Goal: Information Seeking & Learning: Learn about a topic

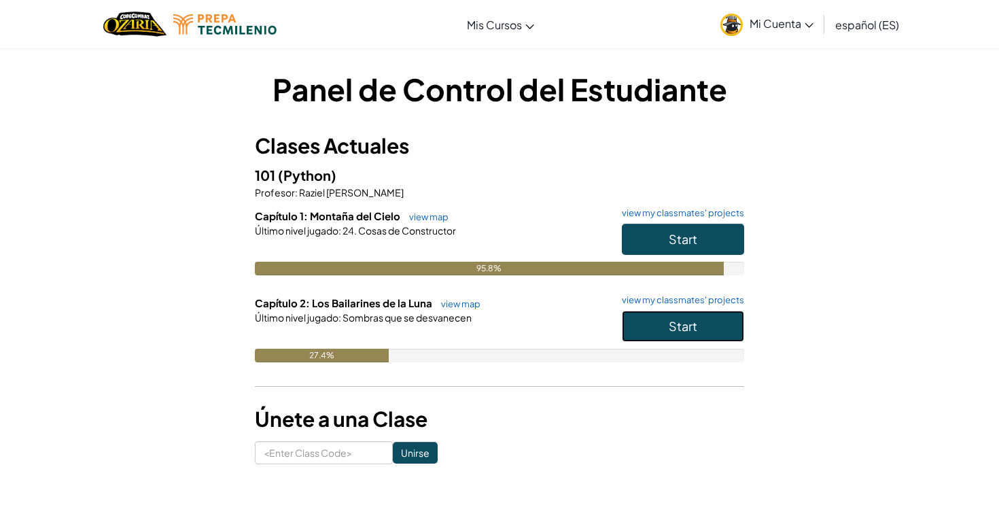
click at [654, 318] on button "Start" at bounding box center [683, 326] width 122 height 31
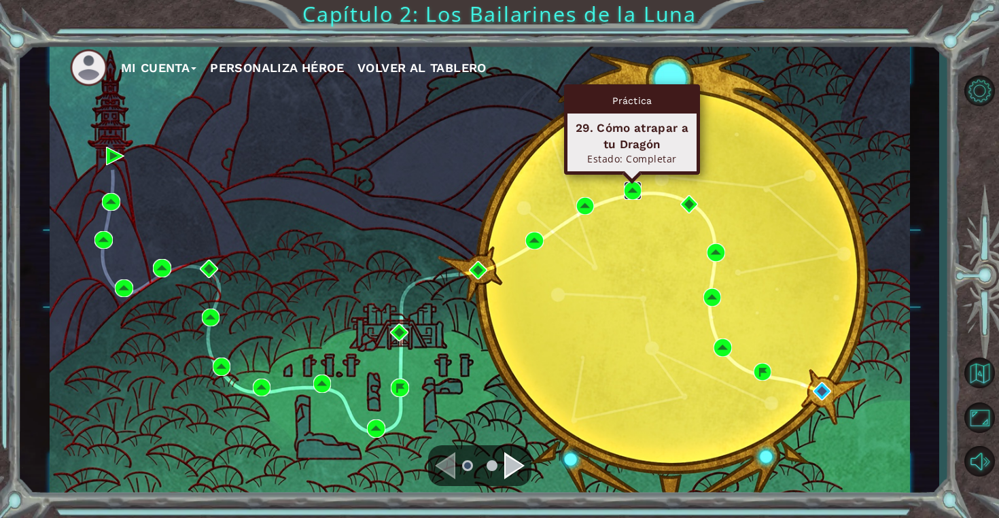
click at [631, 188] on img at bounding box center [633, 190] width 18 height 18
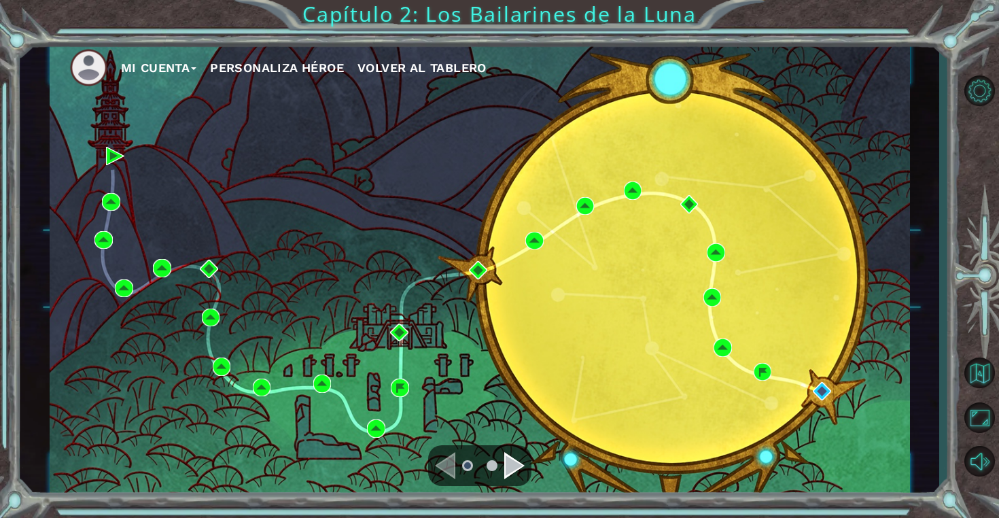
click at [504, 459] on div "Navigate to the next page" at bounding box center [514, 465] width 20 height 27
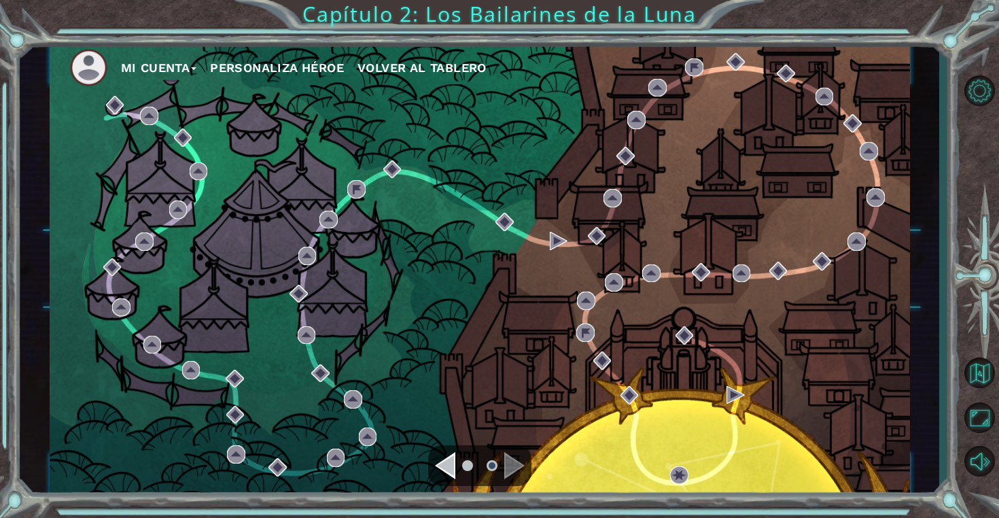
click at [443, 455] on div "Navigate to the previous page" at bounding box center [445, 465] width 20 height 27
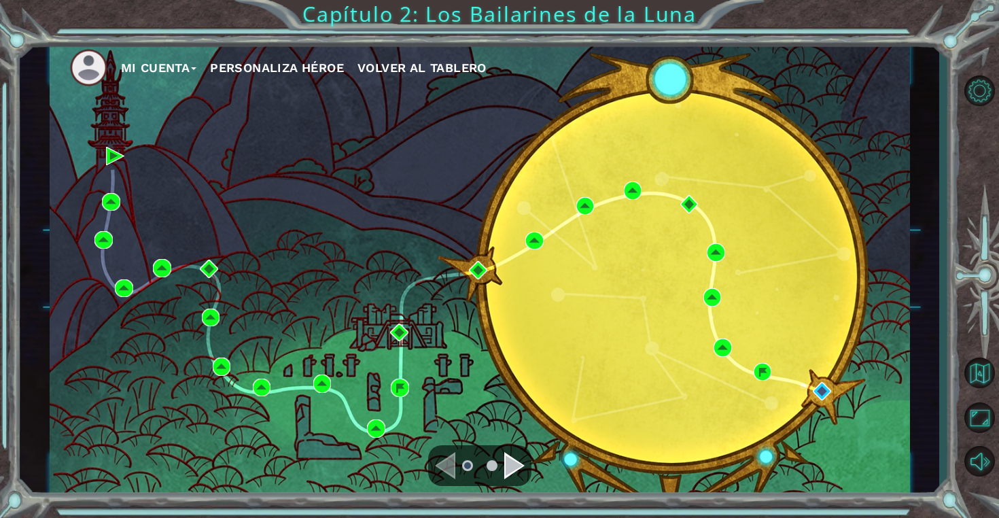
click at [516, 463] on div "Navigate to the next page" at bounding box center [514, 465] width 20 height 27
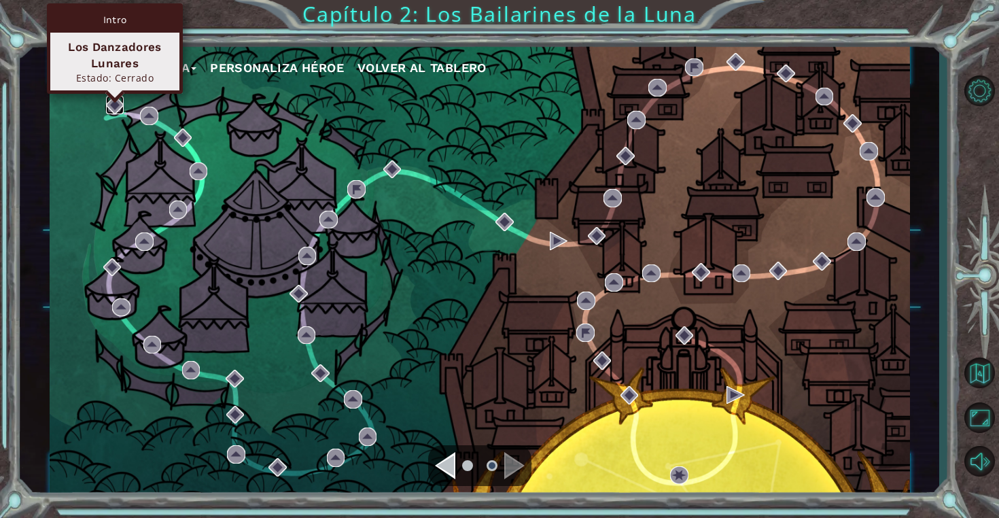
click at [110, 107] on img at bounding box center [115, 105] width 18 height 18
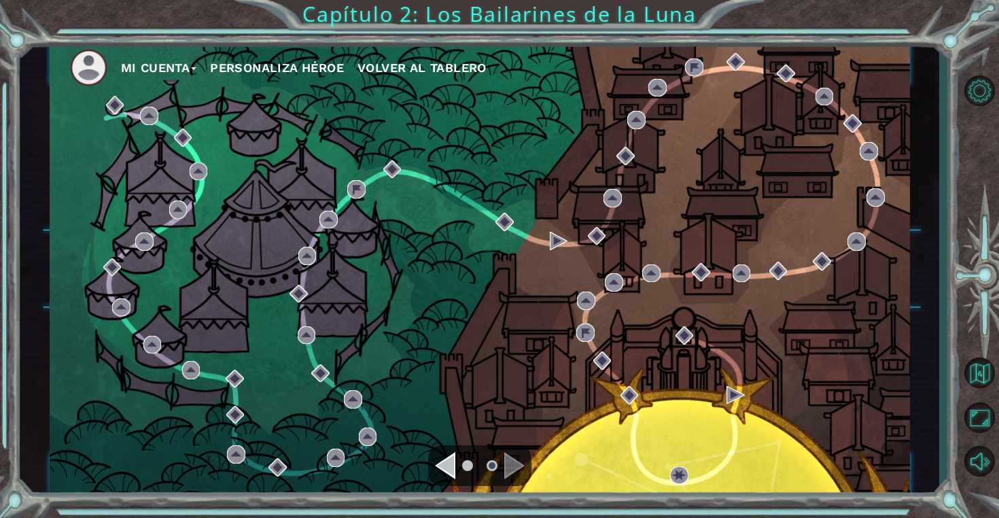
click at [438, 465] on div "Navigate to the previous page" at bounding box center [445, 465] width 20 height 27
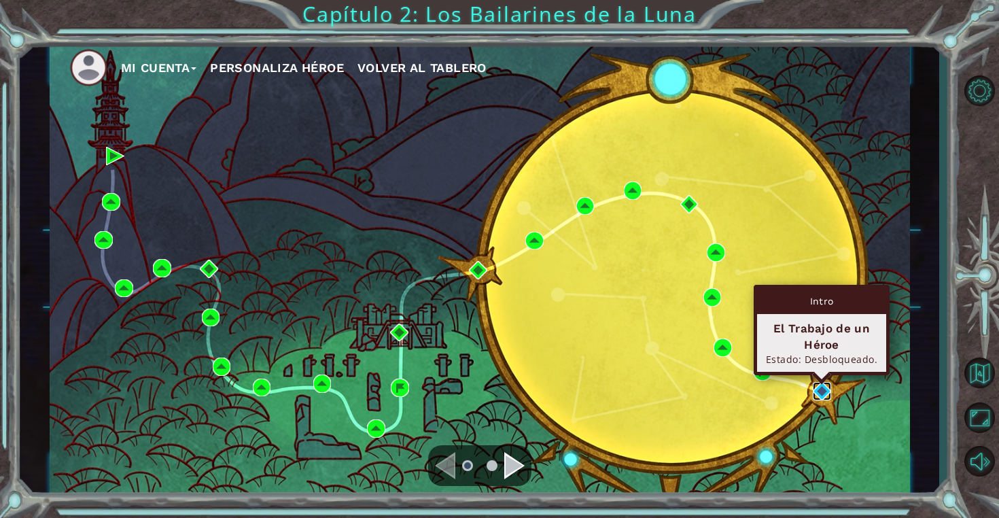
click at [824, 396] on img at bounding box center [822, 391] width 18 height 18
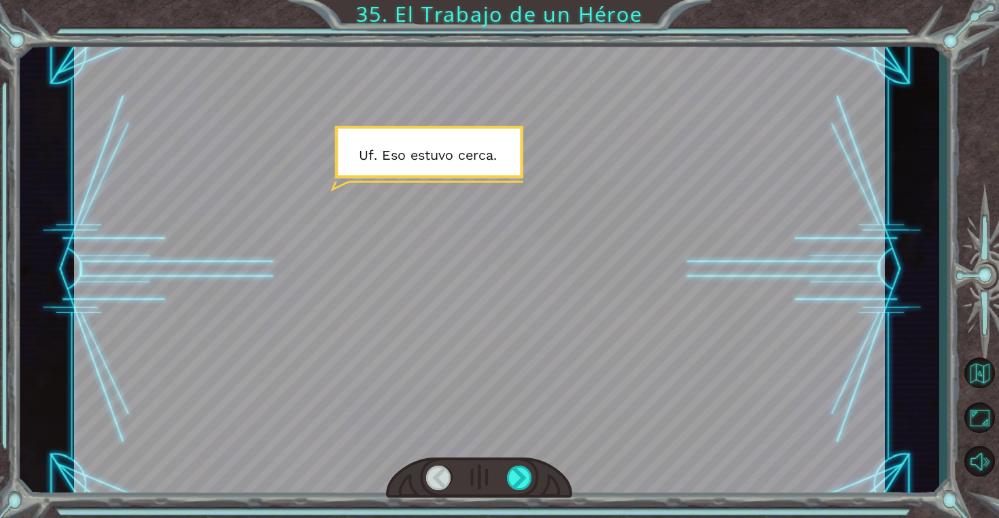
click at [516, 452] on div at bounding box center [479, 269] width 811 height 456
click at [519, 476] on div at bounding box center [520, 477] width 26 height 24
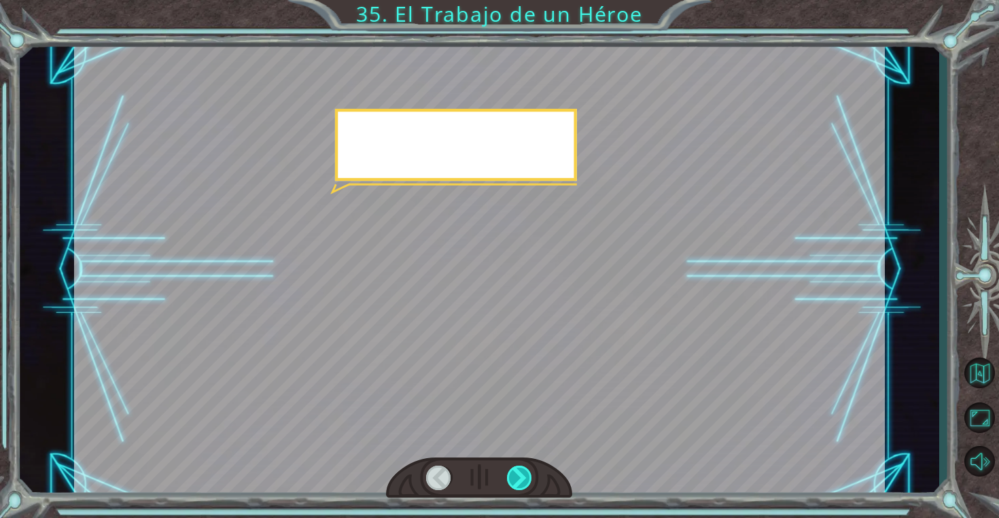
click at [519, 476] on div at bounding box center [520, 477] width 26 height 24
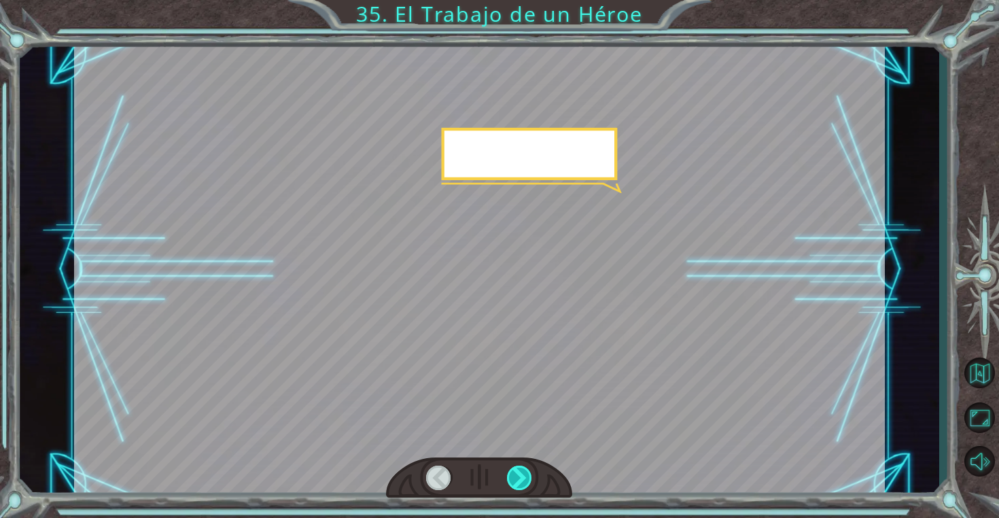
click at [519, 476] on div at bounding box center [520, 477] width 26 height 24
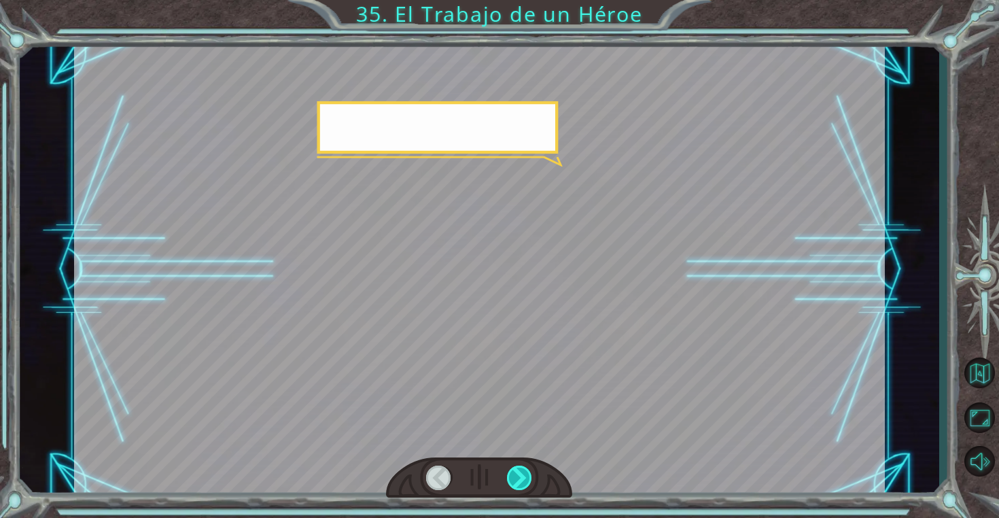
click at [519, 476] on div at bounding box center [520, 477] width 26 height 24
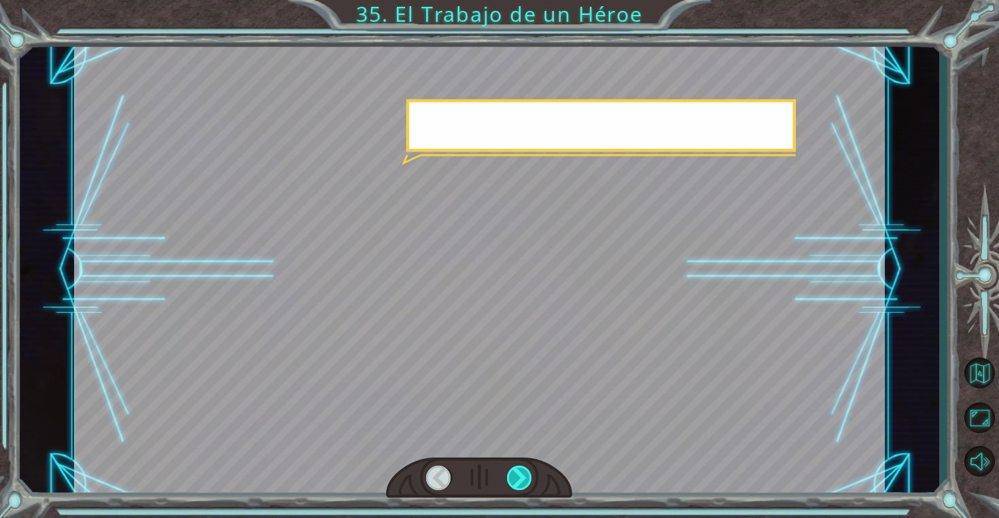
click at [519, 476] on div at bounding box center [520, 477] width 26 height 24
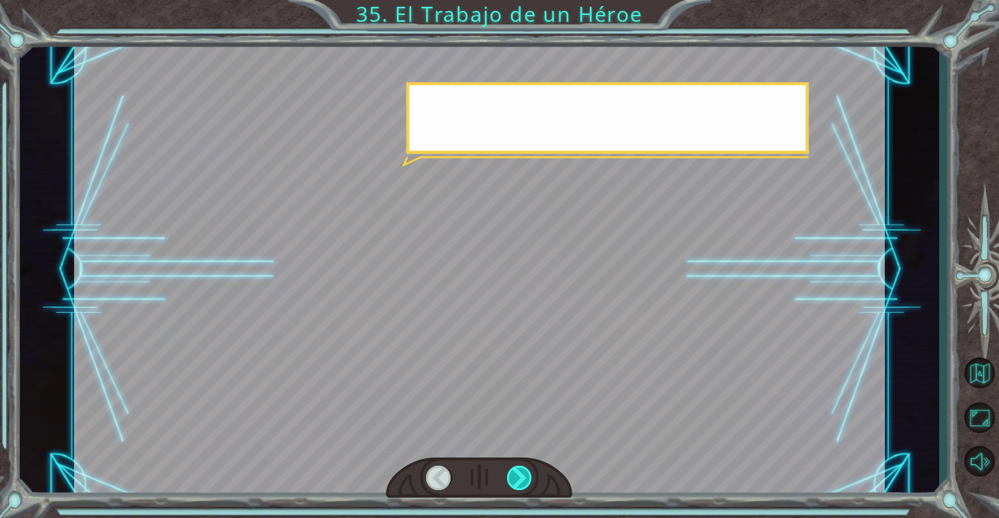
click at [519, 476] on div at bounding box center [520, 477] width 26 height 24
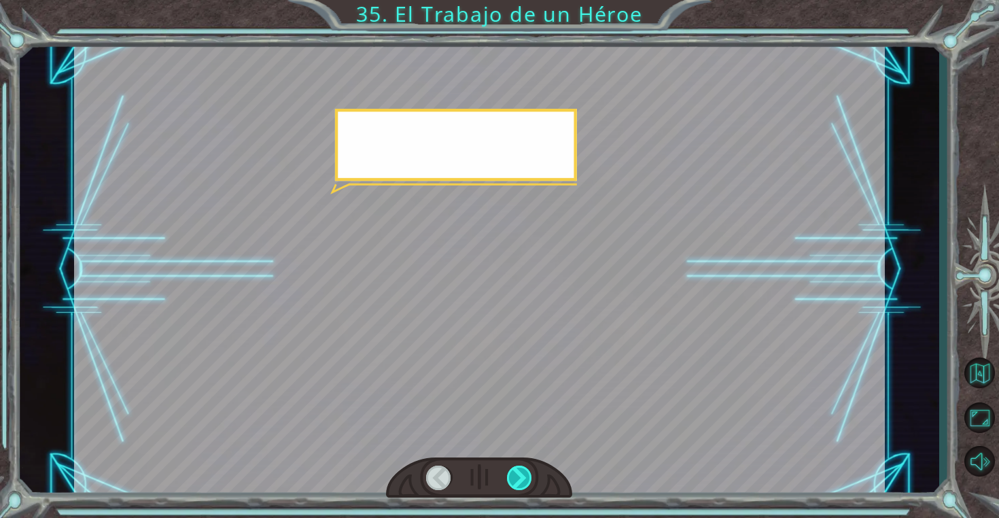
click at [519, 476] on div at bounding box center [520, 477] width 26 height 24
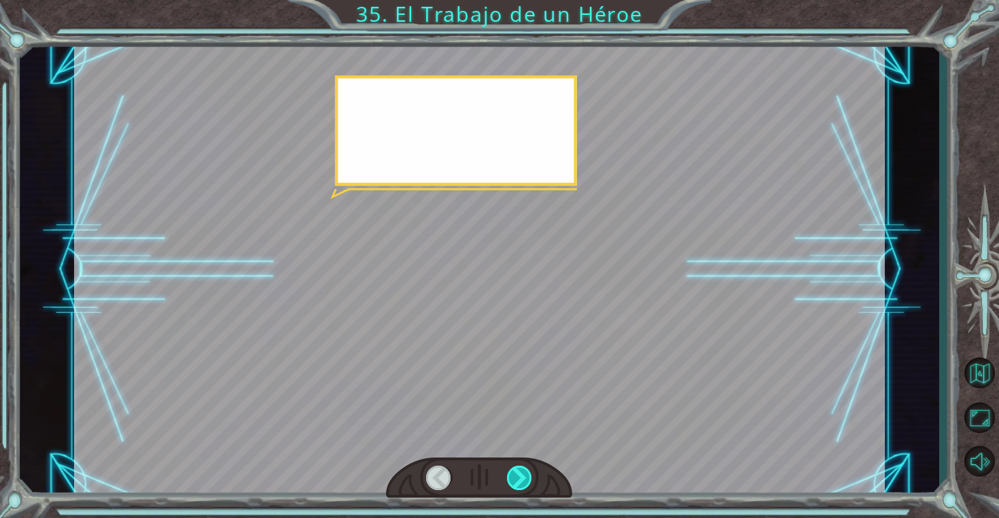
click at [519, 476] on div at bounding box center [520, 477] width 26 height 24
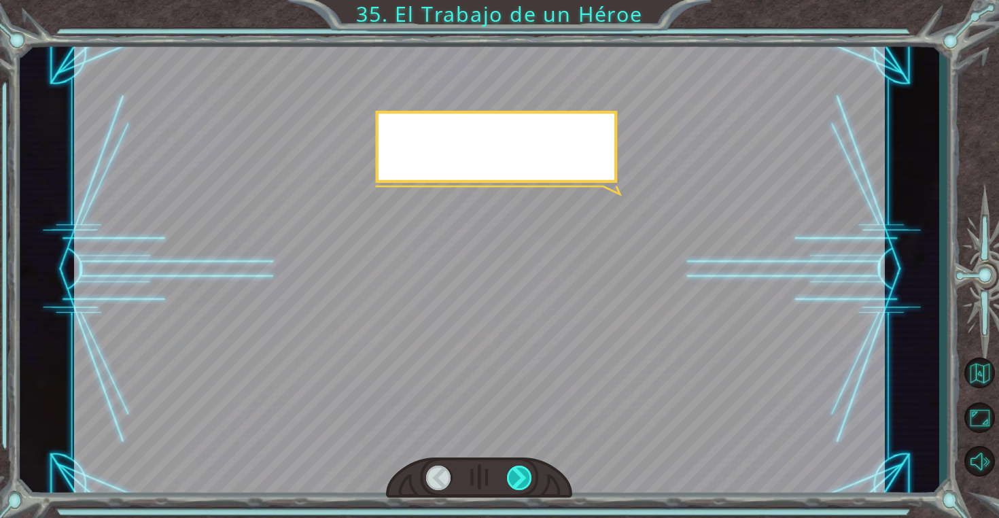
click at [519, 476] on div at bounding box center [520, 477] width 26 height 24
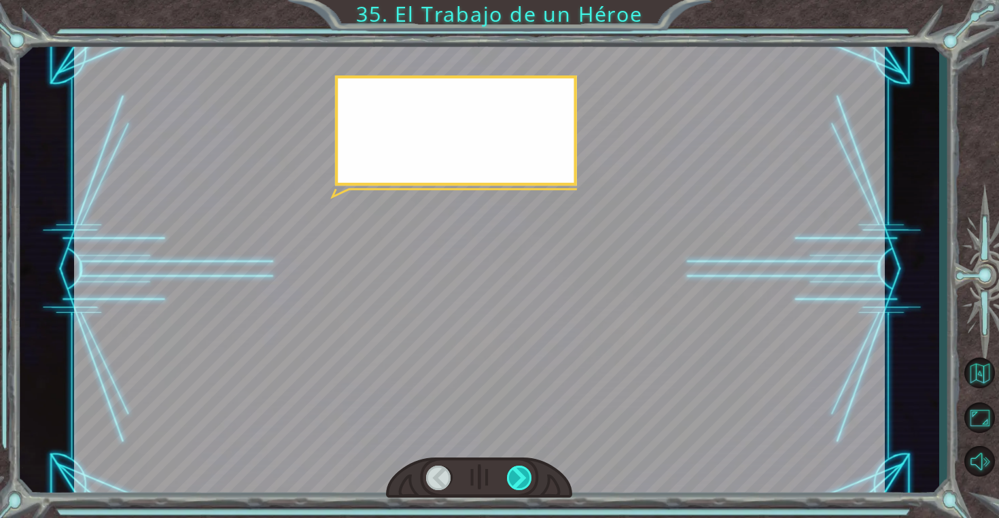
click at [519, 476] on div at bounding box center [520, 477] width 26 height 24
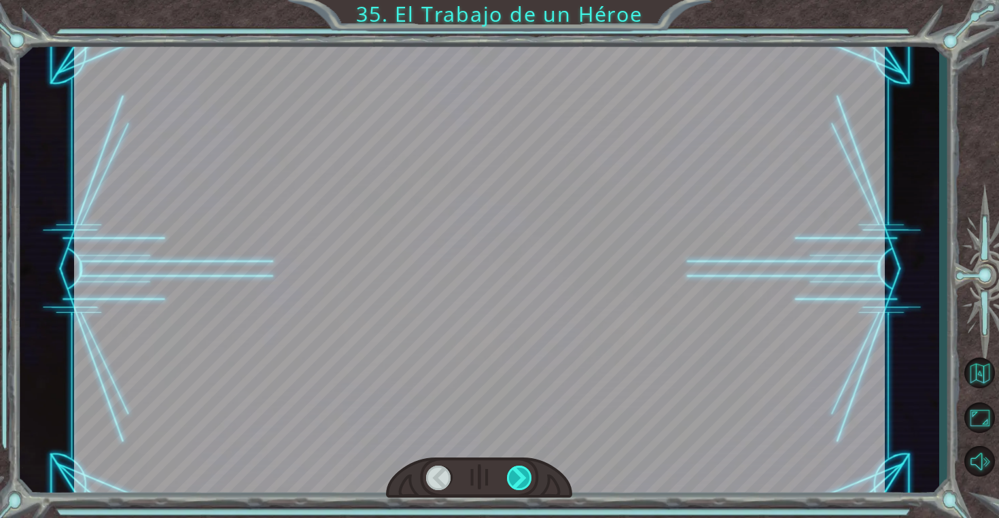
click at [519, 476] on div at bounding box center [520, 477] width 26 height 24
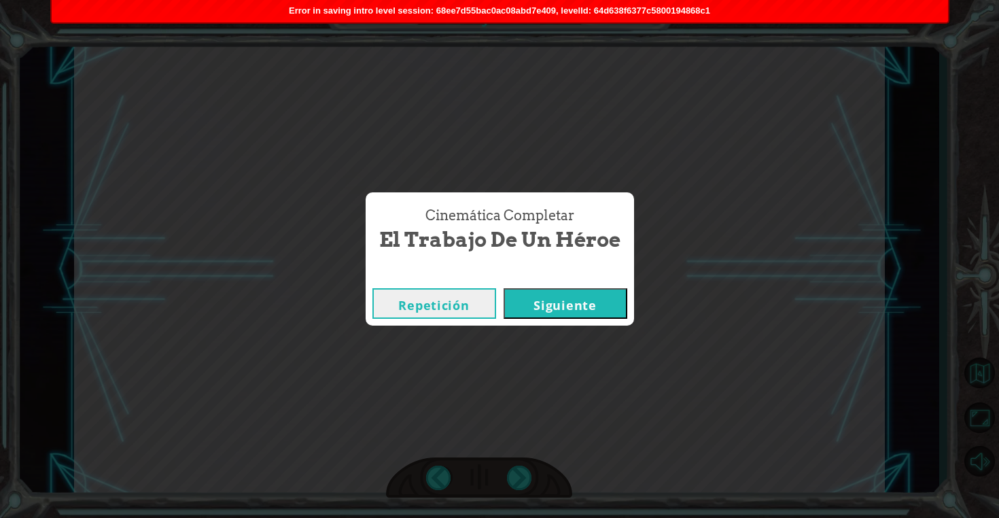
click at [561, 296] on button "Siguiente" at bounding box center [566, 303] width 124 height 31
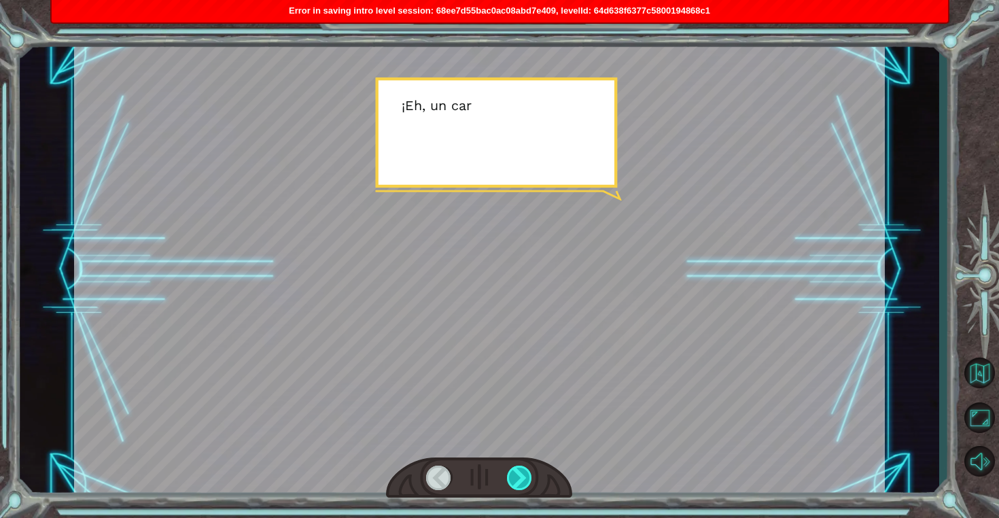
click at [527, 468] on div at bounding box center [520, 477] width 26 height 24
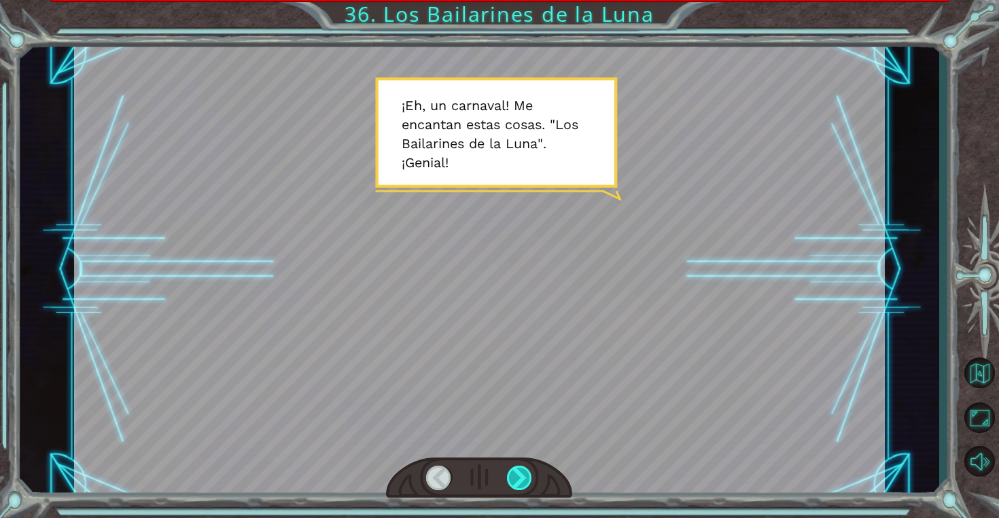
click at [527, 468] on div at bounding box center [520, 477] width 26 height 24
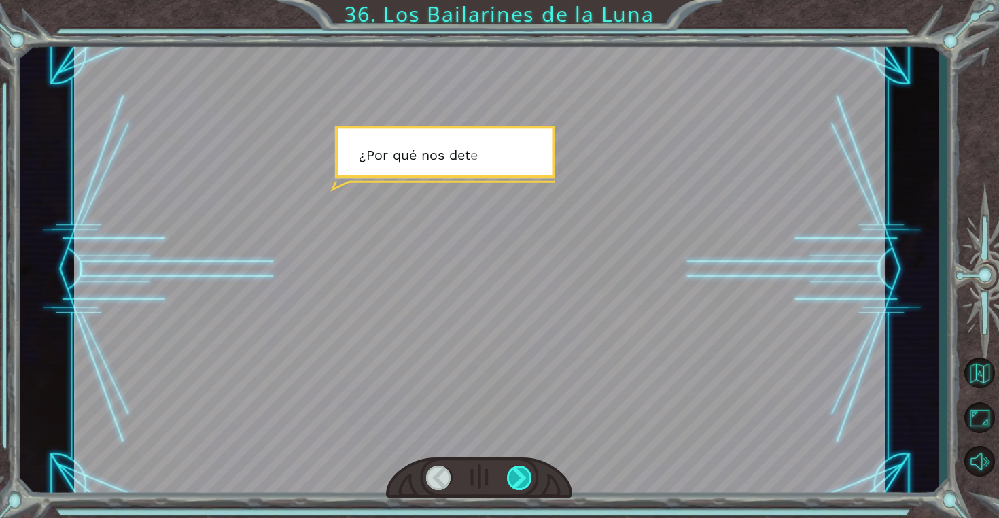
click at [525, 468] on div at bounding box center [520, 477] width 26 height 24
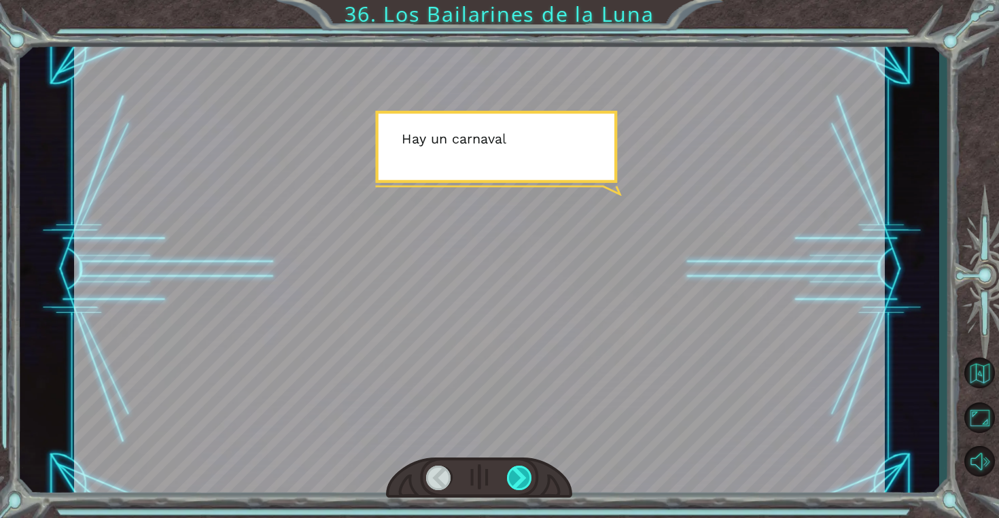
click at [525, 468] on div at bounding box center [520, 477] width 26 height 24
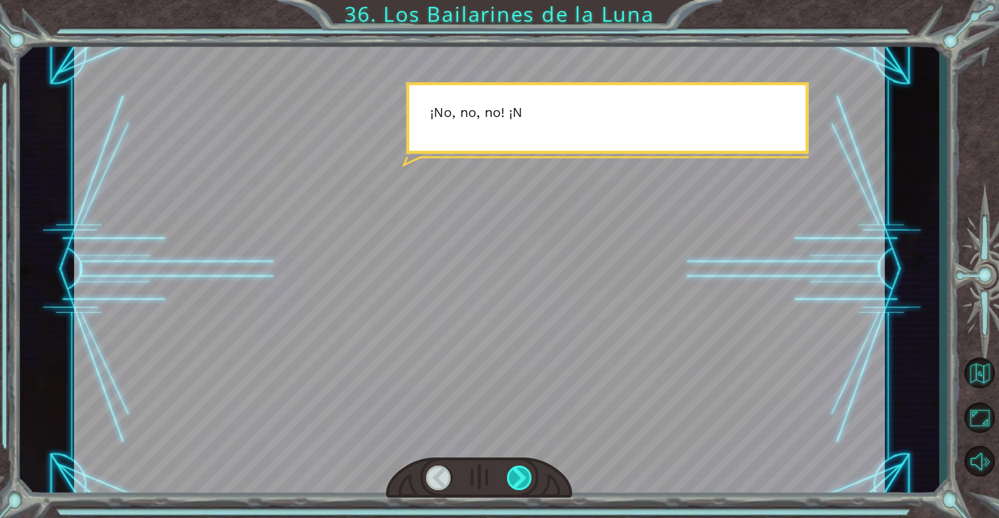
click at [525, 468] on div at bounding box center [520, 477] width 26 height 24
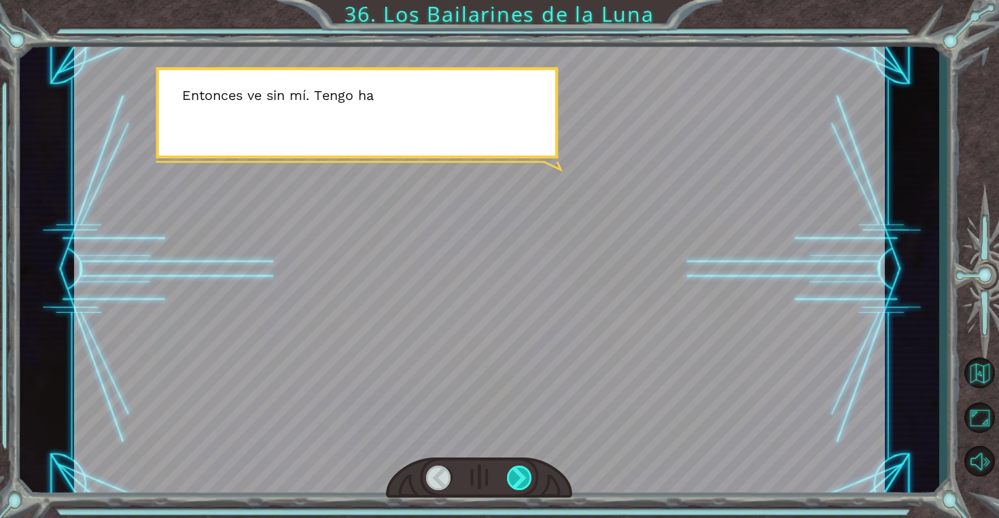
click at [525, 468] on div at bounding box center [520, 477] width 26 height 24
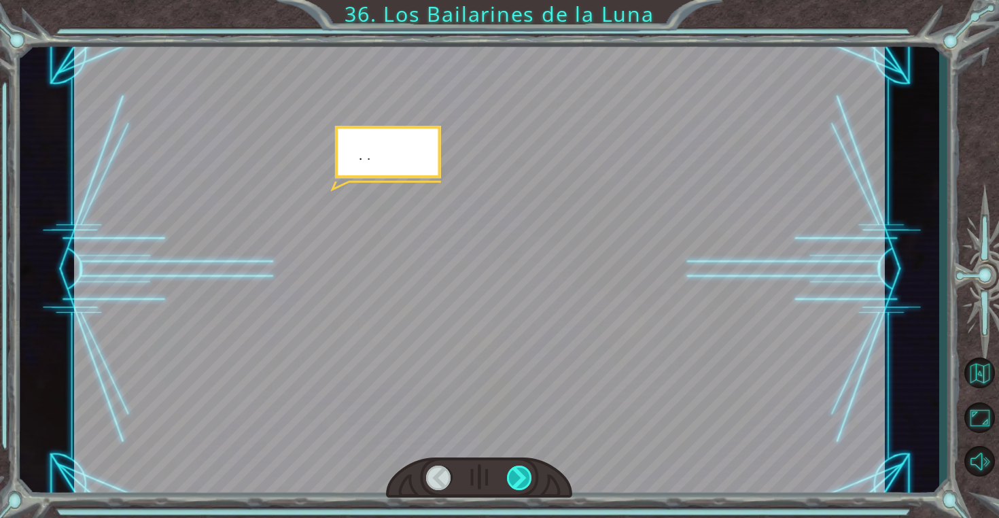
click at [525, 468] on div at bounding box center [520, 477] width 26 height 24
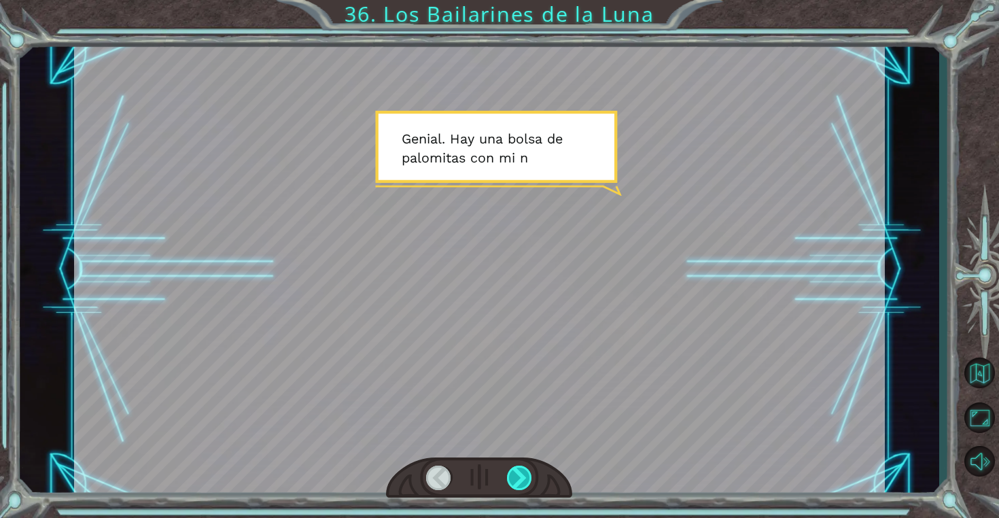
click at [520, 469] on div at bounding box center [520, 477] width 26 height 24
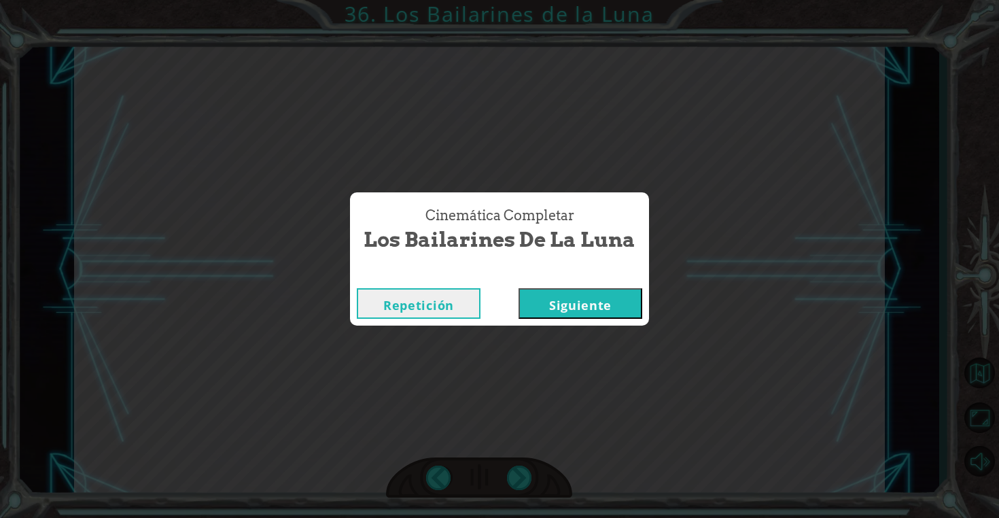
click at [591, 305] on button "Siguiente" at bounding box center [581, 303] width 124 height 31
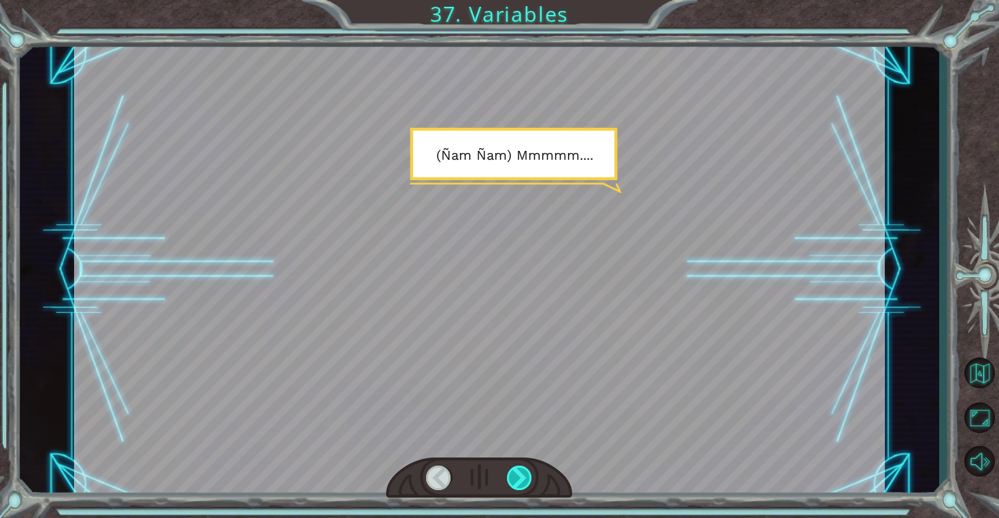
click at [521, 474] on div at bounding box center [520, 477] width 26 height 24
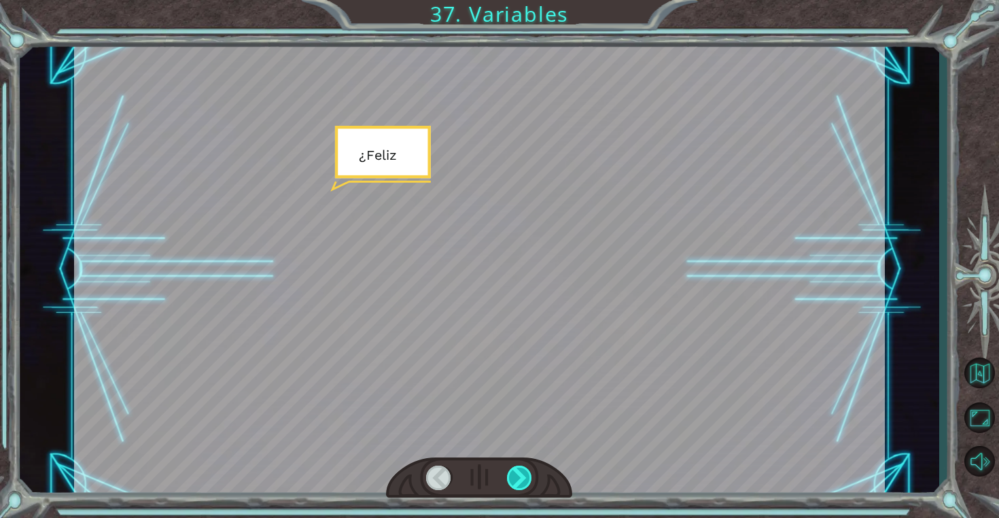
click at [521, 474] on div at bounding box center [520, 477] width 26 height 24
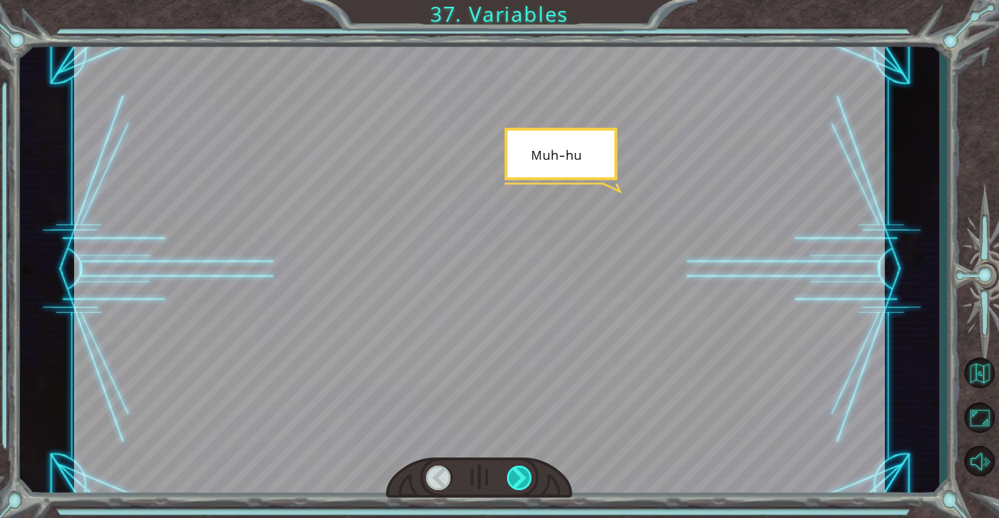
click at [521, 474] on div at bounding box center [520, 477] width 26 height 24
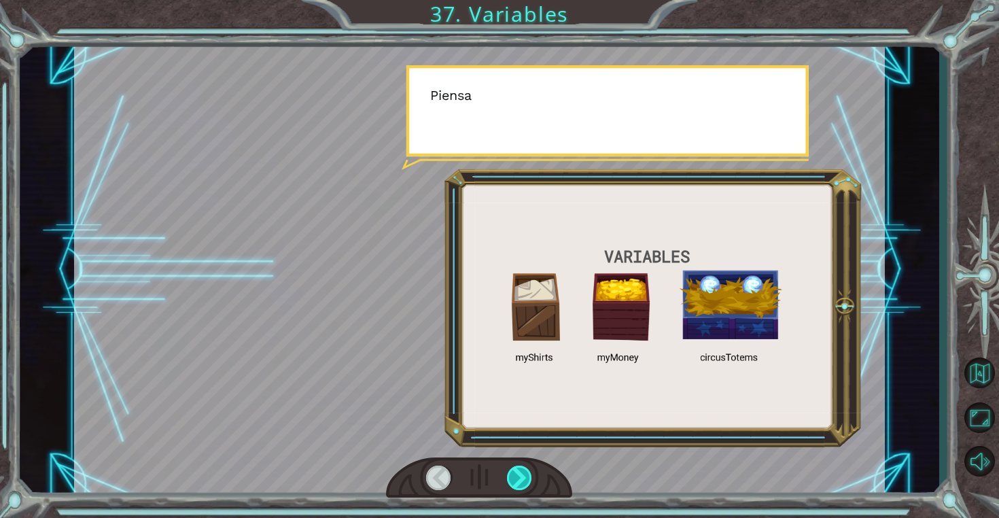
click at [521, 473] on div at bounding box center [520, 477] width 26 height 24
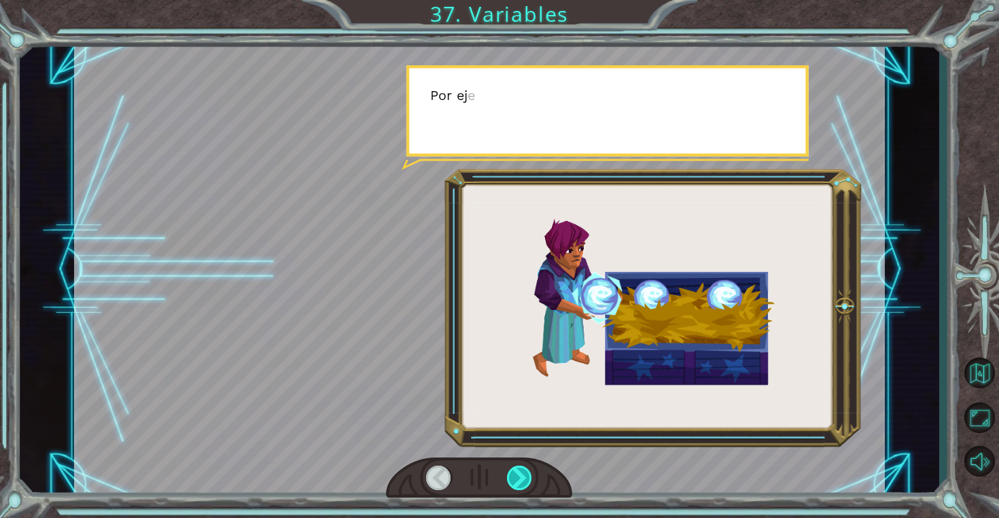
click at [521, 473] on div at bounding box center [520, 477] width 26 height 24
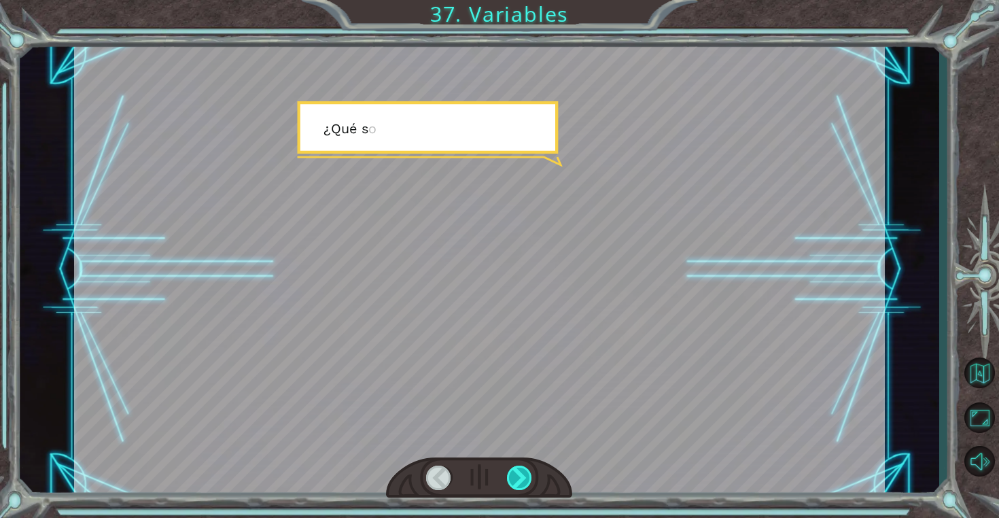
click at [521, 473] on div at bounding box center [520, 477] width 26 height 24
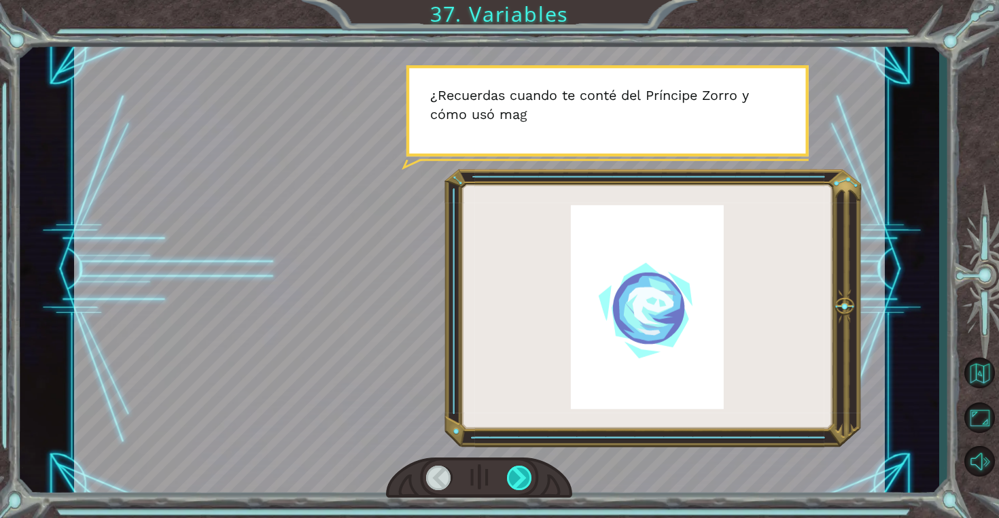
click at [523, 477] on div at bounding box center [520, 477] width 26 height 24
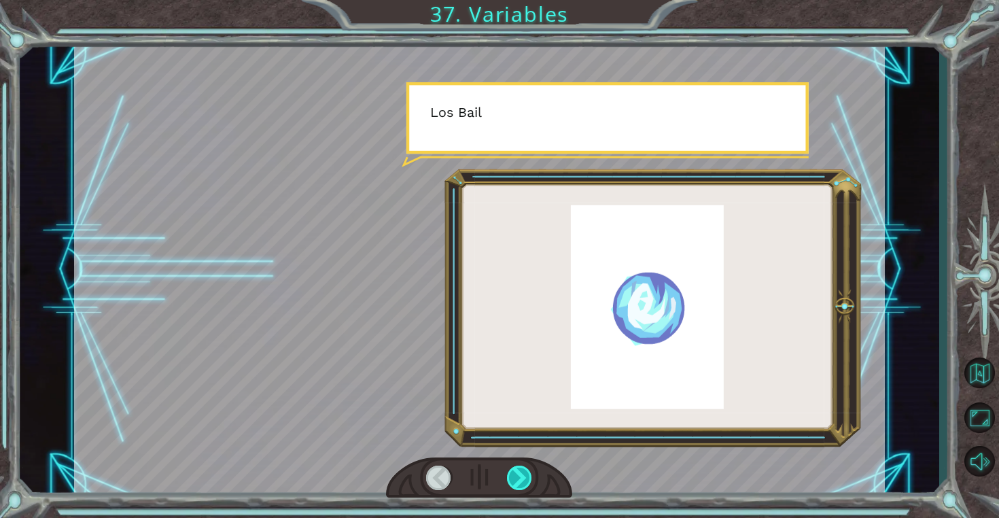
click at [523, 477] on div at bounding box center [520, 477] width 26 height 24
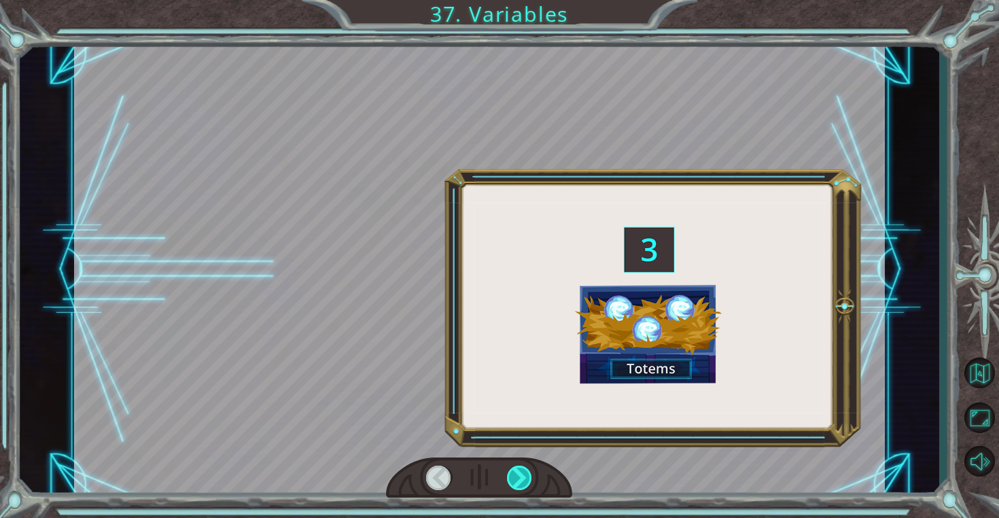
click at [523, 477] on div at bounding box center [520, 477] width 26 height 24
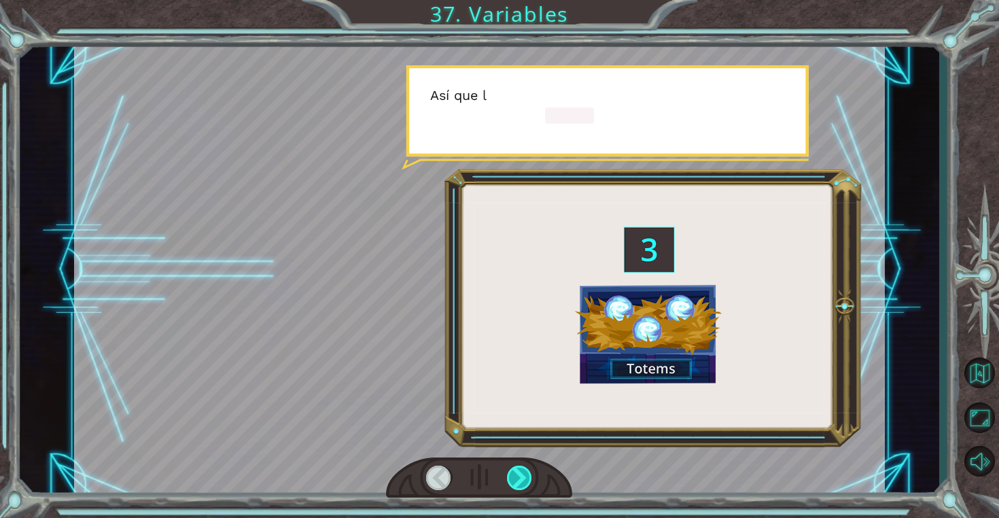
click at [523, 477] on div at bounding box center [520, 477] width 26 height 24
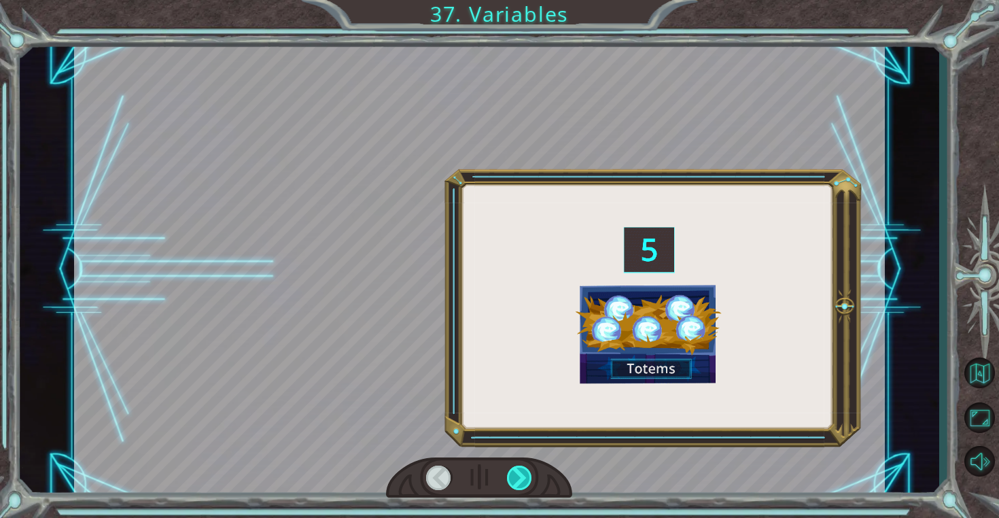
click at [523, 477] on div at bounding box center [520, 477] width 26 height 24
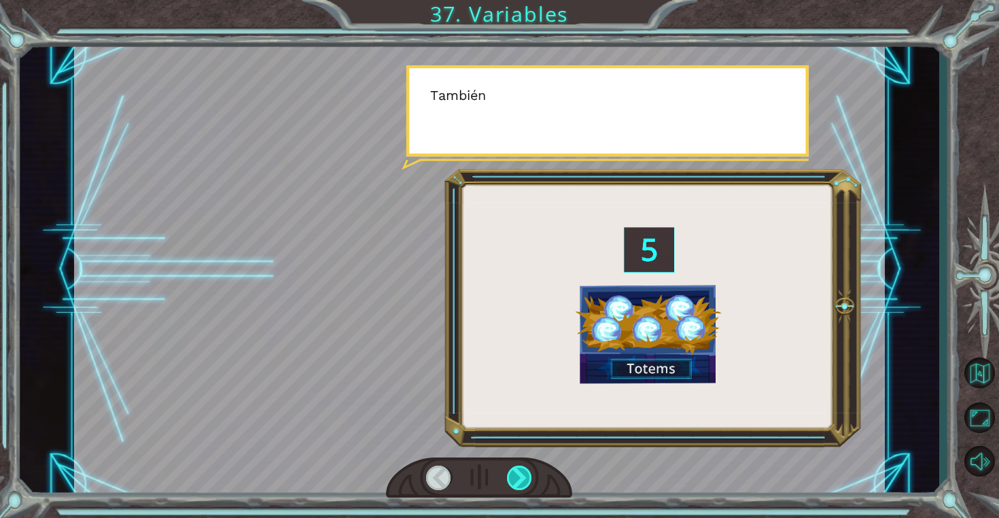
click at [523, 477] on div at bounding box center [520, 477] width 26 height 24
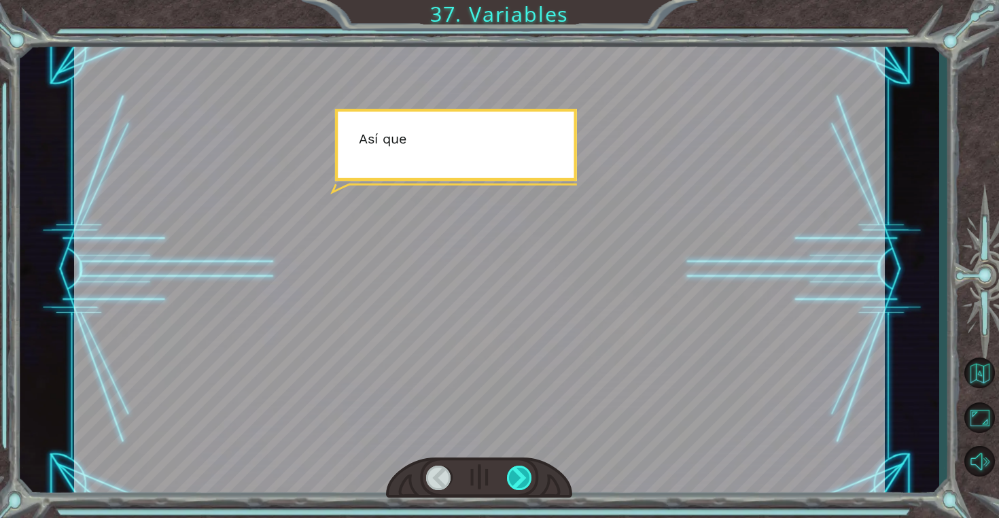
click at [523, 477] on div at bounding box center [520, 477] width 26 height 24
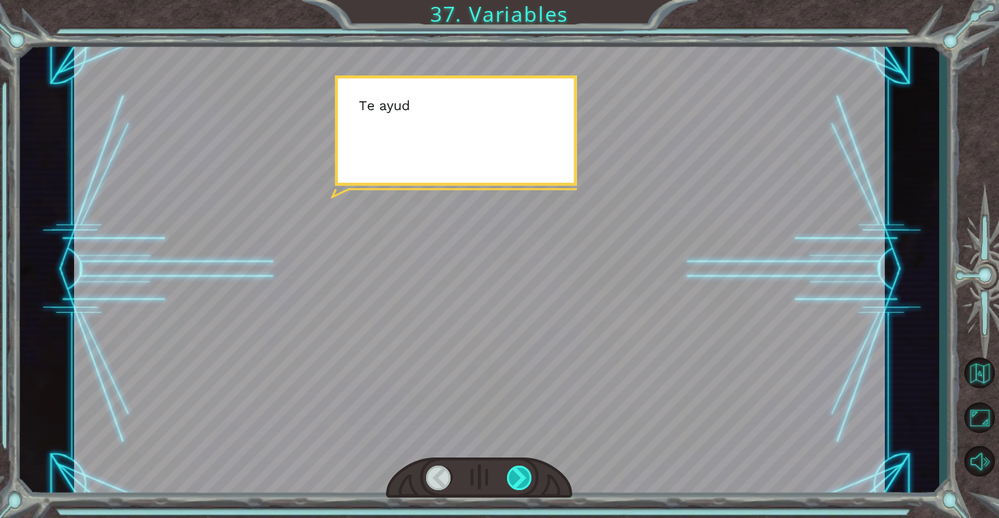
click at [523, 477] on div at bounding box center [520, 477] width 26 height 24
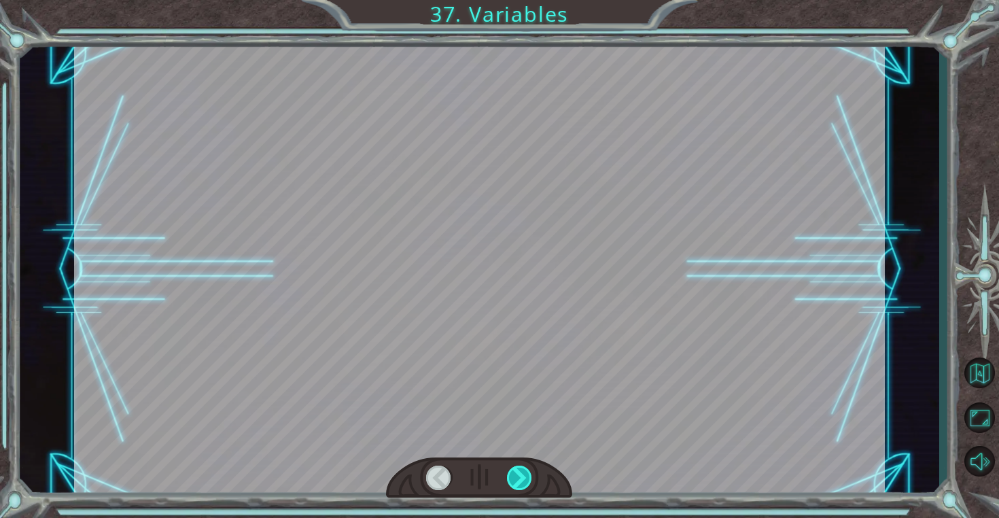
click at [523, 477] on div at bounding box center [520, 477] width 26 height 24
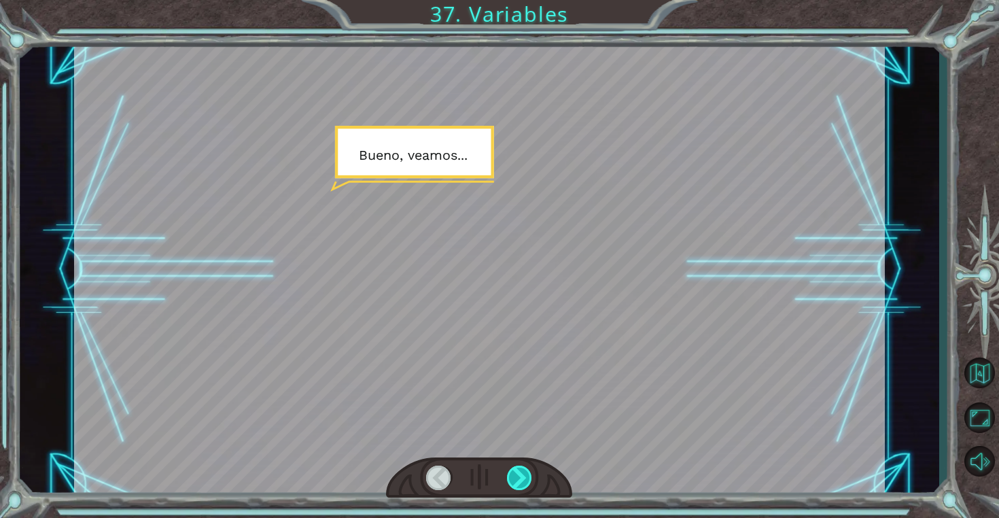
click at [522, 478] on div at bounding box center [520, 477] width 26 height 24
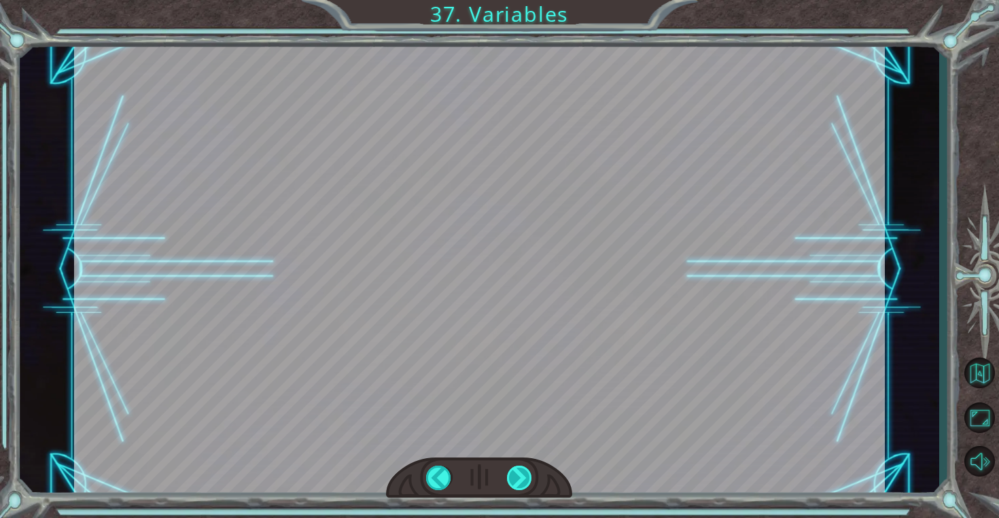
click at [522, 0] on div "( Ñ a m Ñ a m ) M m m m m . . . . ¿ F e l i z ? M u h - h u h . B i e n . Y a q…" at bounding box center [499, 0] width 999 height 0
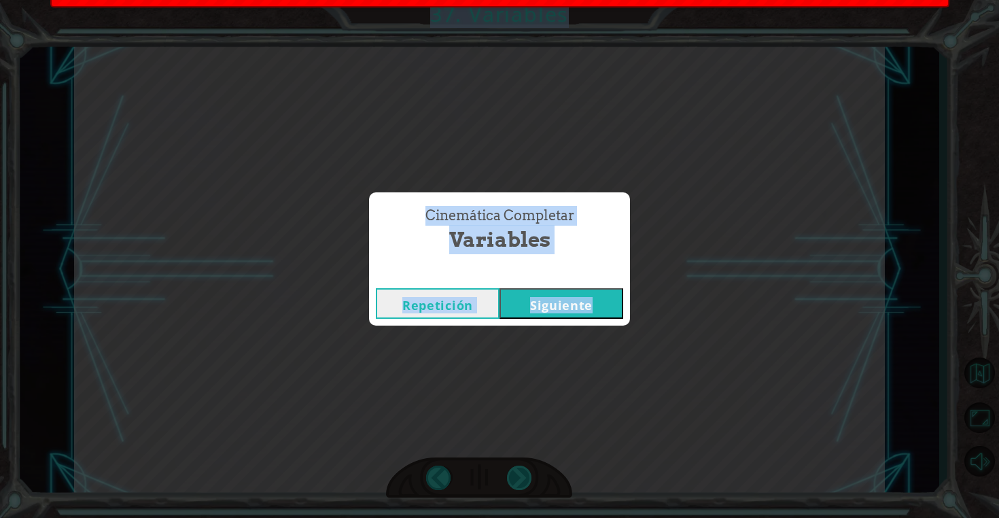
click at [522, 478] on div "Cinemática Completar Variables Repetición Siguiente" at bounding box center [499, 259] width 999 height 518
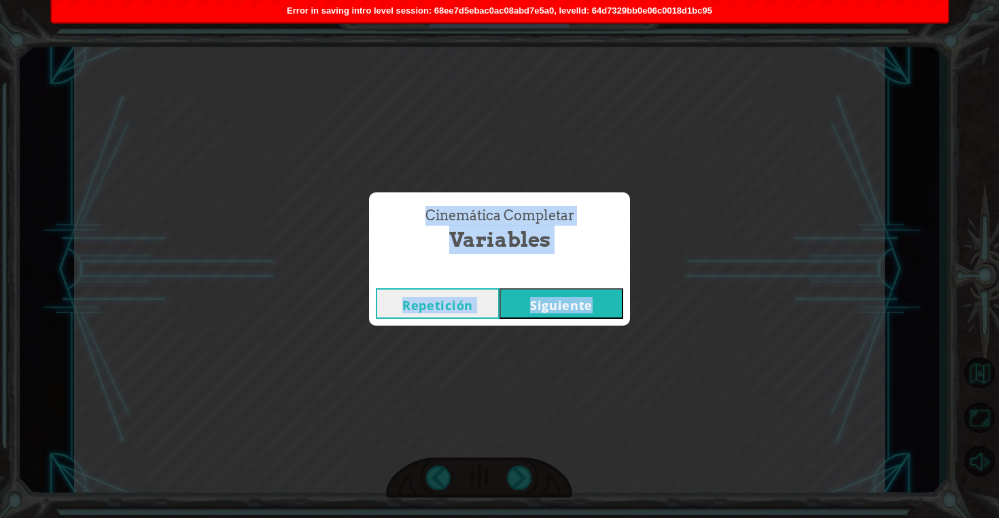
click at [538, 296] on button "Siguiente" at bounding box center [561, 303] width 124 height 31
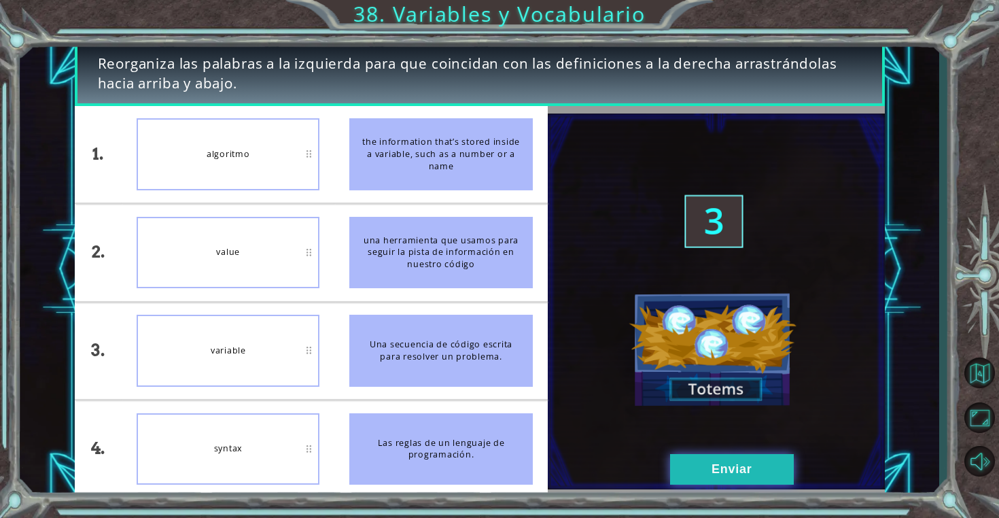
click at [749, 479] on button "Enviar" at bounding box center [732, 469] width 124 height 31
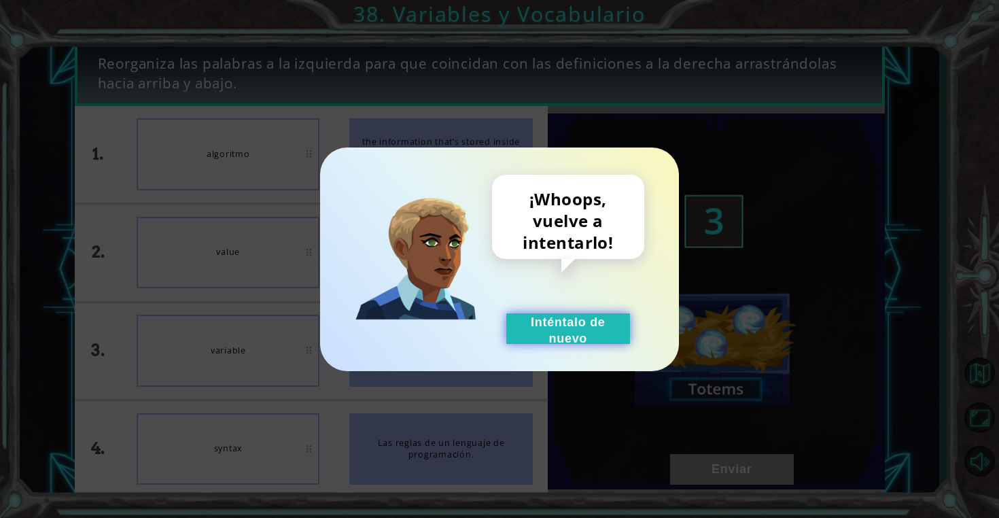
click at [589, 341] on button "Inténtalo de nuevo" at bounding box center [568, 328] width 124 height 31
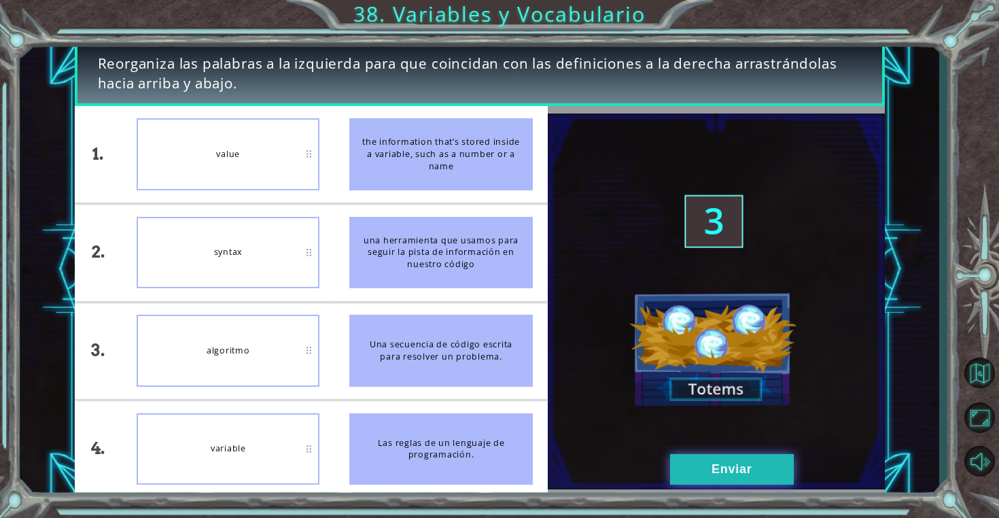
click at [709, 484] on button "Enviar" at bounding box center [732, 469] width 124 height 31
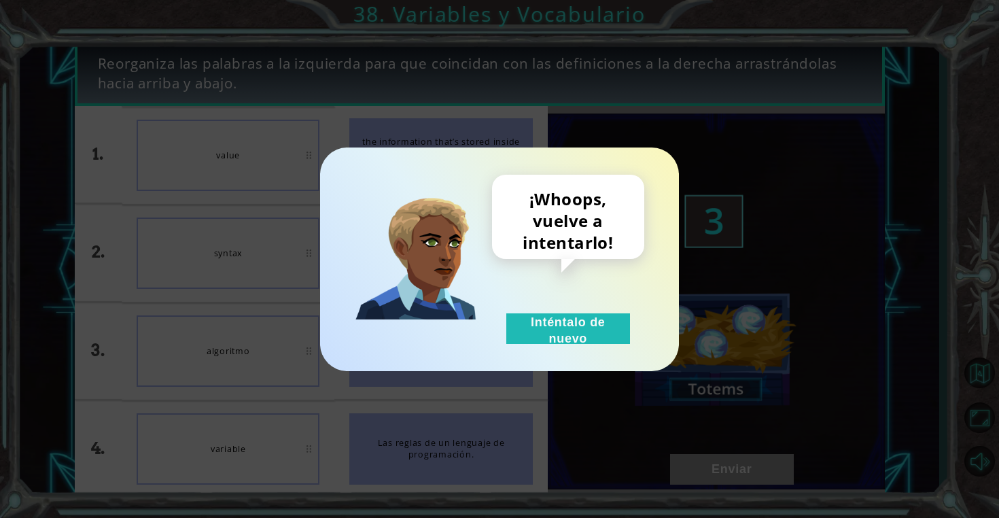
click at [580, 362] on div "¡Whoops, vuelve a intentarlo! Inténtalo de nuevo" at bounding box center [499, 259] width 359 height 224
click at [572, 327] on button "Inténtalo de nuevo" at bounding box center [568, 328] width 124 height 31
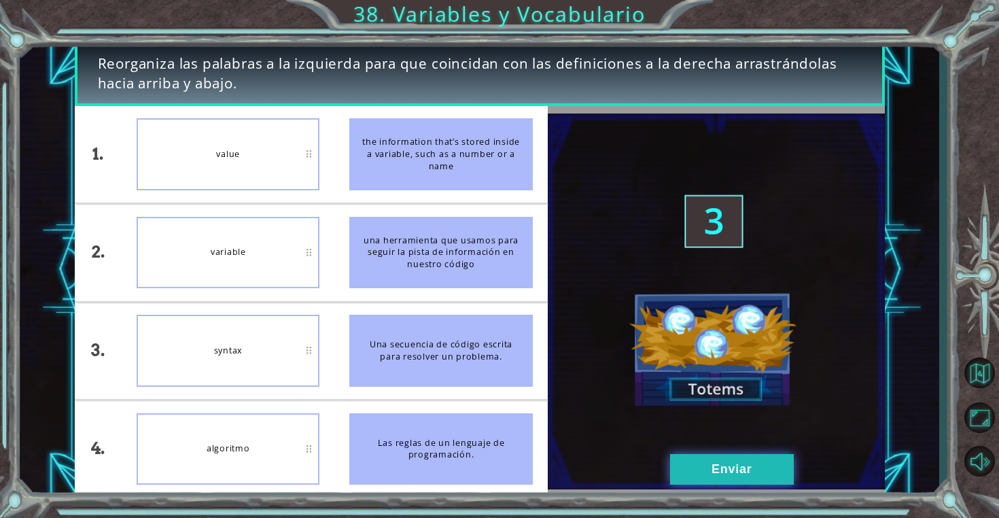
click at [747, 472] on button "Enviar" at bounding box center [732, 469] width 124 height 31
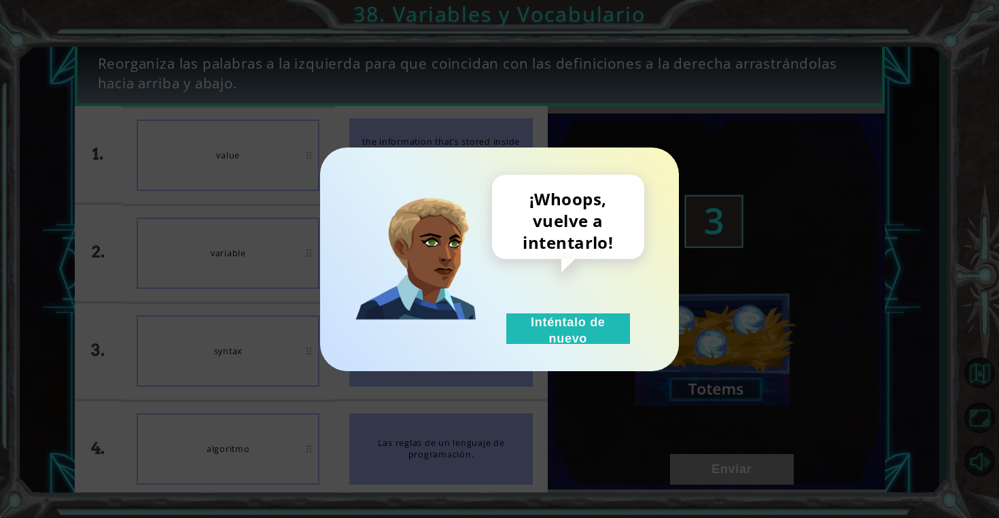
click at [576, 363] on div "¡Whoops, vuelve a intentarlo! Inténtalo de nuevo" at bounding box center [499, 259] width 359 height 224
click at [561, 342] on button "Inténtalo de nuevo" at bounding box center [568, 328] width 124 height 31
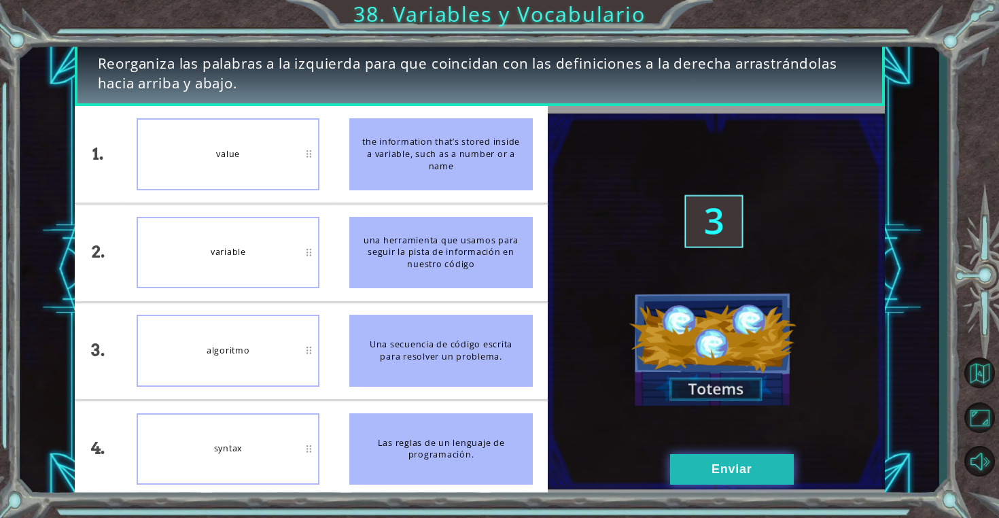
click at [704, 470] on button "Enviar" at bounding box center [732, 469] width 124 height 31
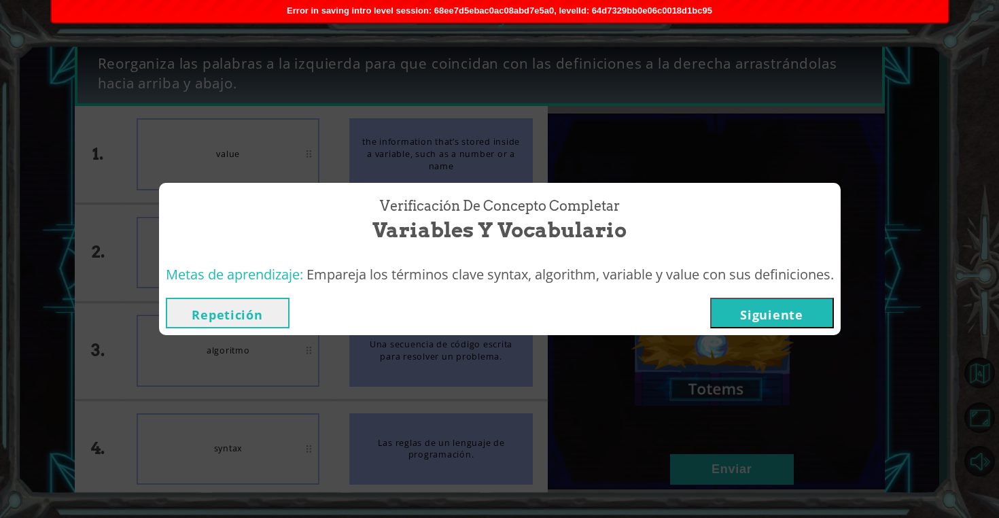
click at [762, 305] on button "Siguiente" at bounding box center [772, 313] width 124 height 31
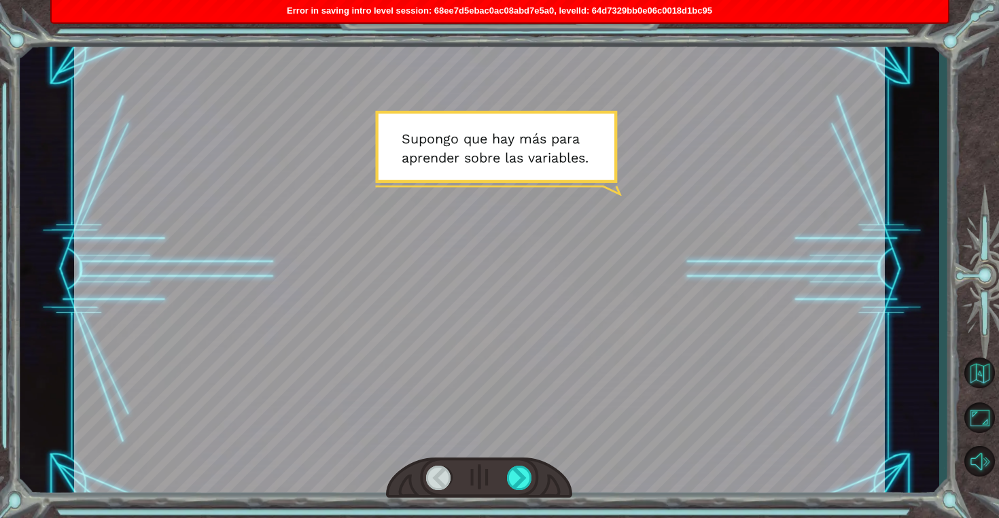
click at [528, 456] on div at bounding box center [479, 269] width 811 height 456
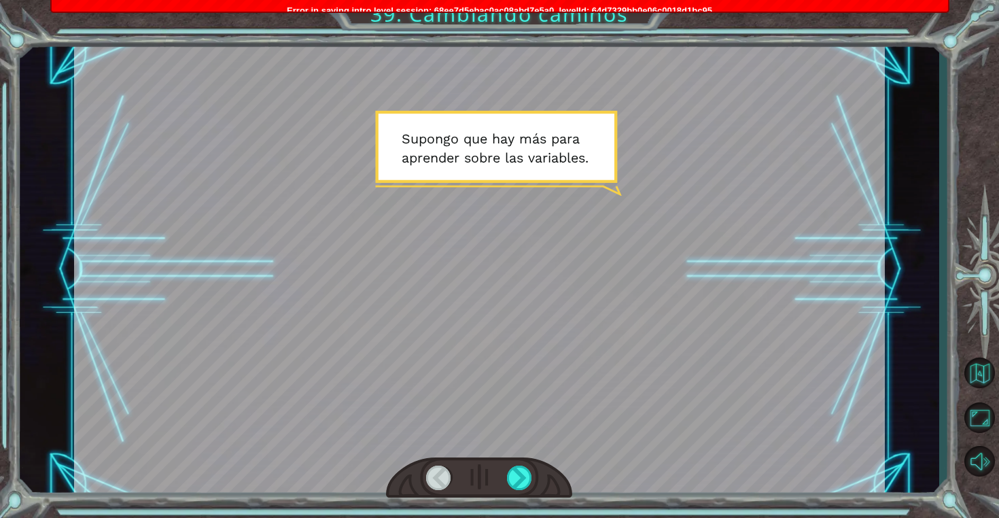
click at [527, 458] on div at bounding box center [479, 477] width 186 height 41
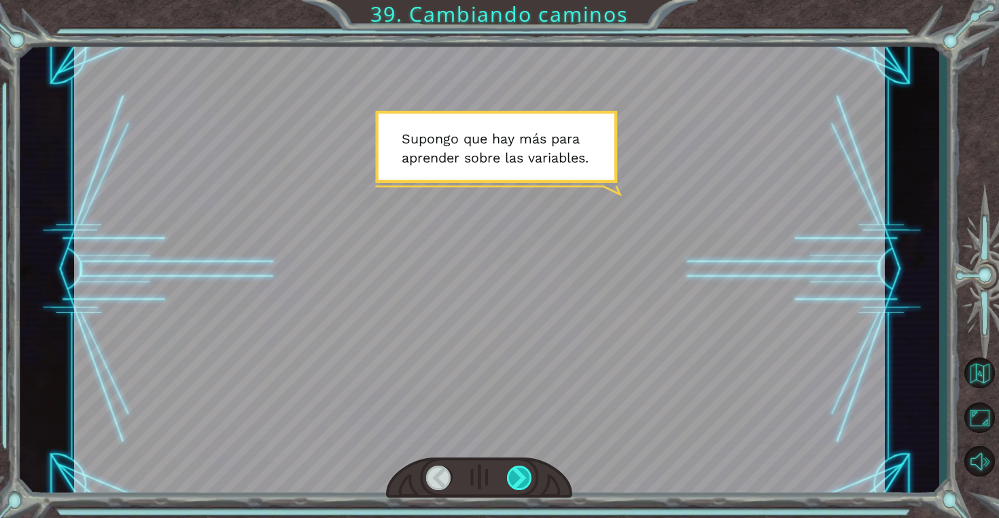
click at [525, 466] on div at bounding box center [520, 477] width 26 height 24
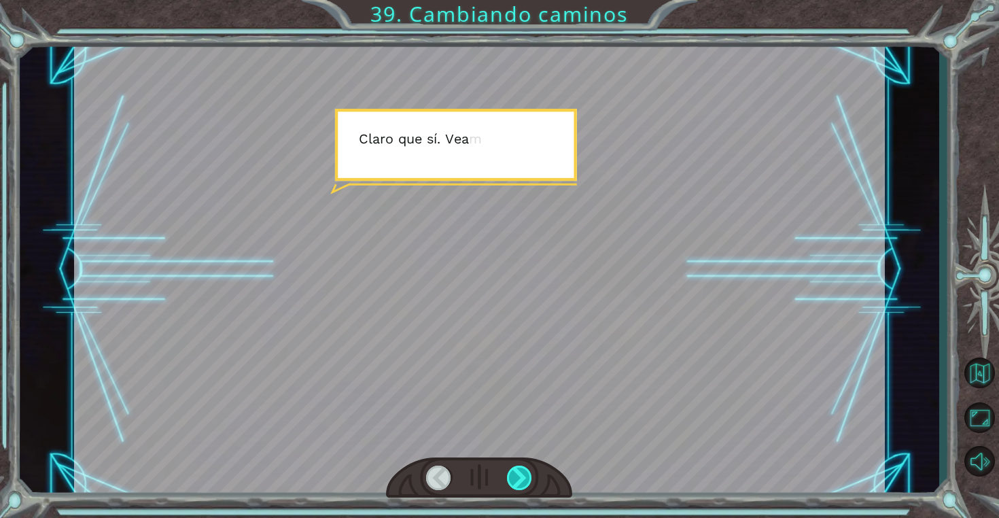
click at [525, 466] on div at bounding box center [520, 477] width 26 height 24
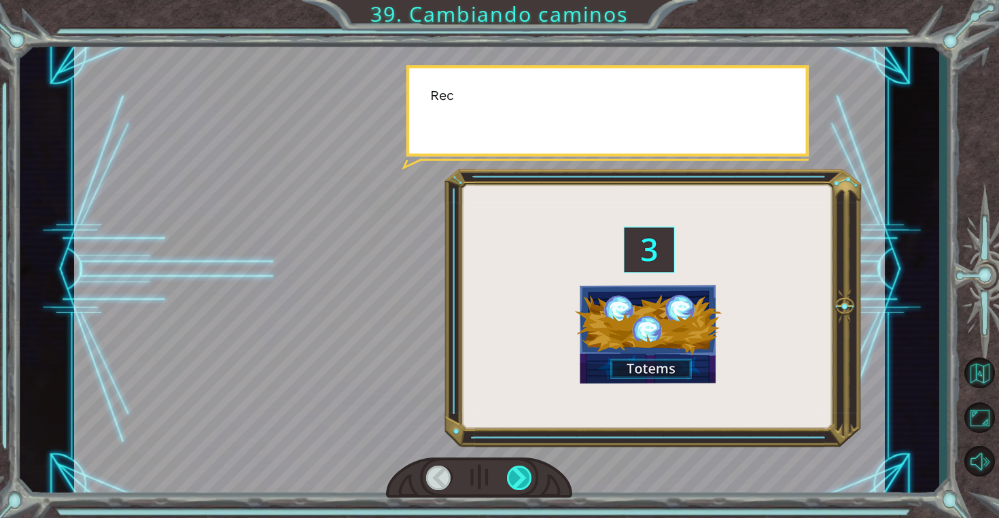
click at [525, 466] on div at bounding box center [520, 477] width 26 height 24
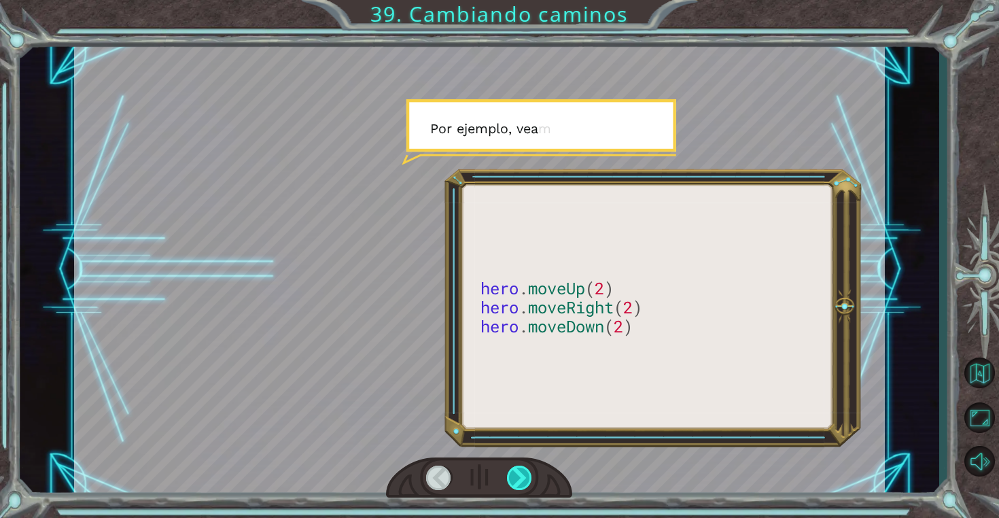
click at [525, 466] on div at bounding box center [520, 477] width 26 height 24
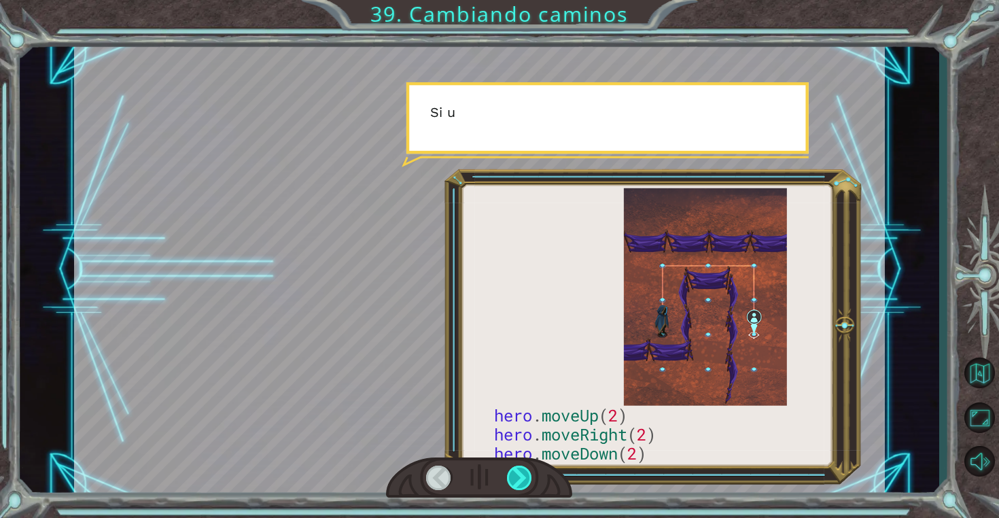
click at [525, 466] on div at bounding box center [520, 477] width 26 height 24
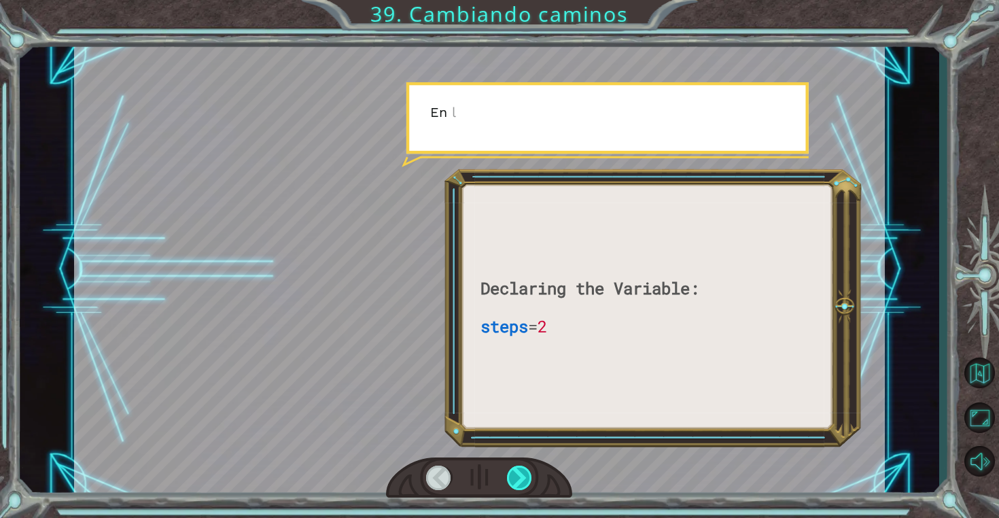
click at [524, 466] on div at bounding box center [520, 477] width 26 height 24
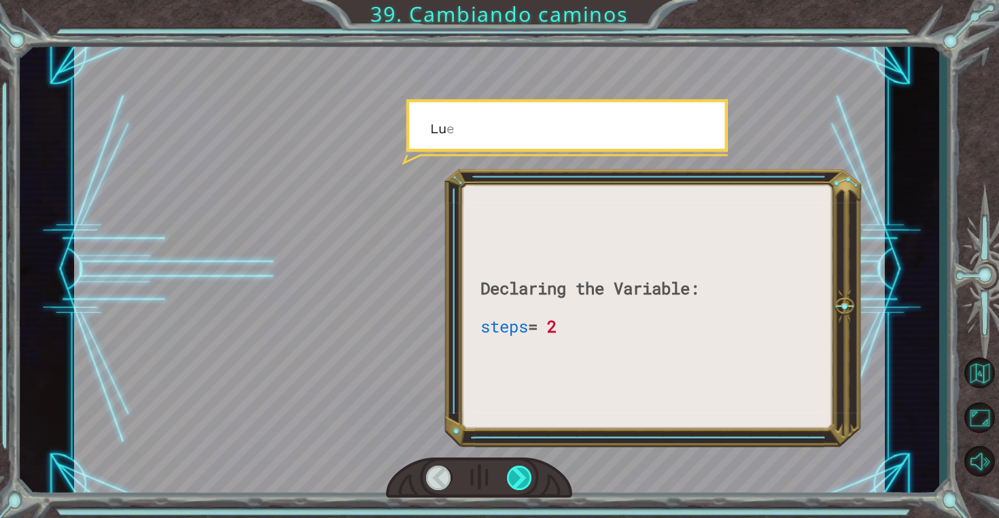
click at [524, 466] on div at bounding box center [520, 477] width 26 height 24
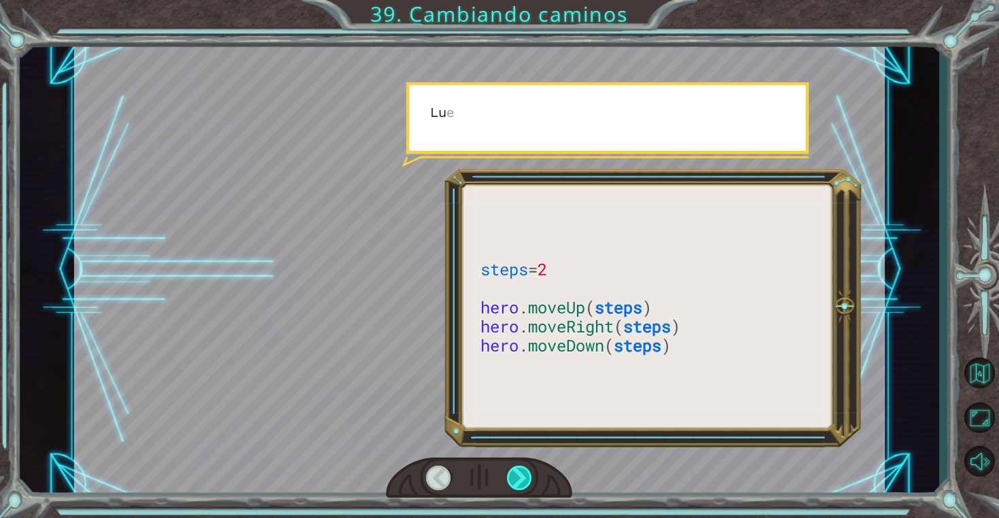
click at [524, 466] on div at bounding box center [520, 477] width 26 height 24
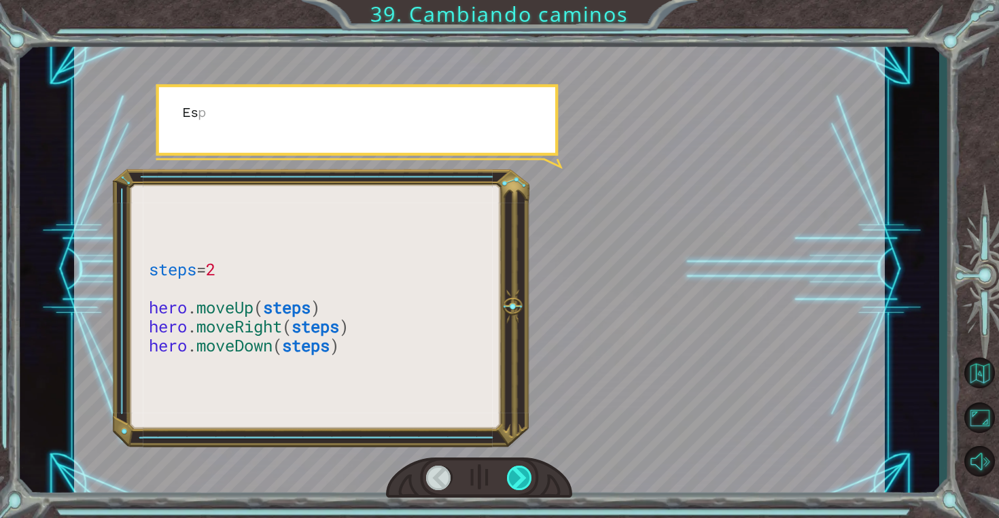
click at [524, 466] on div at bounding box center [520, 477] width 26 height 24
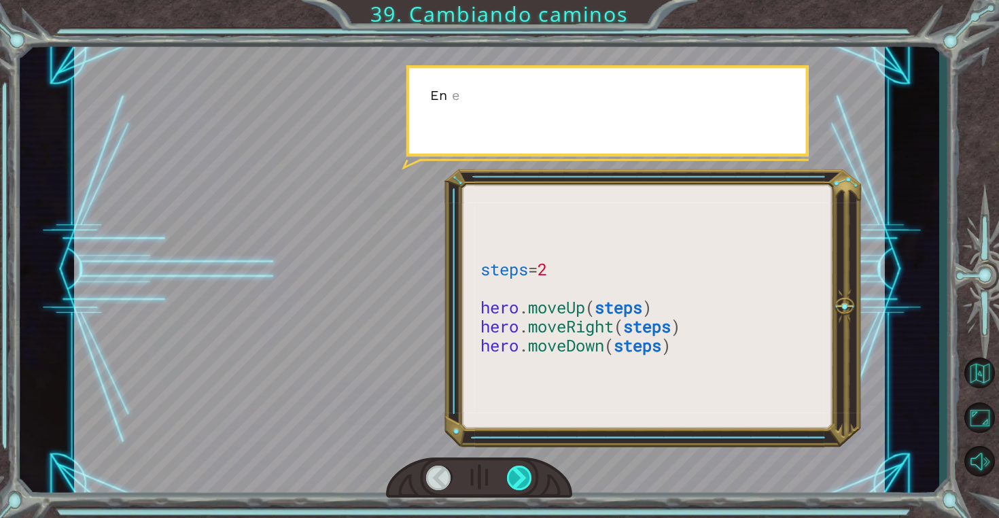
click at [524, 466] on div at bounding box center [520, 477] width 26 height 24
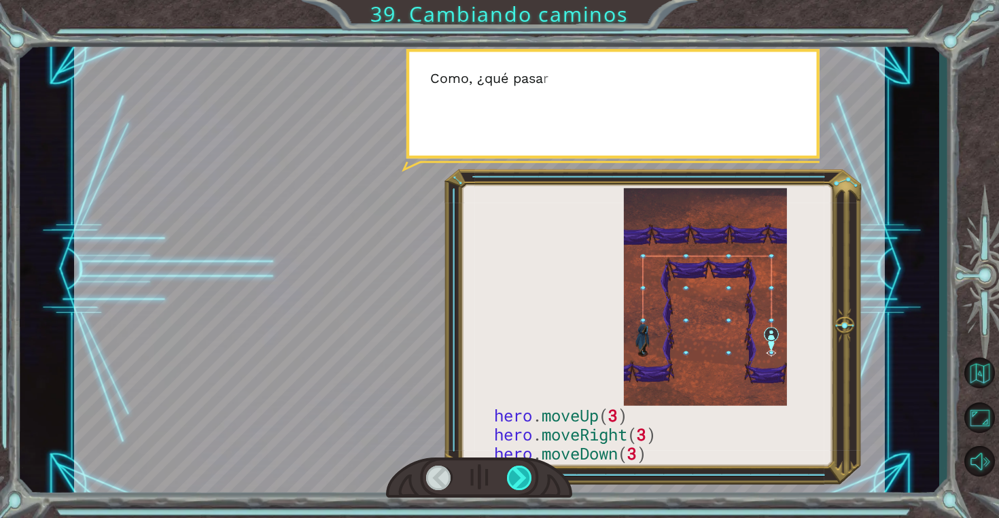
click at [524, 466] on div at bounding box center [520, 477] width 26 height 24
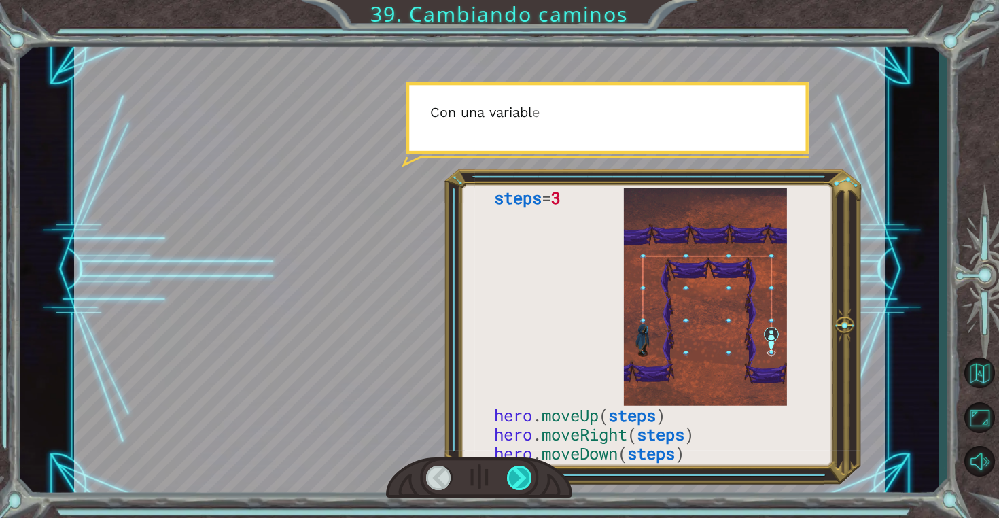
click at [524, 466] on div at bounding box center [520, 477] width 26 height 24
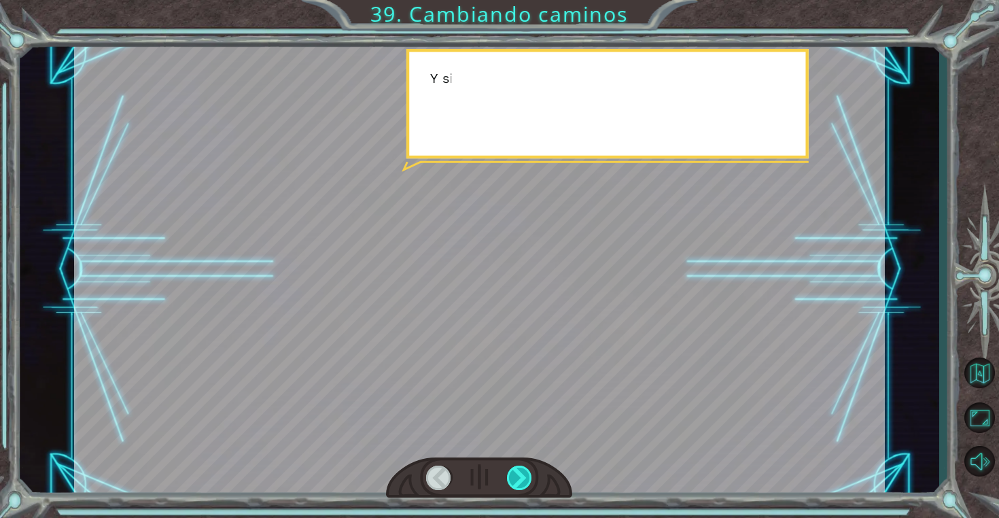
click at [527, 466] on div at bounding box center [520, 477] width 26 height 24
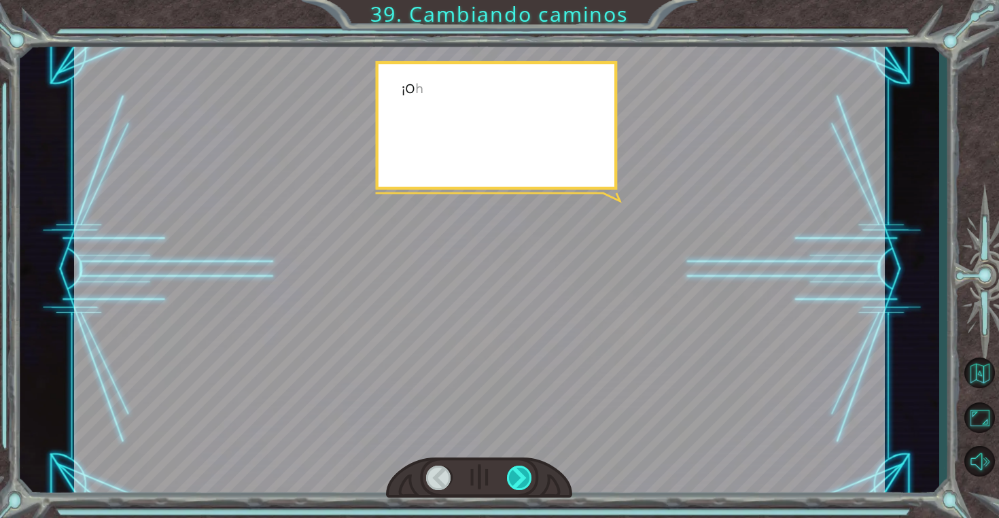
click at [527, 466] on div at bounding box center [520, 477] width 26 height 24
click at [525, 480] on div at bounding box center [520, 477] width 26 height 24
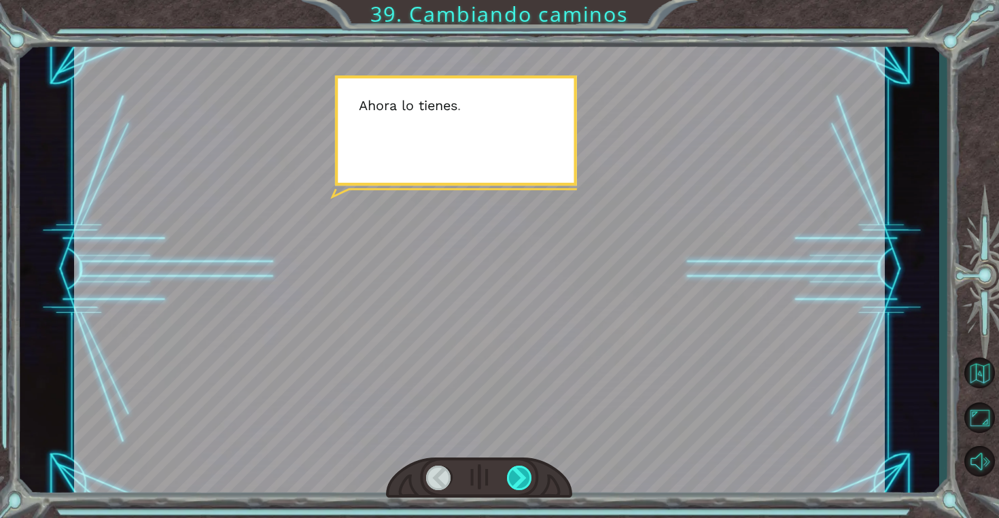
click at [525, 480] on div at bounding box center [520, 477] width 26 height 24
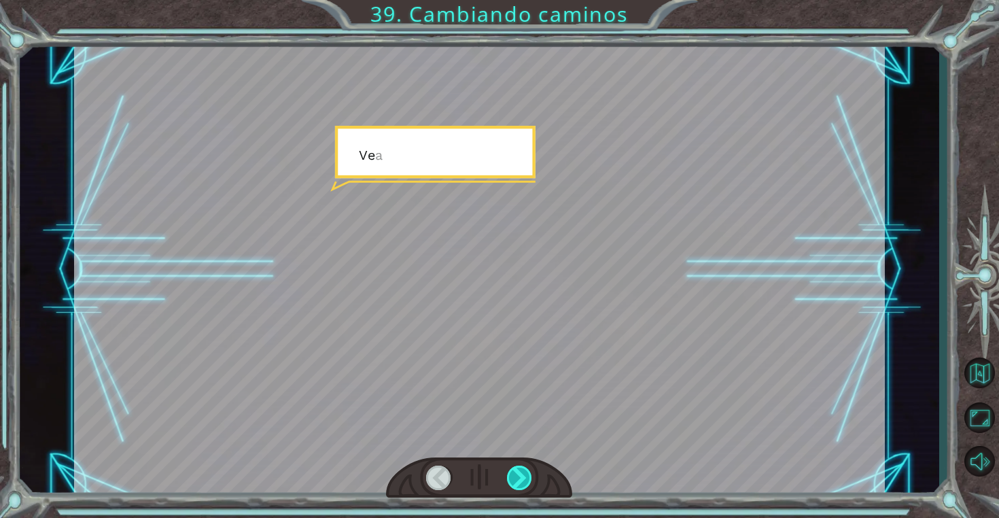
click at [525, 480] on div at bounding box center [520, 477] width 26 height 24
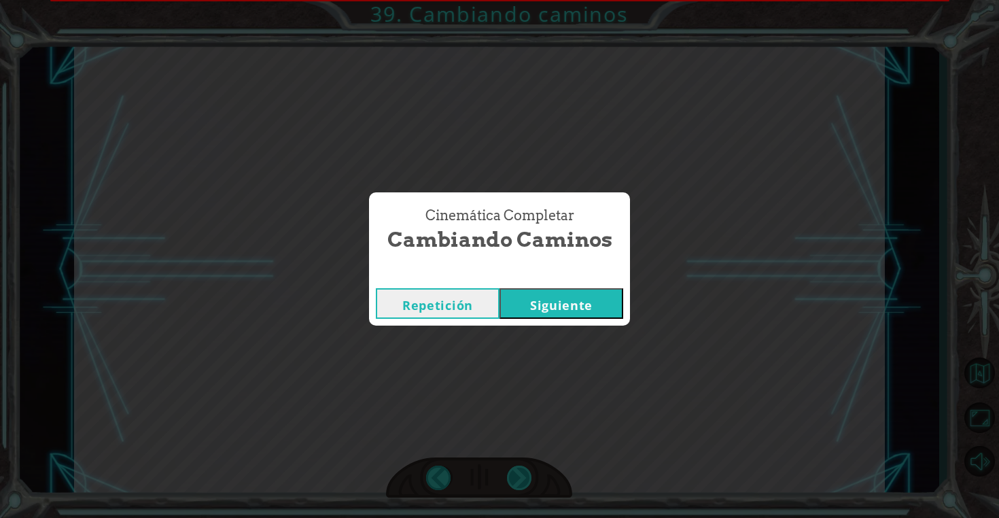
click at [525, 480] on div "Cinemática Completar Cambiando caminos Repetición Siguiente" at bounding box center [499, 259] width 999 height 518
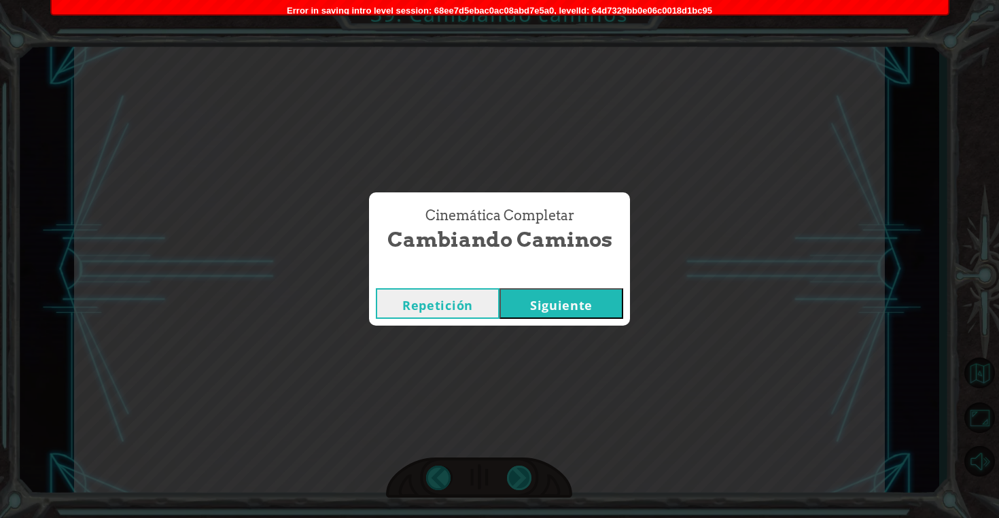
click at [525, 480] on div "Cinemática Completar Cambiando caminos Repetición Siguiente" at bounding box center [499, 259] width 999 height 518
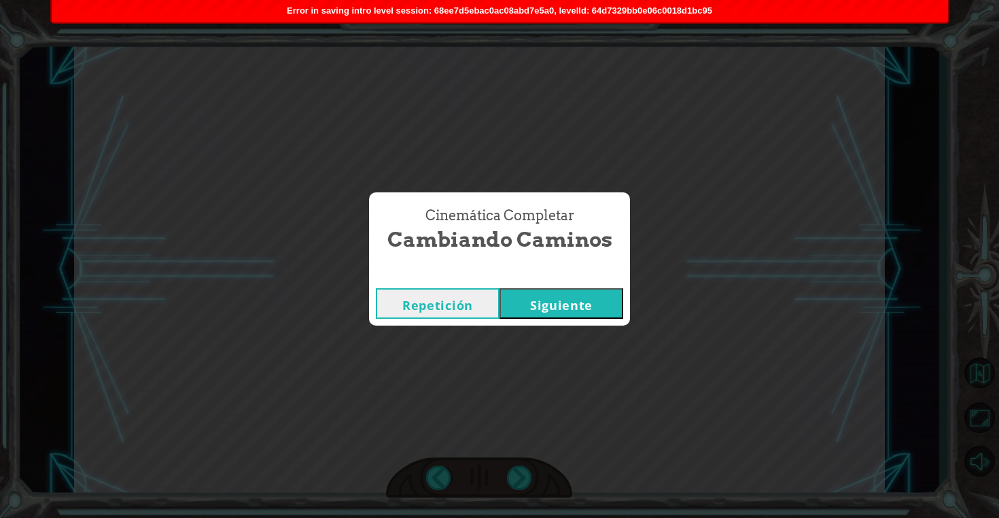
click at [535, 298] on button "Siguiente" at bounding box center [561, 303] width 124 height 31
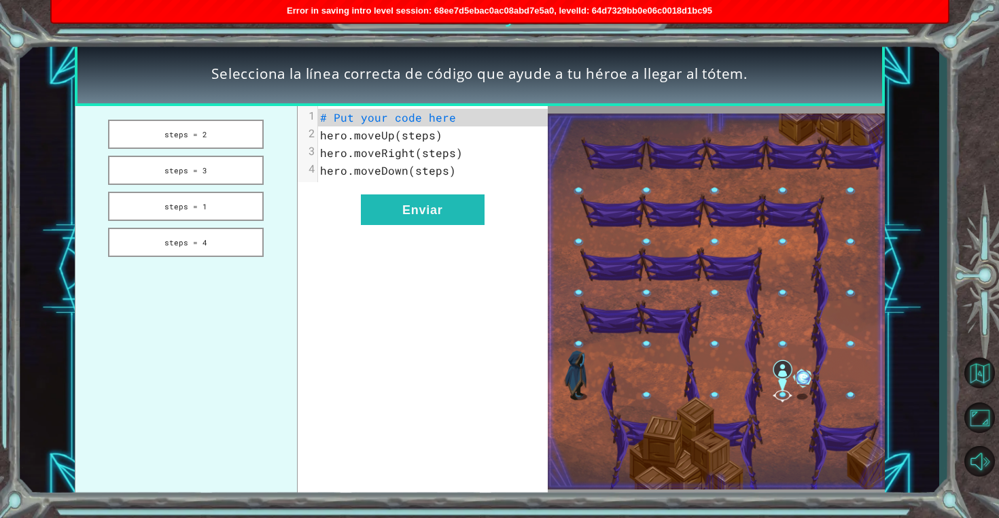
click at [393, 192] on div "xxxxxxxxxx 4 1 # Put your code here 2 hero.moveUp(steps) 3 hero.moveRight(steps…" at bounding box center [423, 301] width 250 height 391
click at [394, 160] on pre "hero.moveRight(steps)" at bounding box center [433, 153] width 230 height 18
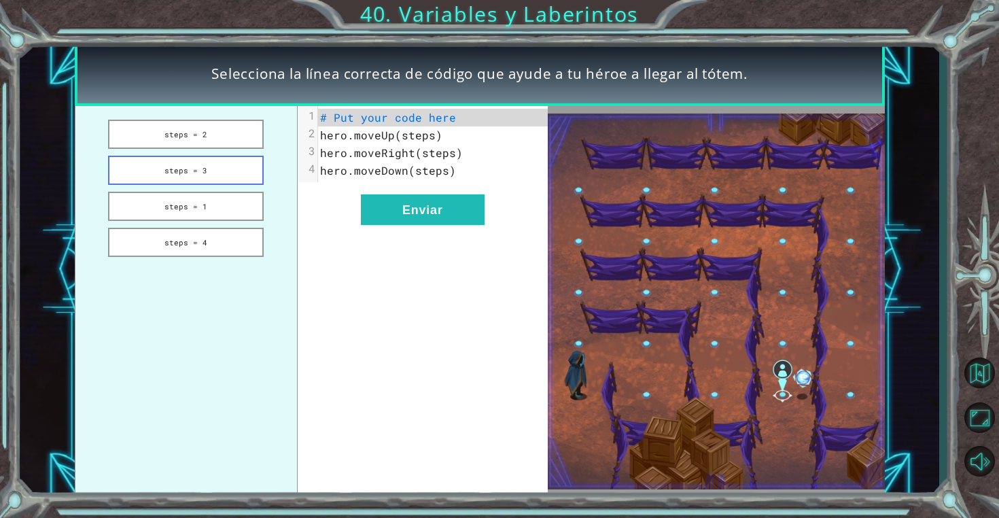
click at [210, 156] on button "steps = 3" at bounding box center [185, 170] width 155 height 29
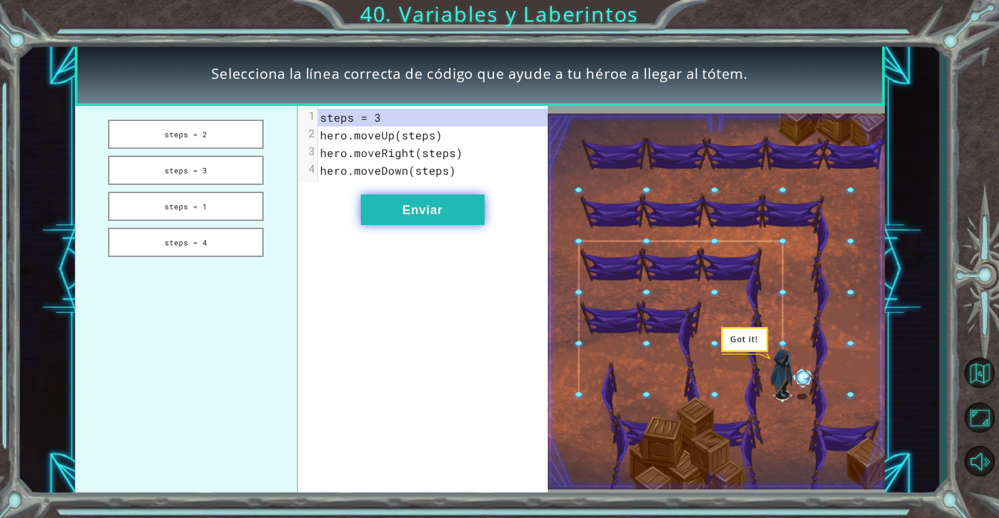
click at [427, 209] on button "Enviar" at bounding box center [423, 209] width 124 height 31
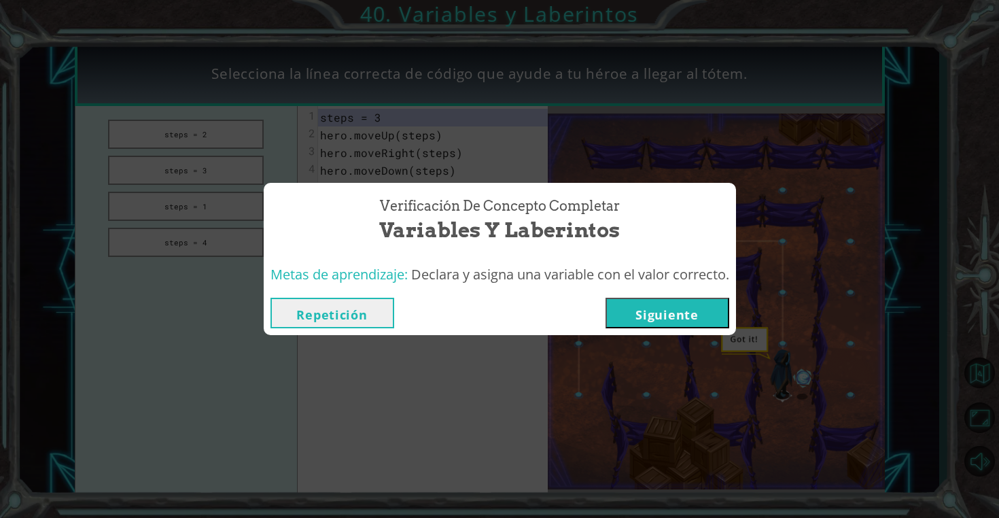
click at [342, 315] on button "Repetición" at bounding box center [332, 313] width 124 height 31
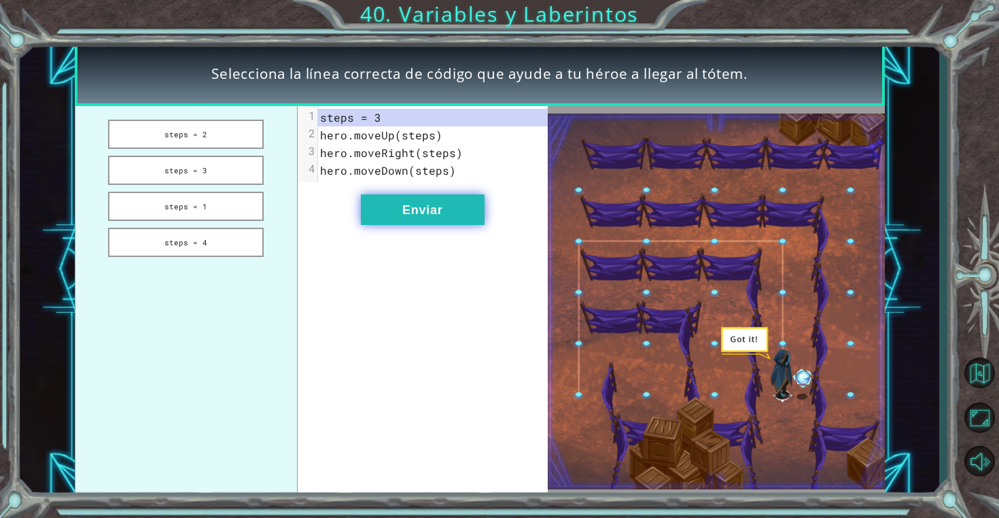
click at [412, 219] on button "Enviar" at bounding box center [423, 209] width 124 height 31
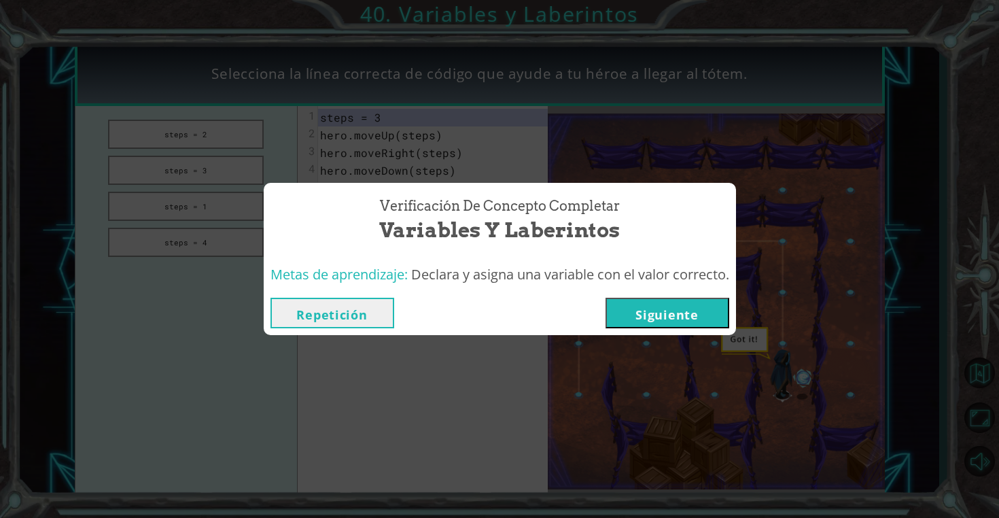
click at [655, 294] on div "Repetición Siguiente" at bounding box center [500, 313] width 472 height 44
click at [655, 302] on button "Siguiente" at bounding box center [667, 313] width 124 height 31
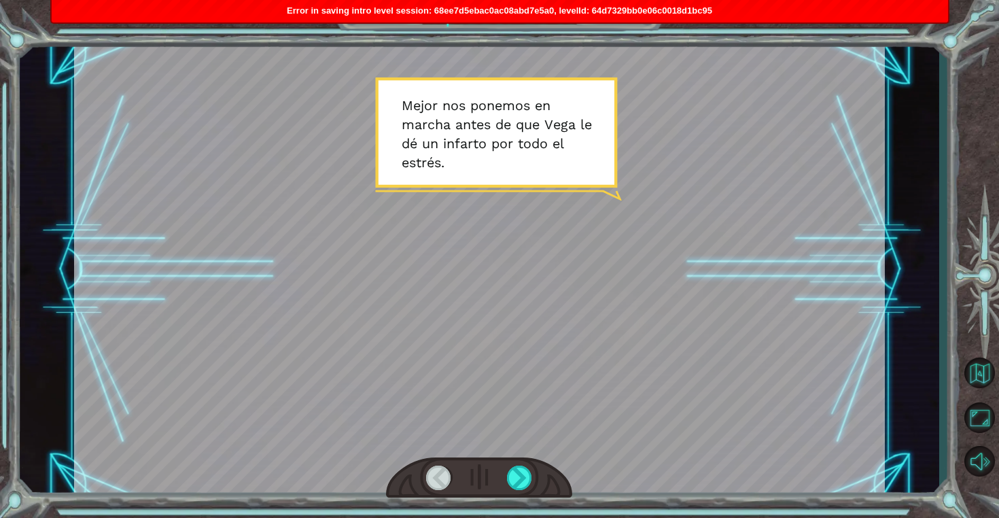
click at [527, 463] on div at bounding box center [479, 477] width 186 height 41
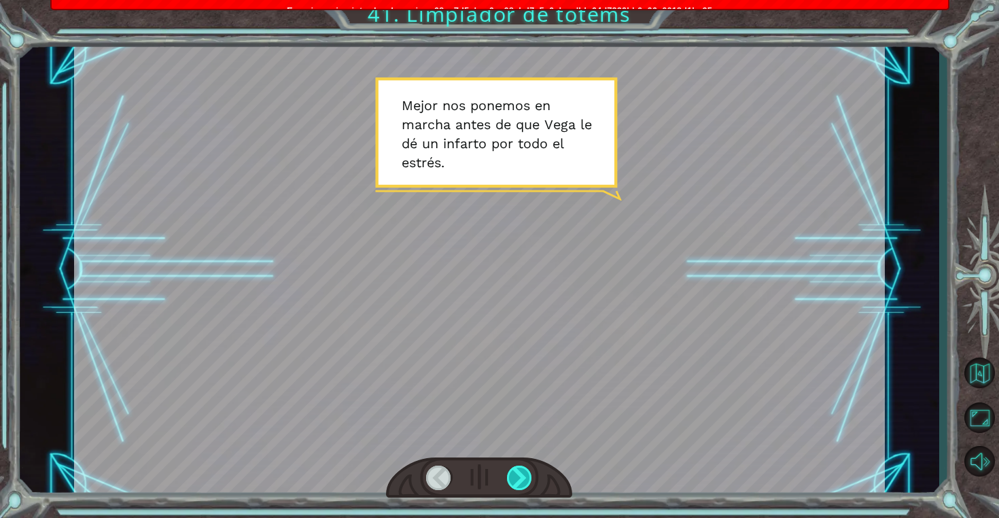
click at [523, 468] on div at bounding box center [520, 477] width 26 height 24
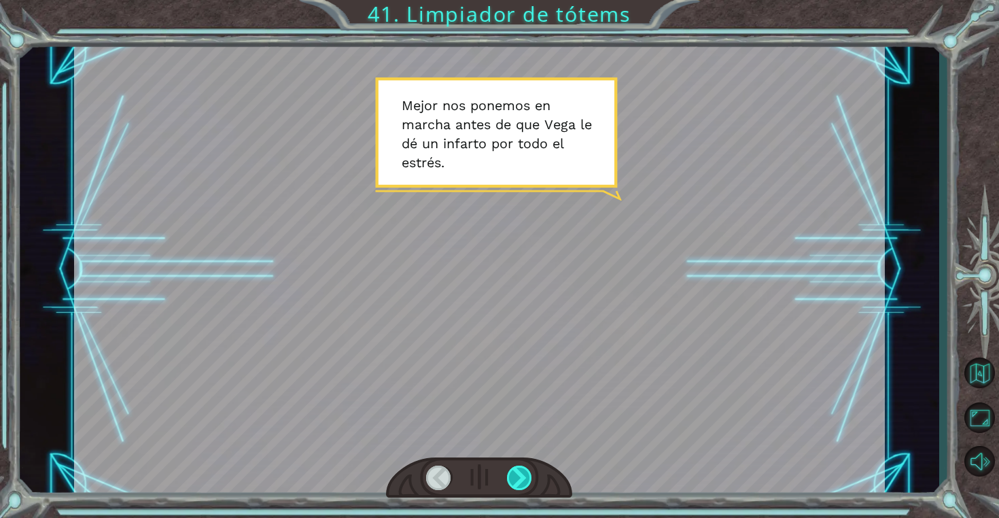
click at [523, 468] on div at bounding box center [520, 477] width 26 height 24
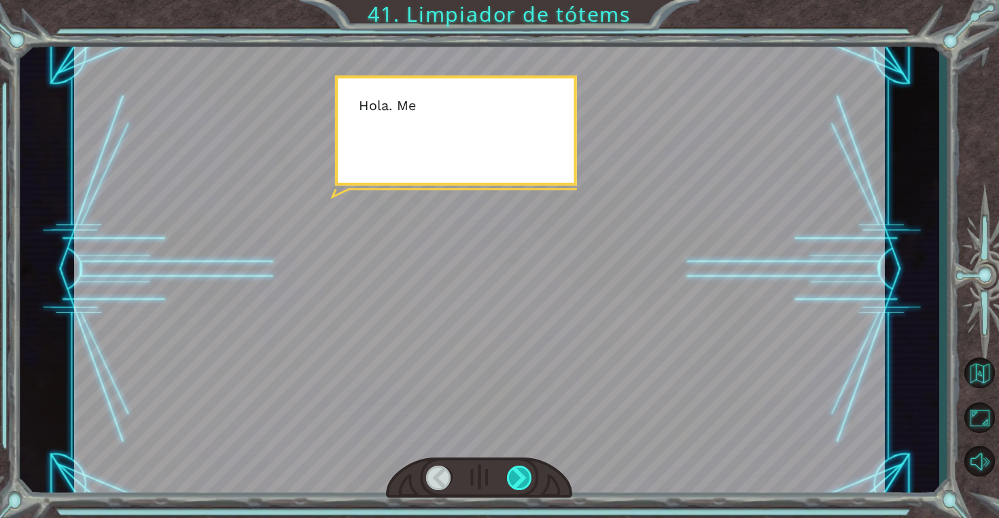
click at [523, 468] on div at bounding box center [520, 477] width 26 height 24
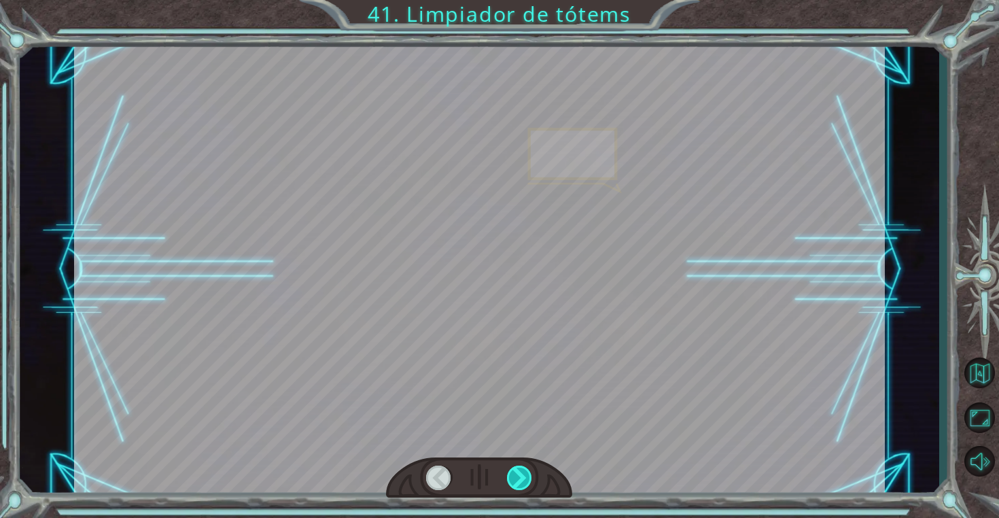
click at [523, 468] on div at bounding box center [520, 477] width 26 height 24
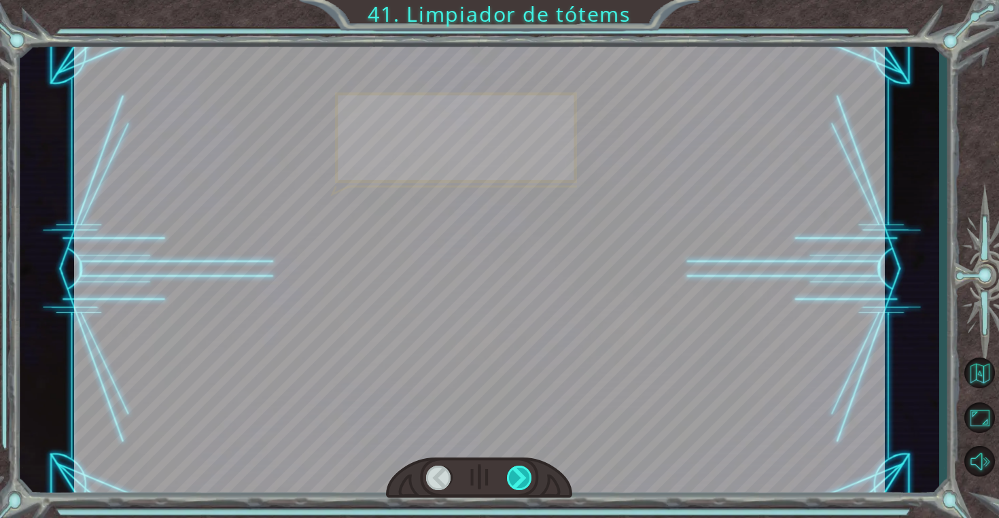
click at [523, 468] on div at bounding box center [520, 477] width 26 height 24
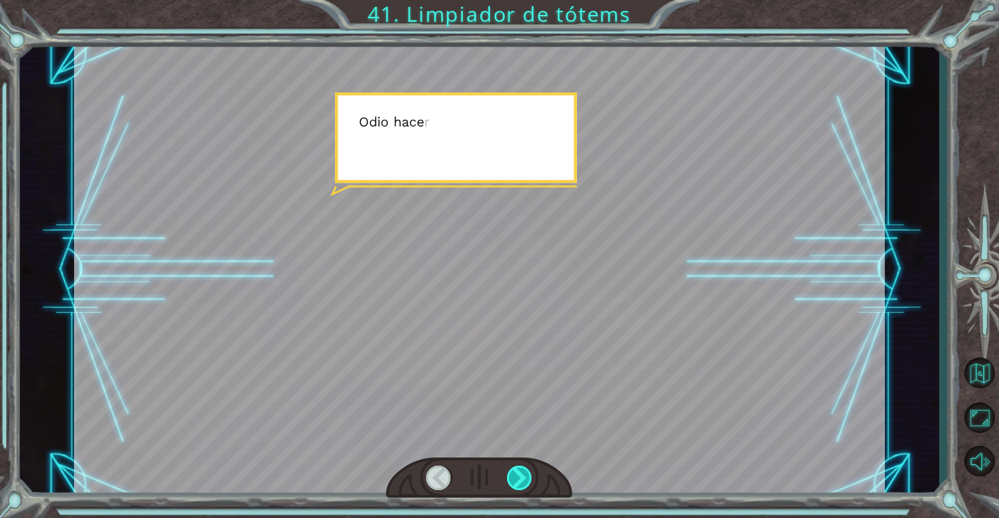
click at [523, 468] on div at bounding box center [520, 477] width 26 height 24
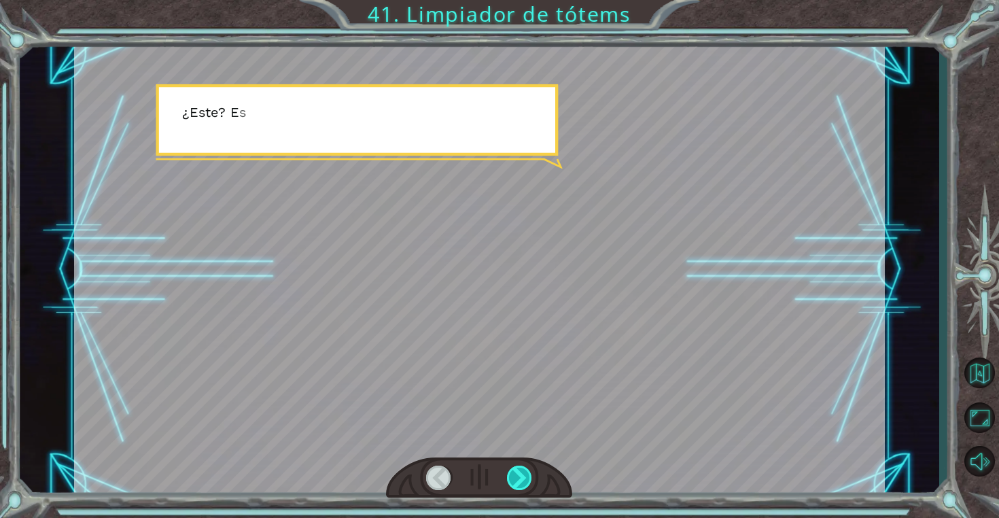
click at [523, 468] on div at bounding box center [520, 477] width 26 height 24
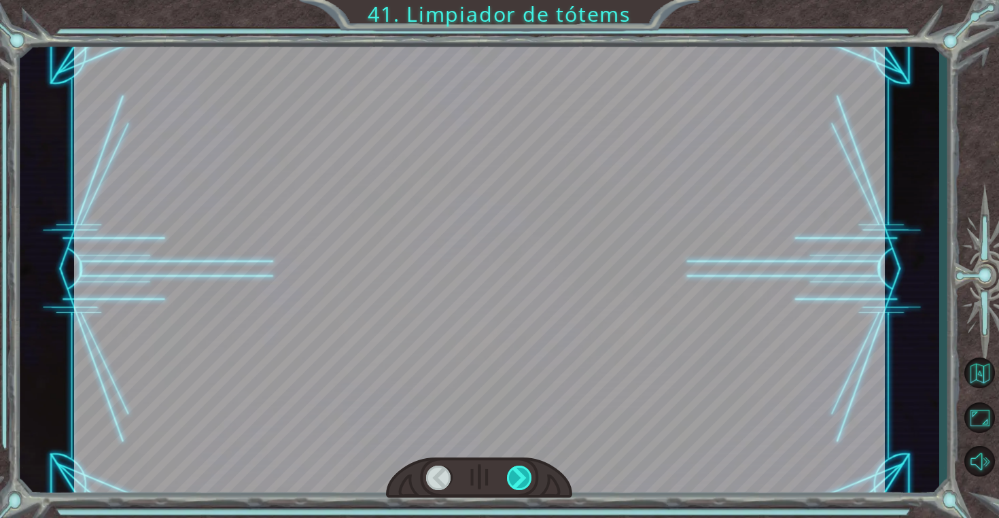
click at [523, 468] on div at bounding box center [520, 477] width 26 height 24
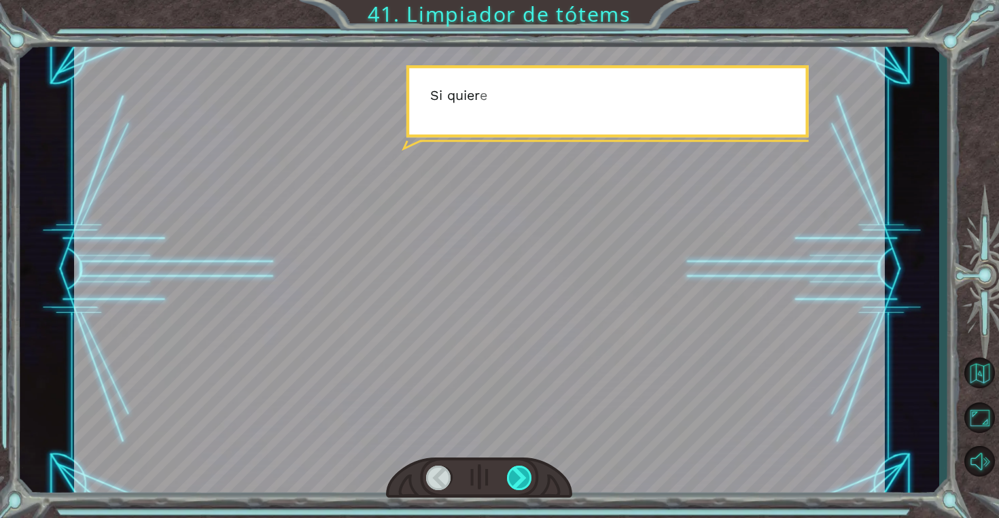
click at [523, 468] on div at bounding box center [520, 477] width 26 height 24
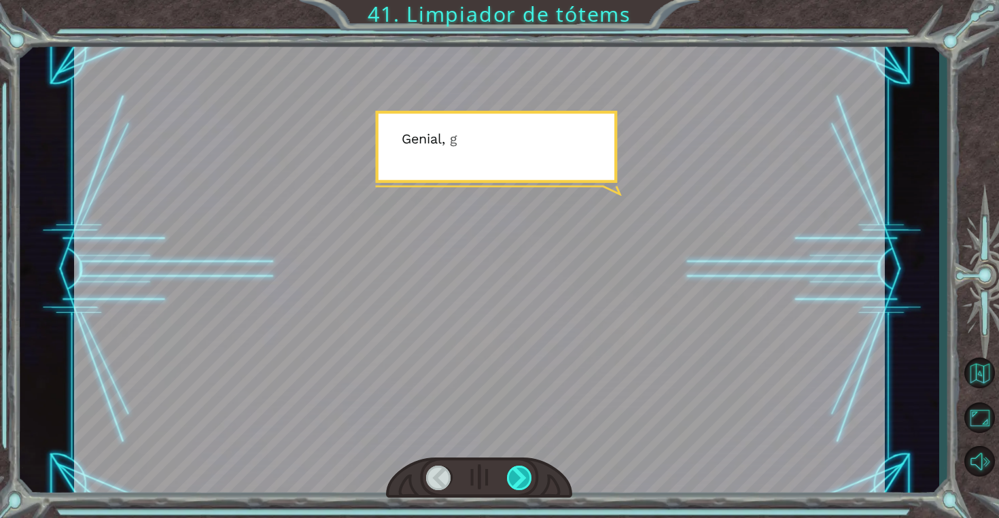
click at [523, 468] on div at bounding box center [520, 477] width 26 height 24
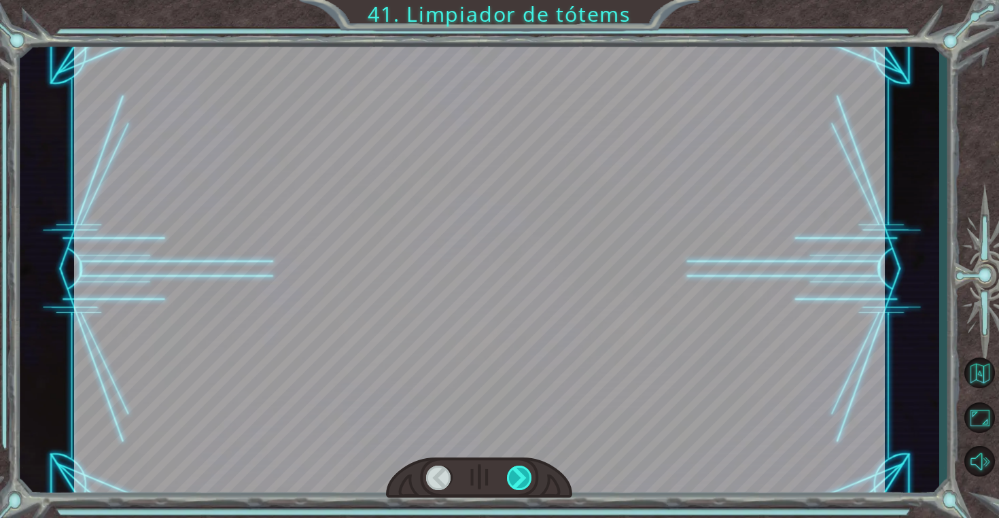
click at [523, 468] on div at bounding box center [520, 477] width 26 height 24
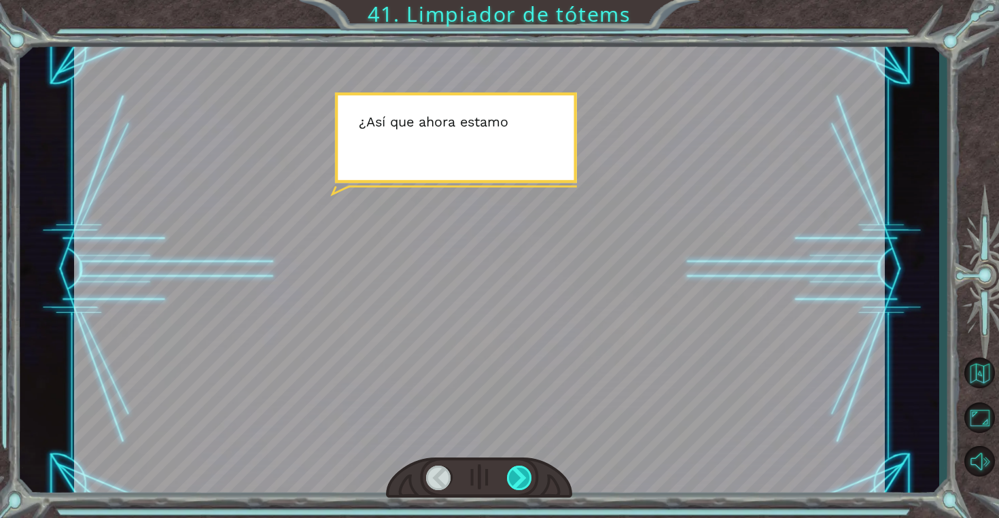
click at [519, 470] on div at bounding box center [520, 477] width 26 height 24
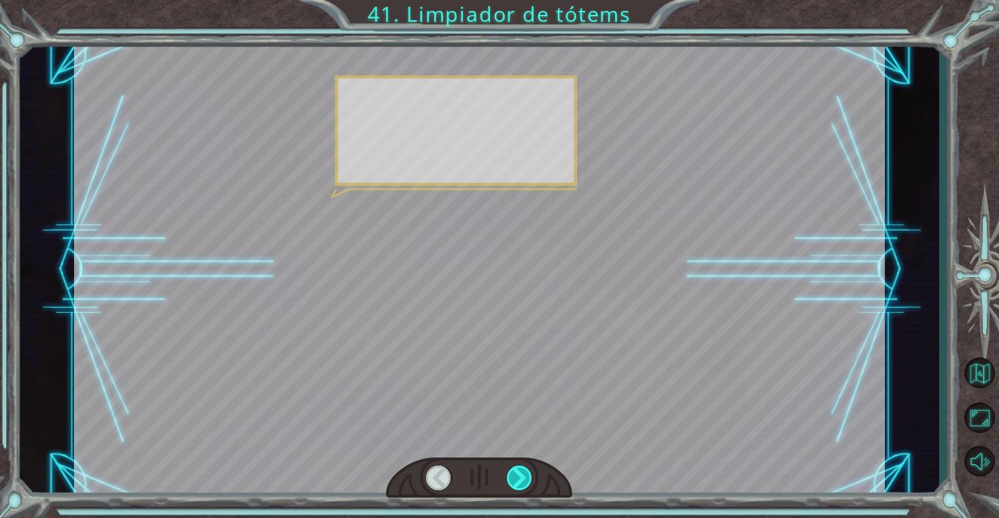
click at [519, 470] on div at bounding box center [520, 477] width 26 height 24
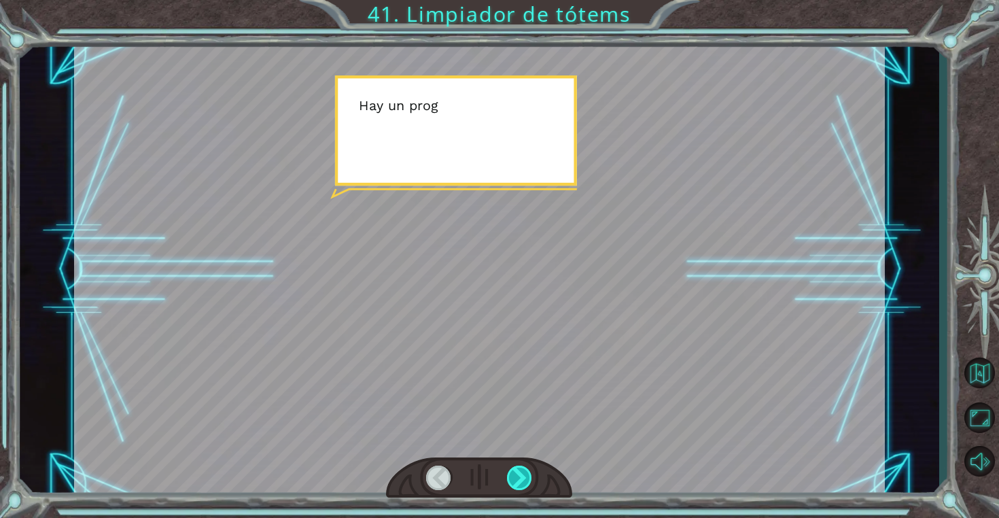
click at [519, 470] on div at bounding box center [520, 477] width 26 height 24
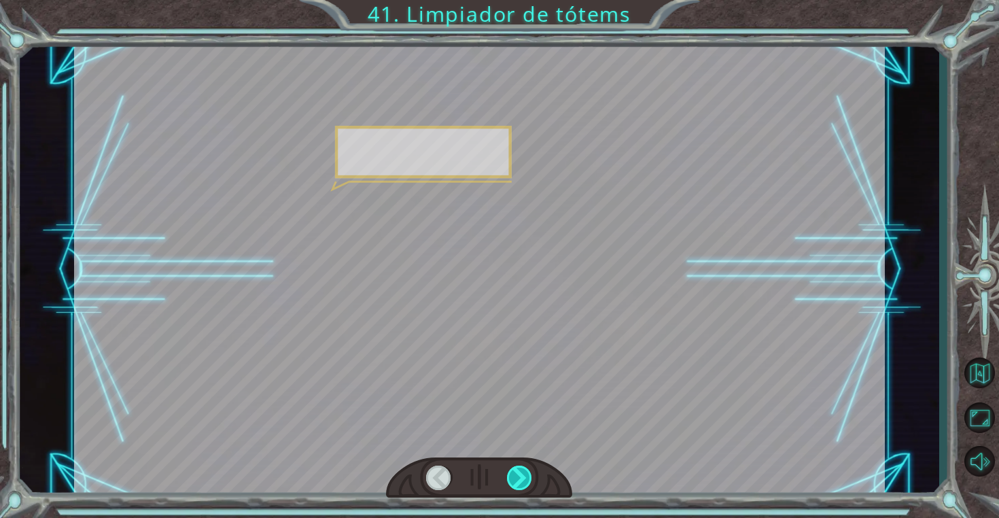
click at [519, 470] on div at bounding box center [520, 477] width 26 height 24
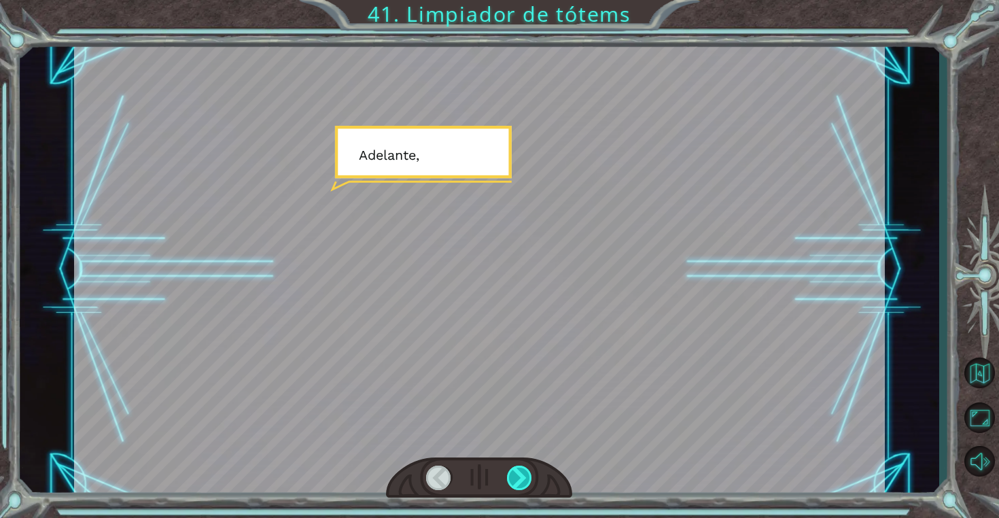
click at [519, 470] on div at bounding box center [520, 477] width 26 height 24
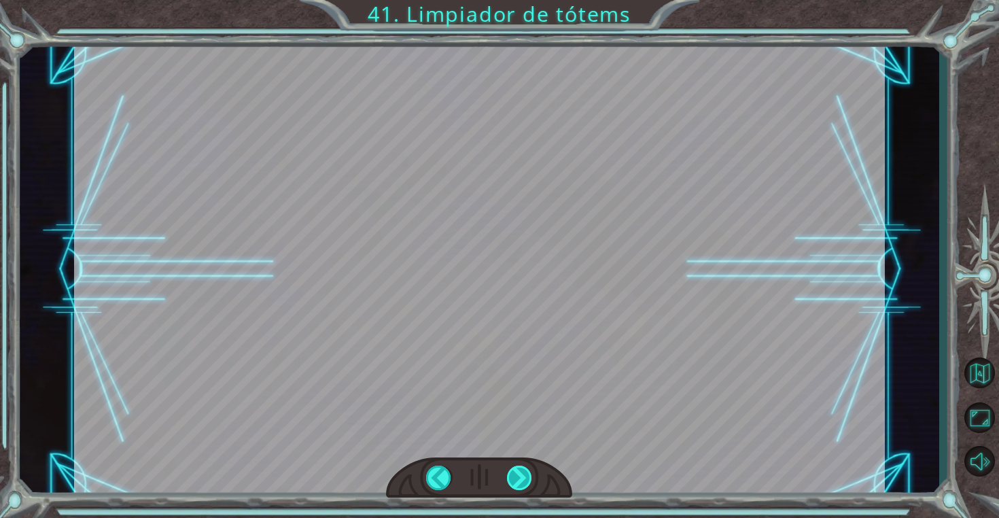
click at [519, 0] on div "Temporary Text M e j o r n o s p o n e m o s e n m a r c h a a n t e s d e q u …" at bounding box center [499, 0] width 999 height 0
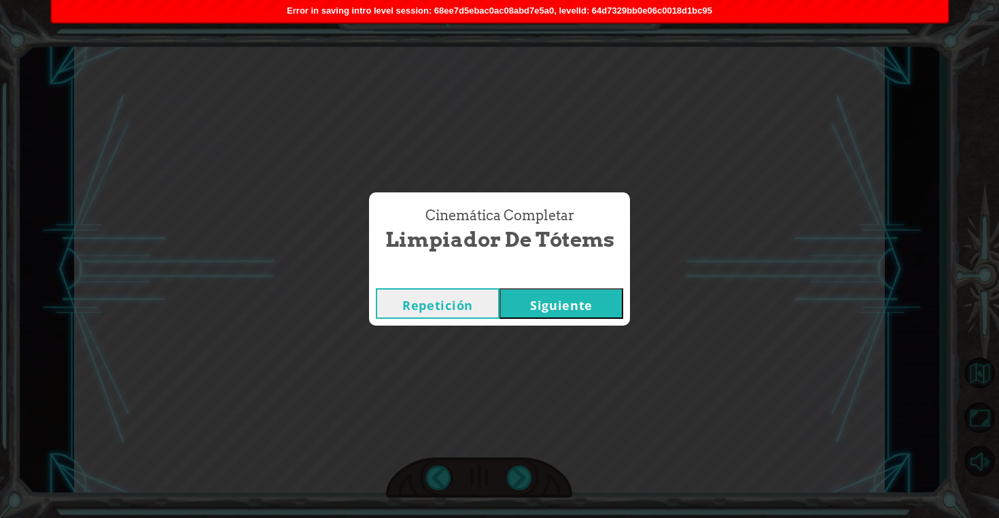
click at [555, 331] on div "Cinemática Completar Limpiador de tótems Repetición Siguiente" at bounding box center [499, 259] width 999 height 518
click at [565, 296] on button "Siguiente" at bounding box center [561, 303] width 124 height 31
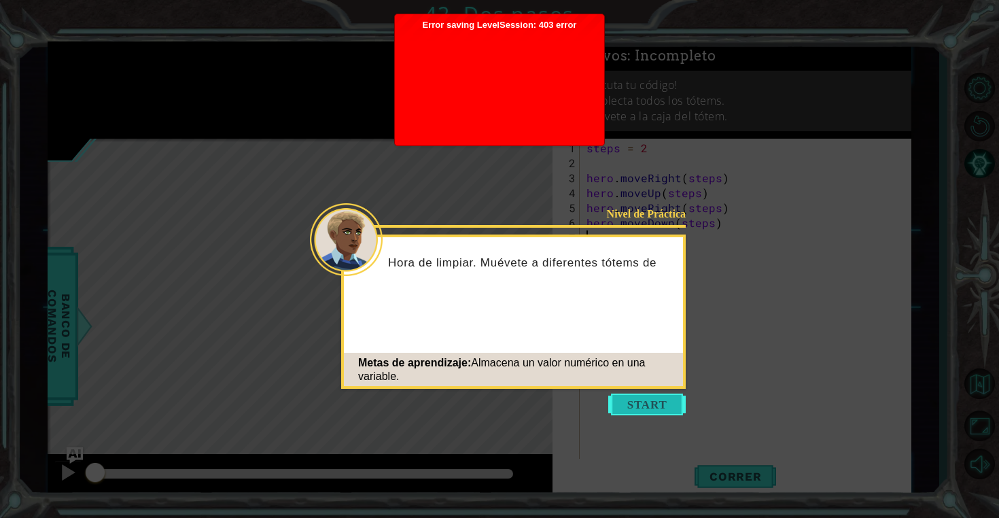
click at [642, 401] on button "Start" at bounding box center [646, 404] width 77 height 22
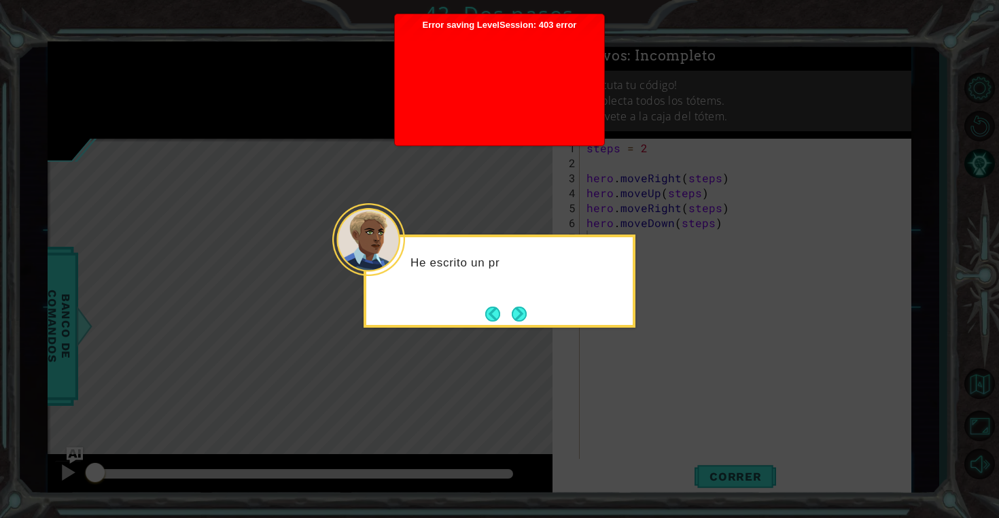
click at [533, 315] on div "He escrito un pr" at bounding box center [500, 280] width 272 height 93
click at [527, 315] on button "Next" at bounding box center [519, 313] width 15 height 15
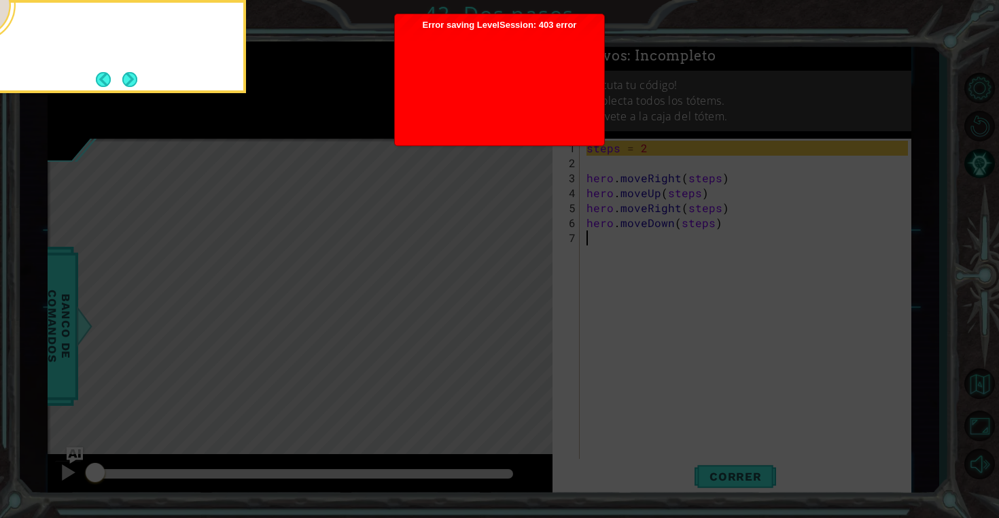
click at [531, 315] on icon at bounding box center [499, 77] width 999 height 881
click at [133, 80] on button "Next" at bounding box center [130, 79] width 16 height 16
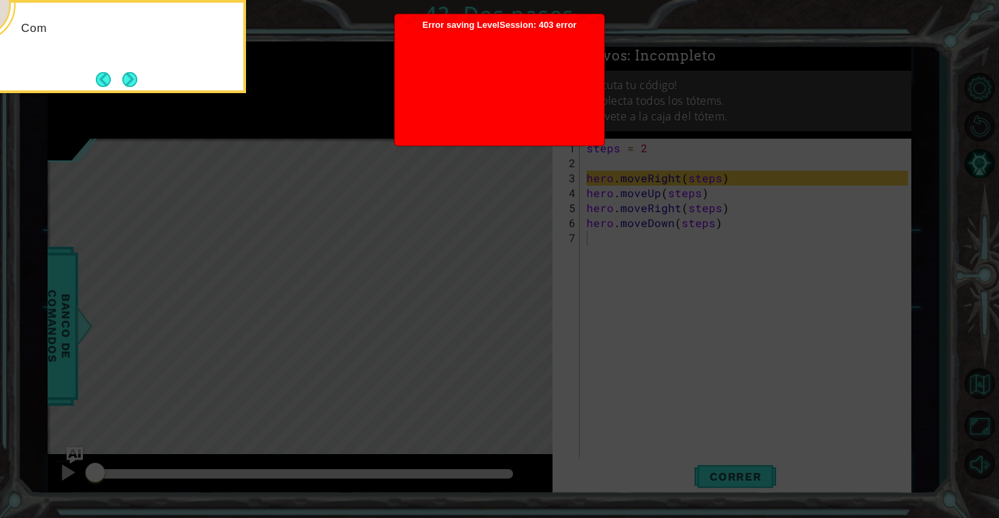
click at [133, 80] on button "Next" at bounding box center [130, 79] width 16 height 16
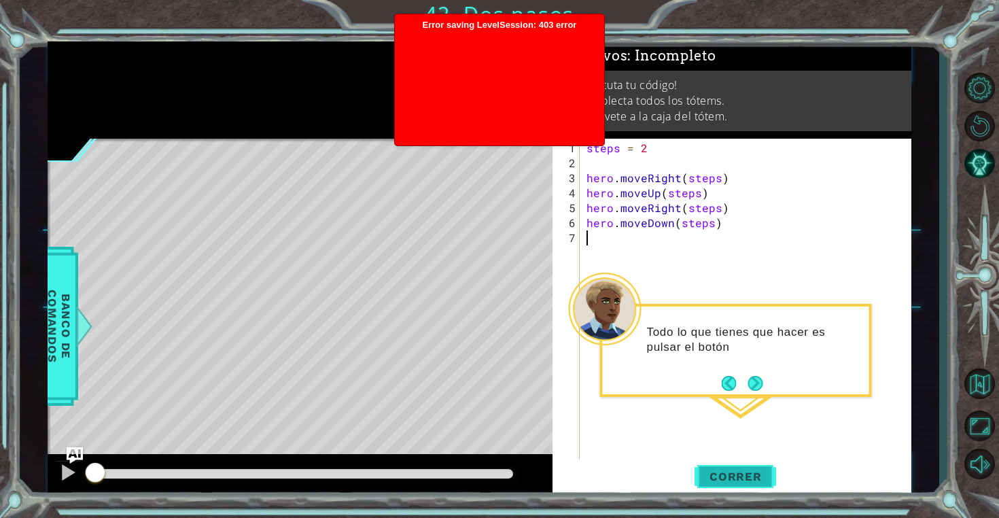
click at [742, 466] on button "Correr" at bounding box center [736, 477] width 82 height 36
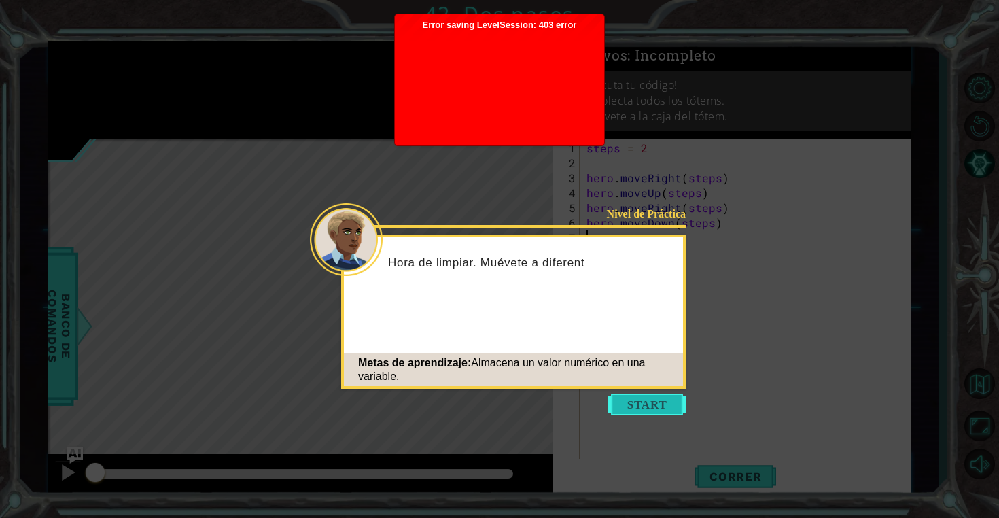
click at [655, 403] on button "Start" at bounding box center [646, 404] width 77 height 22
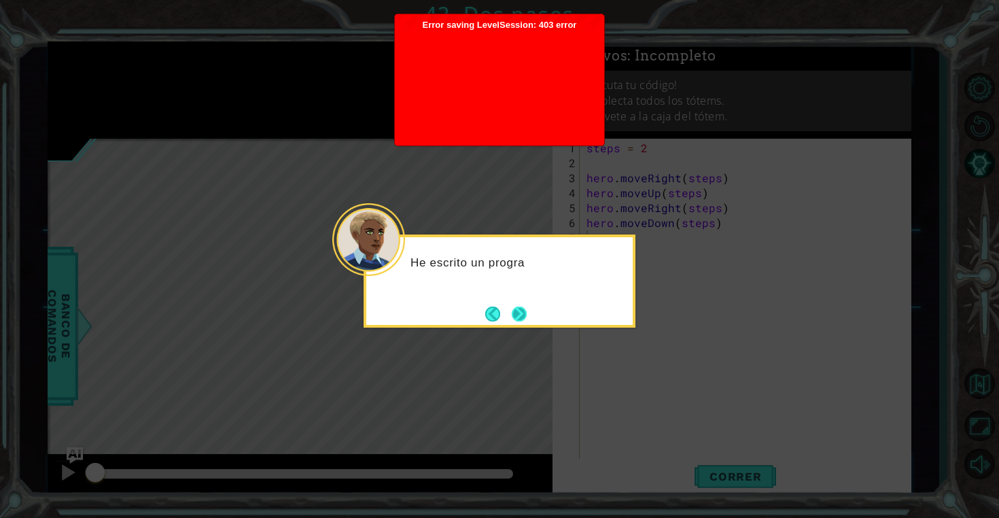
click at [523, 321] on button "Next" at bounding box center [519, 314] width 24 height 24
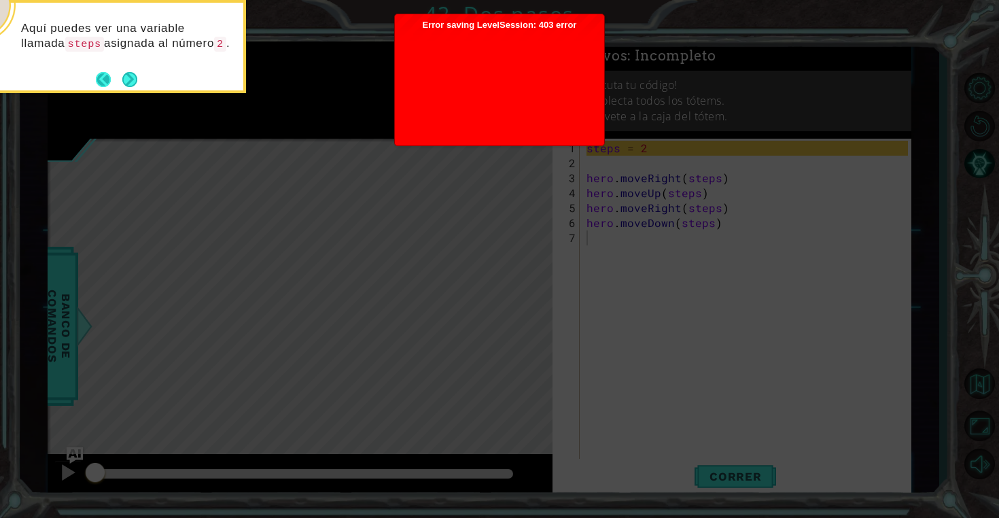
click at [120, 73] on button "Back" at bounding box center [109, 79] width 27 height 15
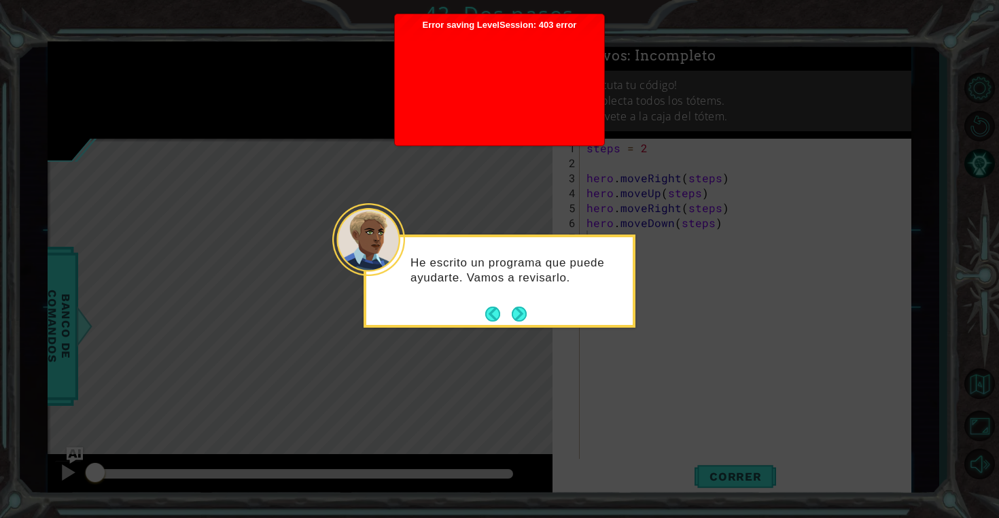
click at [525, 298] on div "He escrito un programa que puede ayudarte. Vamos a revisarlo." at bounding box center [499, 277] width 266 height 69
click at [524, 306] on button "Next" at bounding box center [519, 313] width 18 height 18
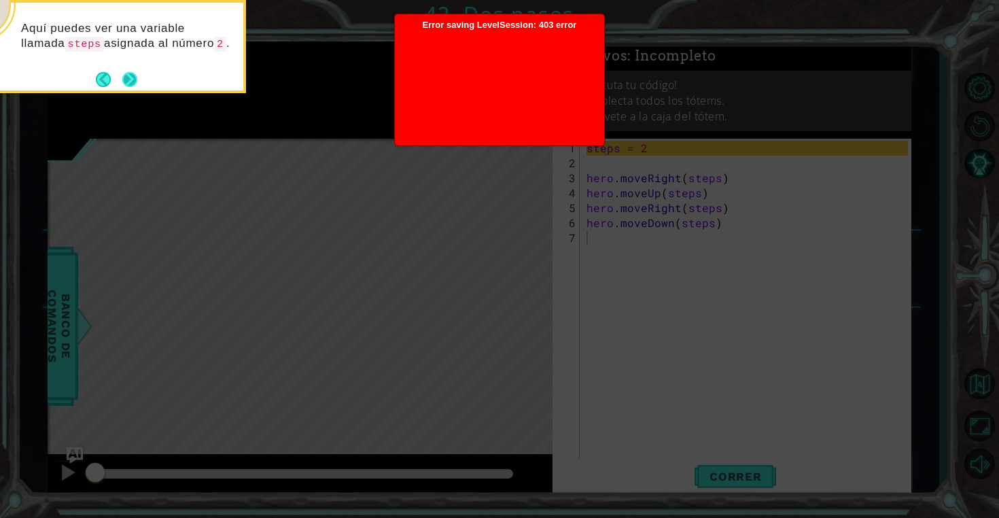
click at [137, 84] on button "Next" at bounding box center [129, 79] width 15 height 15
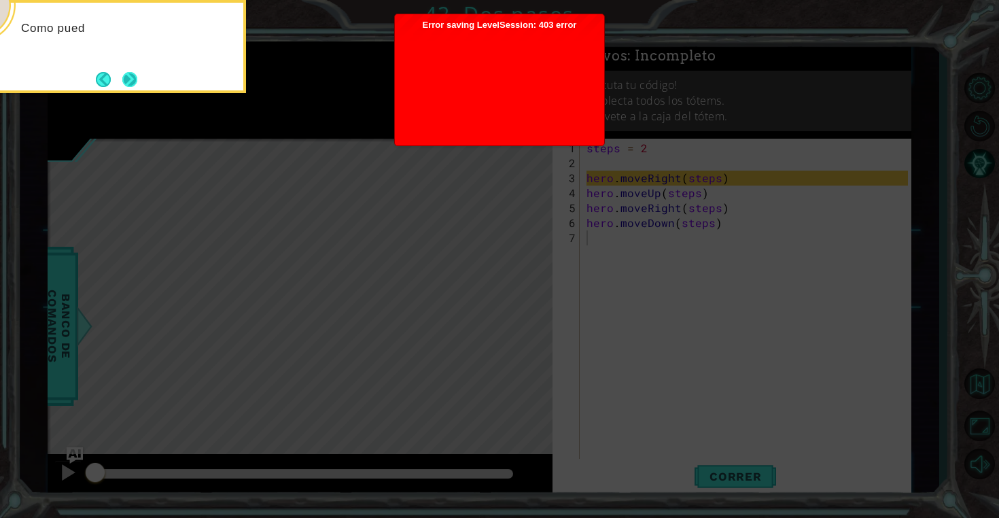
click at [137, 84] on button "Next" at bounding box center [130, 79] width 16 height 16
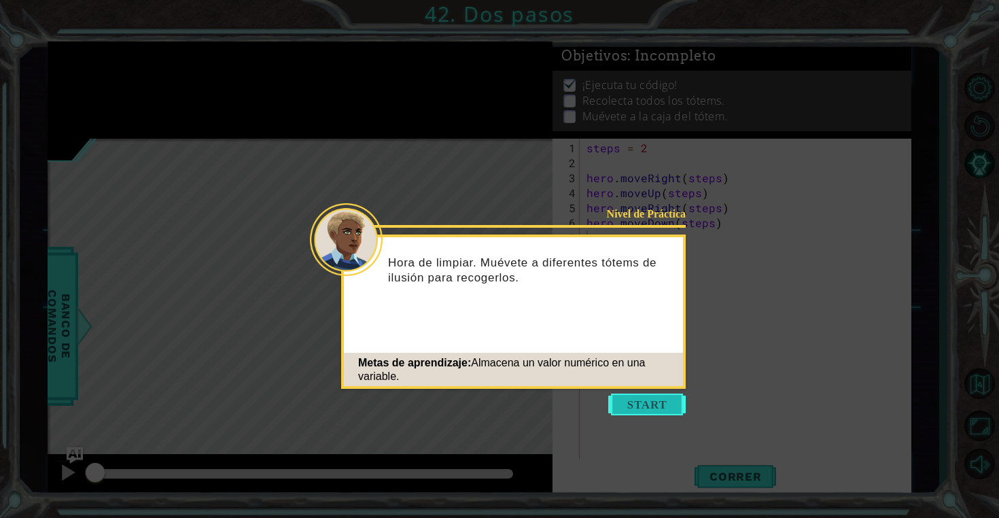
click at [656, 398] on button "Start" at bounding box center [646, 404] width 77 height 22
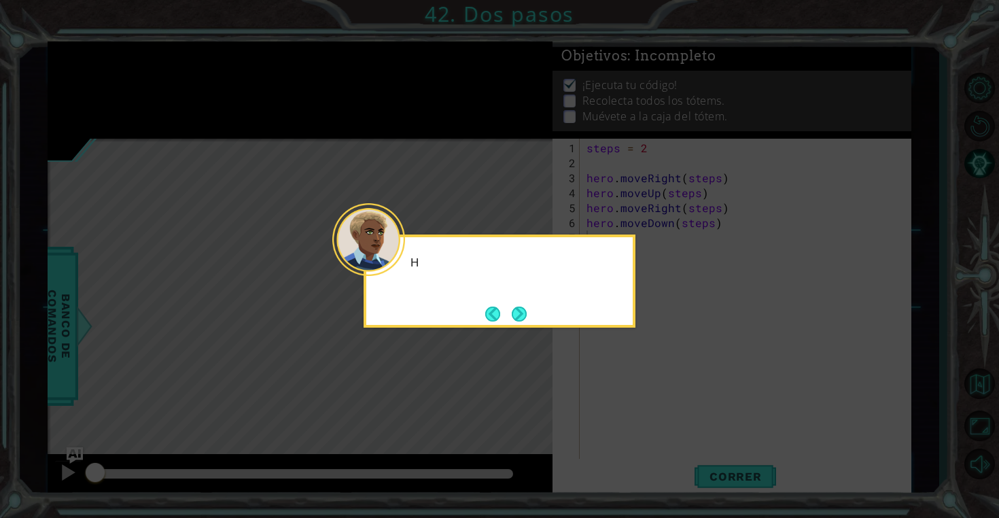
click at [656, 398] on icon at bounding box center [499, 259] width 999 height 518
click at [535, 318] on div "He escrito un programa que puede ay" at bounding box center [500, 280] width 272 height 93
click at [519, 311] on button "Next" at bounding box center [518, 313] width 17 height 17
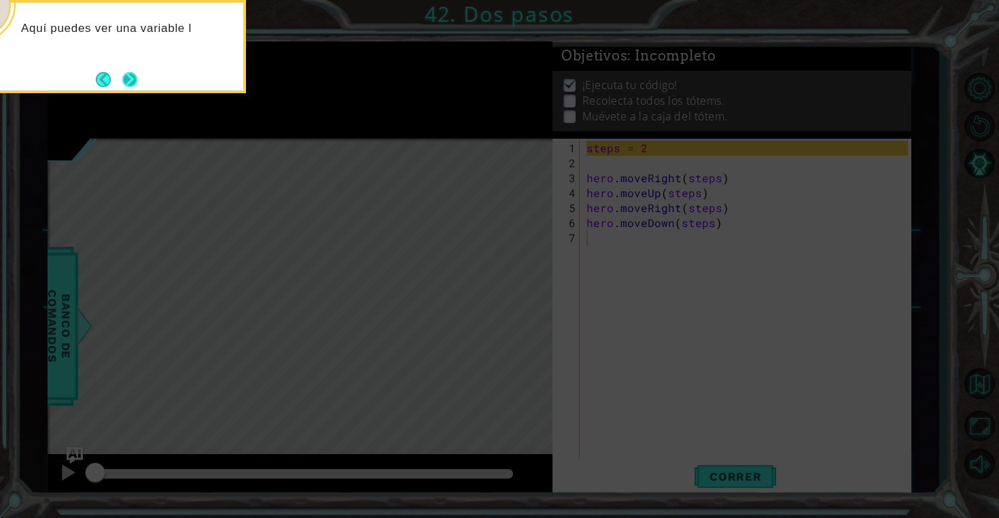
click at [130, 77] on button "Next" at bounding box center [130, 79] width 24 height 24
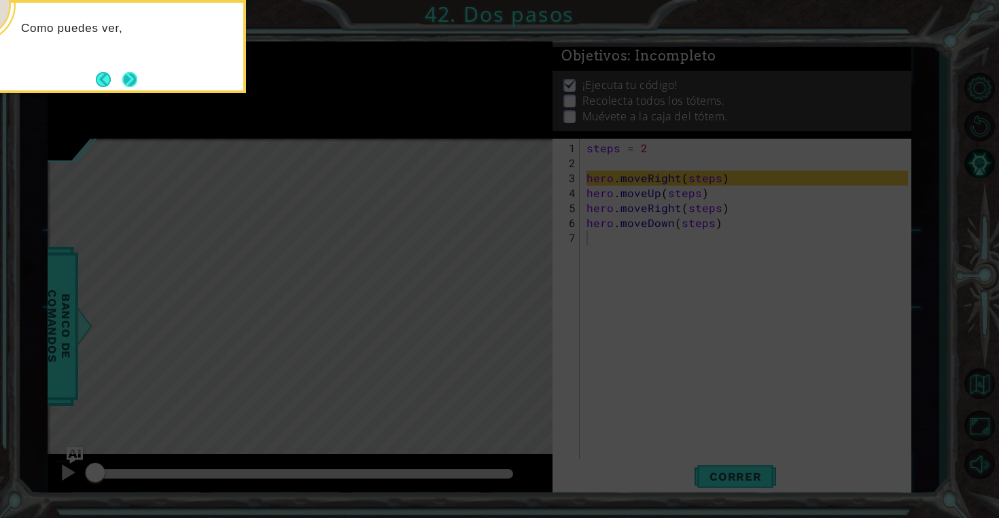
click at [135, 71] on button "Next" at bounding box center [130, 80] width 18 height 18
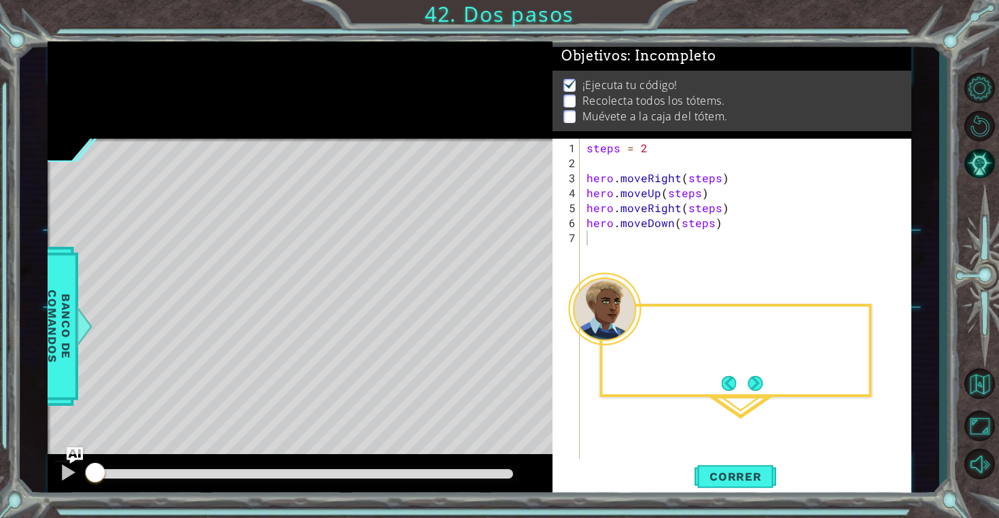
click at [135, 68] on div at bounding box center [300, 89] width 505 height 97
click at [733, 473] on span "Correr" at bounding box center [736, 477] width 80 height 14
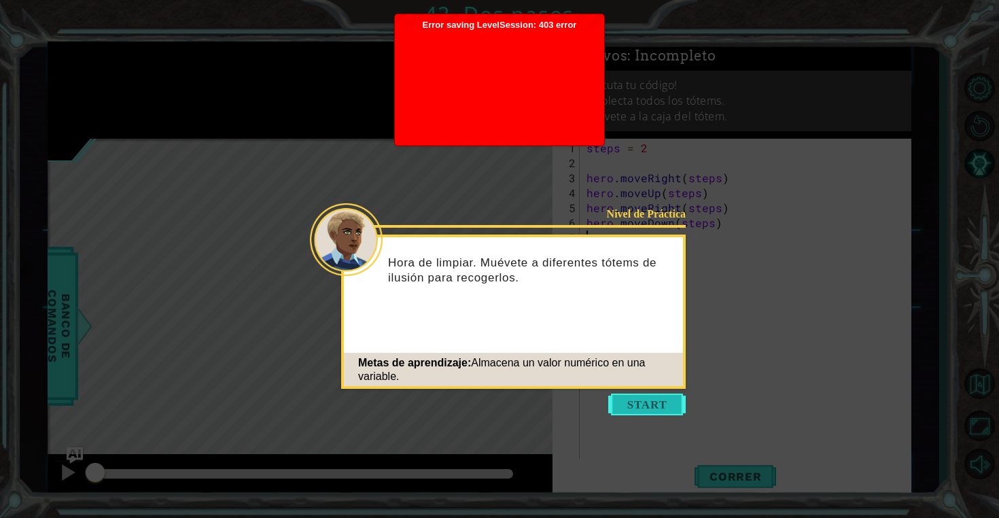
click at [637, 394] on button "Start" at bounding box center [646, 404] width 77 height 22
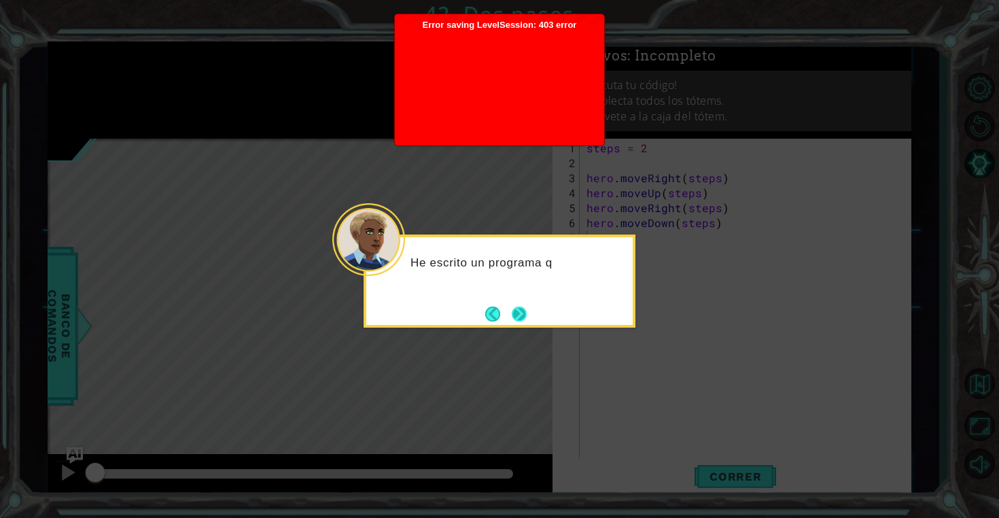
click at [529, 314] on button "Next" at bounding box center [519, 313] width 22 height 22
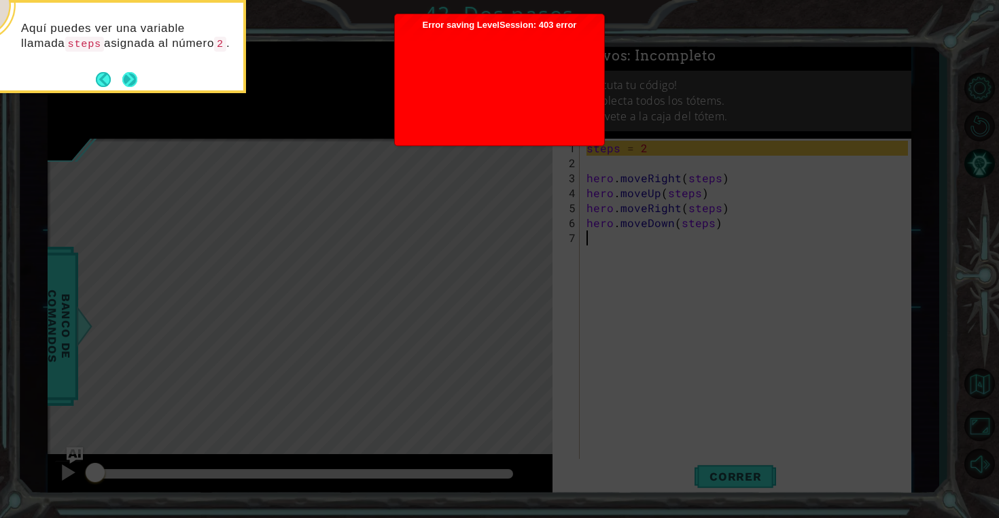
click at [136, 75] on button "Next" at bounding box center [130, 79] width 16 height 16
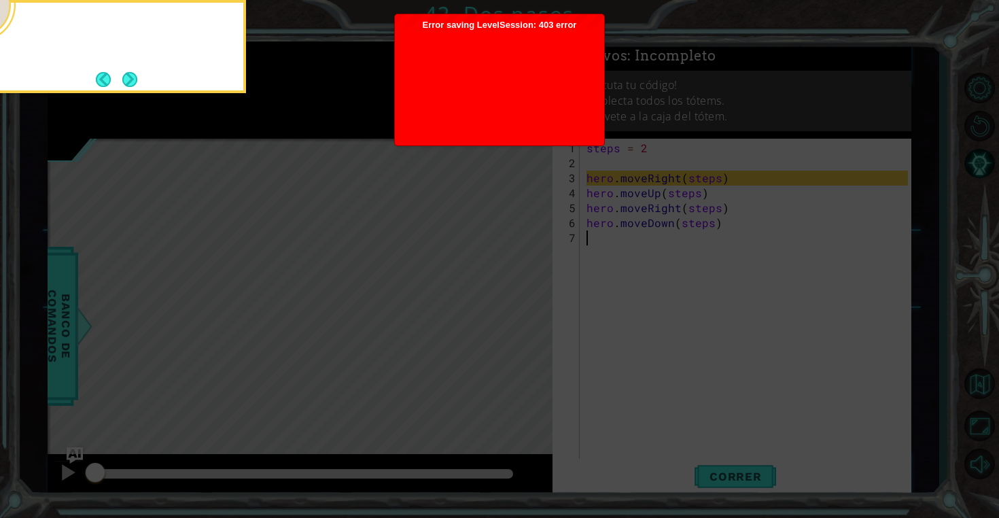
click at [136, 75] on button "Next" at bounding box center [129, 79] width 17 height 17
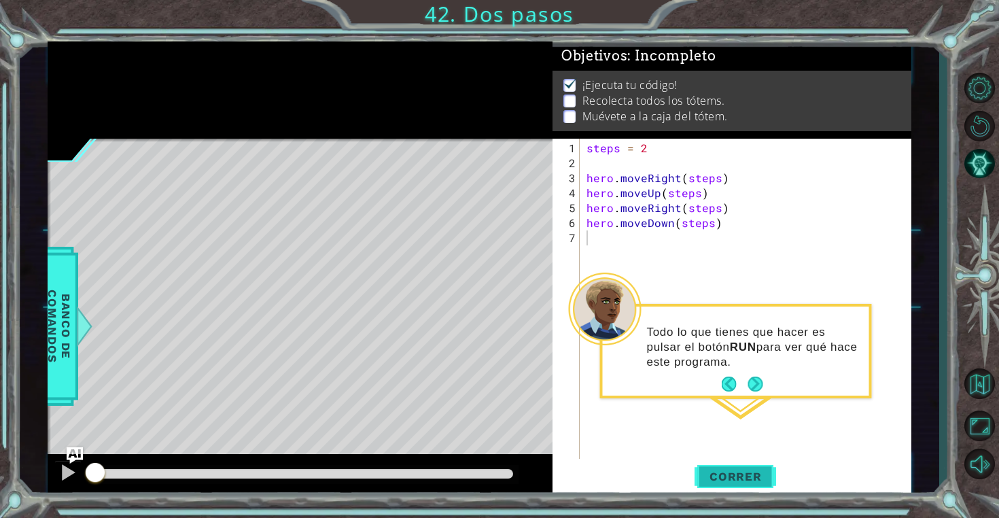
click at [724, 470] on span "Correr" at bounding box center [736, 477] width 80 height 14
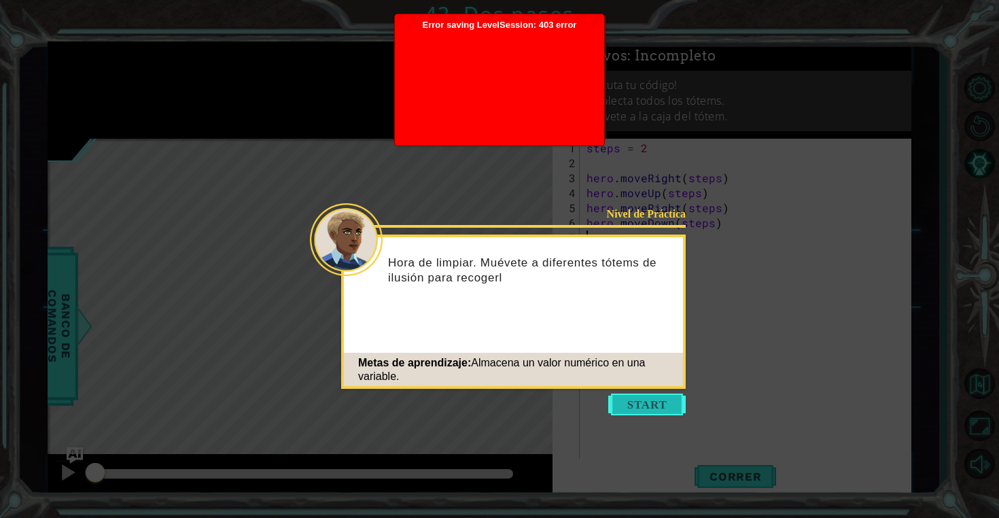
click at [619, 396] on button "Start" at bounding box center [646, 404] width 77 height 22
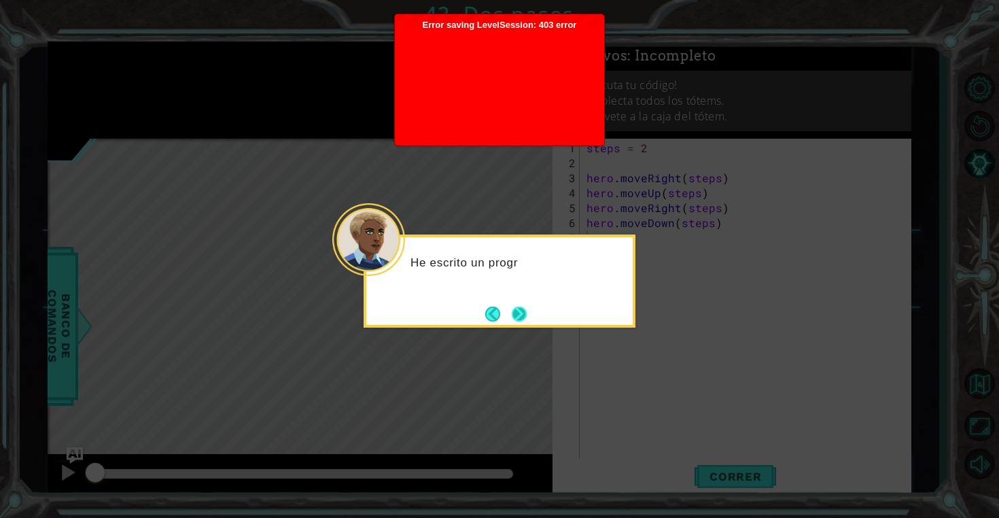
click at [512, 313] on button "Next" at bounding box center [520, 314] width 16 height 16
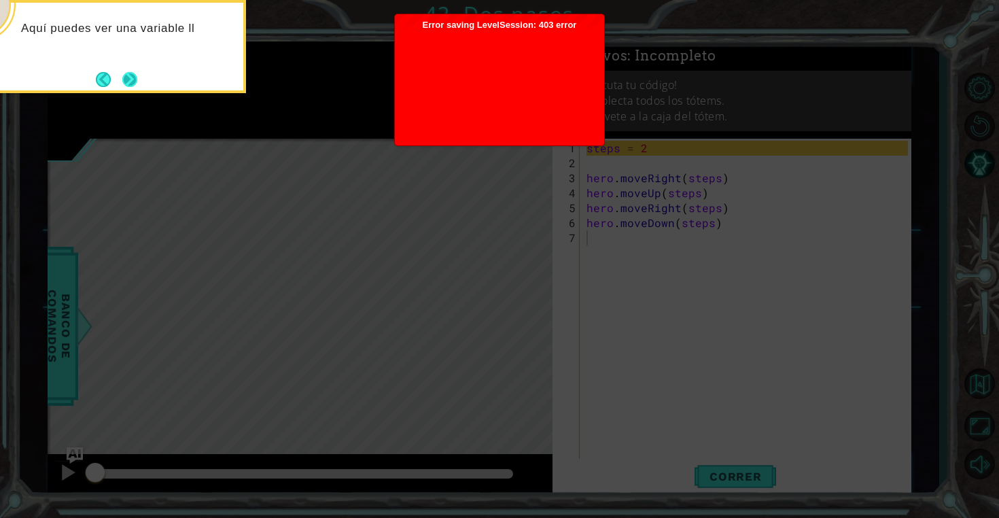
click at [132, 74] on button "Next" at bounding box center [130, 79] width 16 height 16
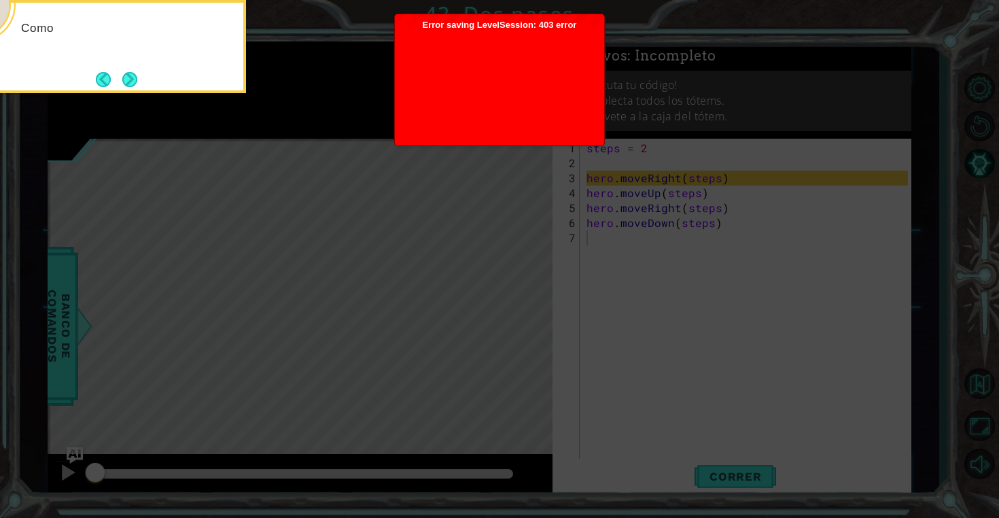
click at [132, 74] on button "Next" at bounding box center [129, 79] width 15 height 15
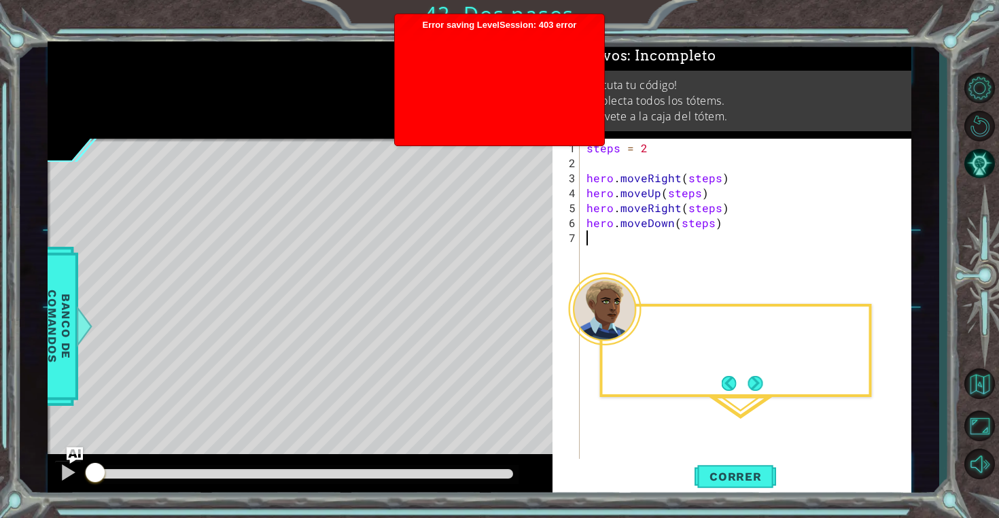
click at [132, 74] on div at bounding box center [300, 89] width 505 height 97
click at [709, 466] on button "Correr" at bounding box center [736, 477] width 82 height 36
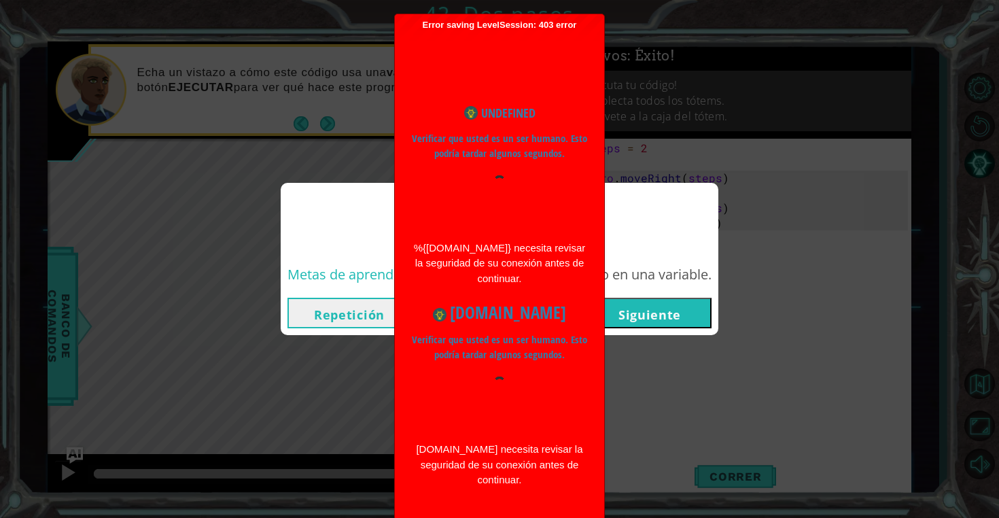
click at [690, 313] on button "Siguiente" at bounding box center [650, 313] width 124 height 31
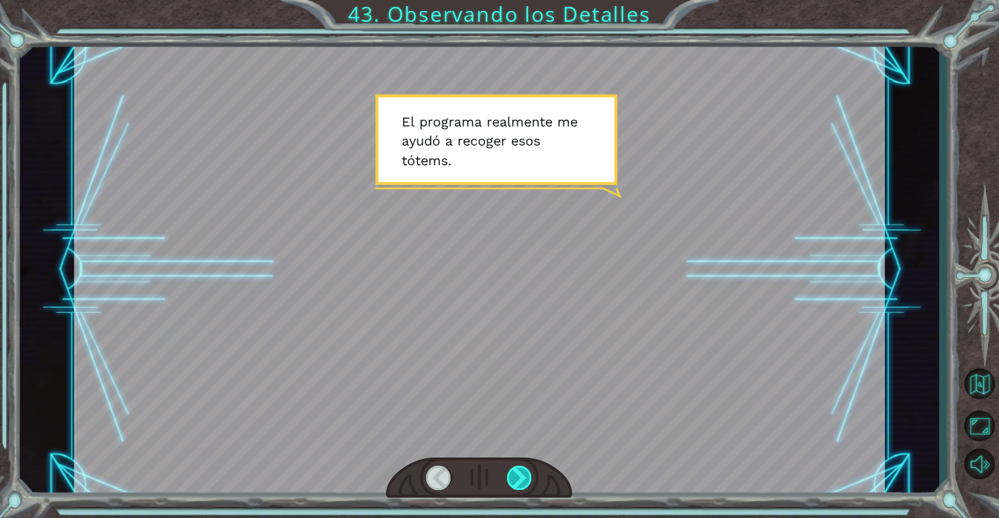
click at [516, 474] on div at bounding box center [520, 477] width 26 height 24
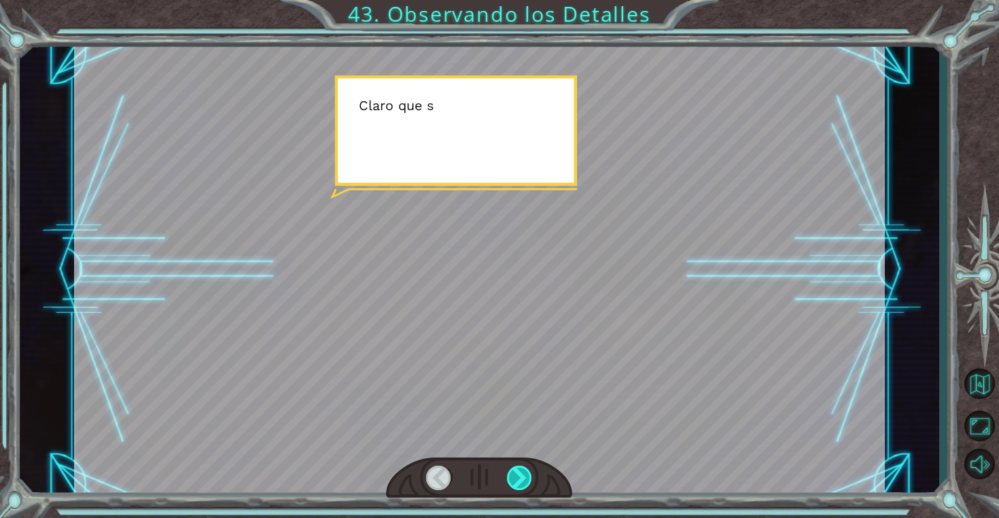
click at [516, 474] on div at bounding box center [520, 477] width 26 height 24
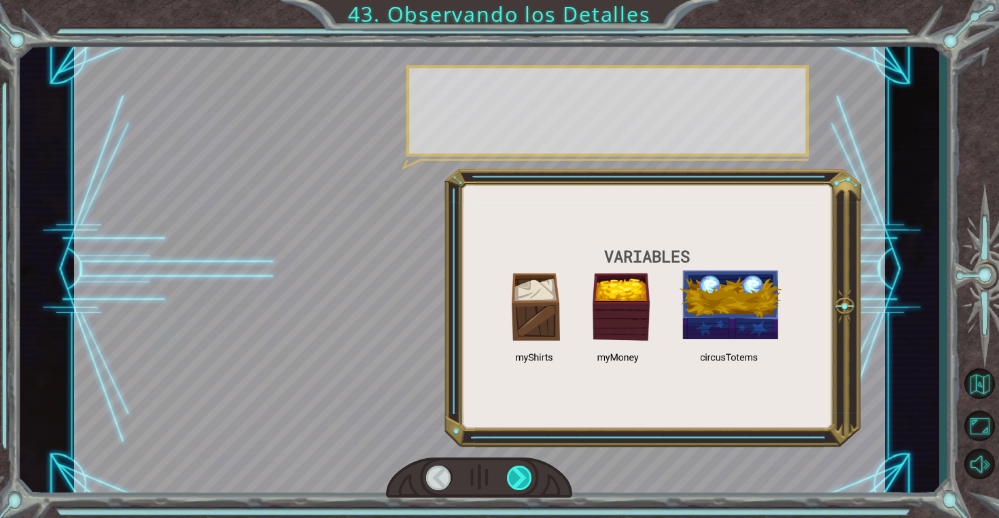
click at [516, 474] on div at bounding box center [520, 477] width 26 height 24
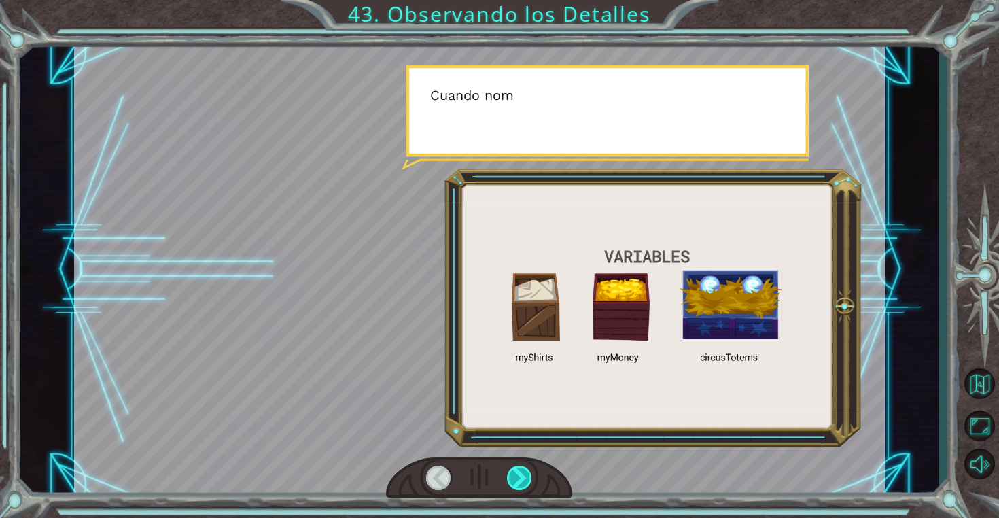
click at [516, 474] on div at bounding box center [520, 477] width 26 height 24
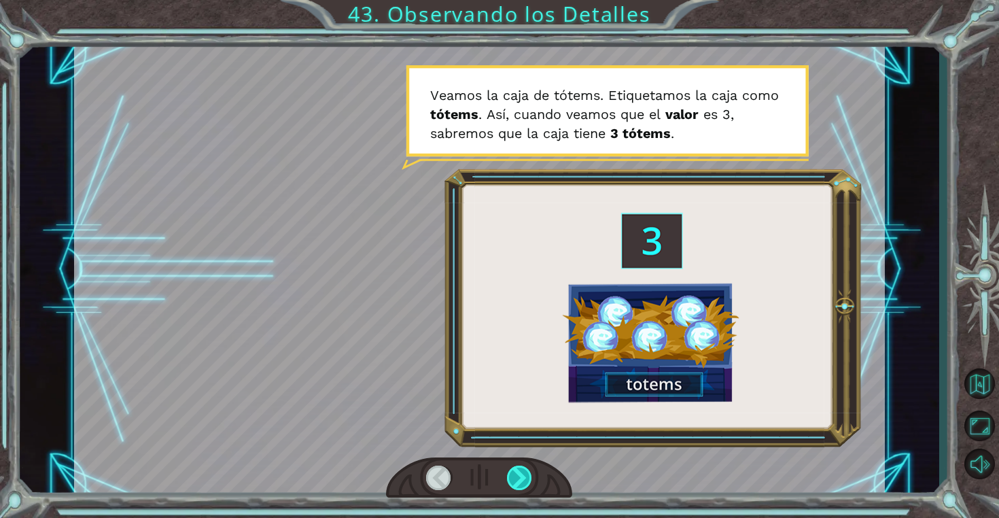
click at [523, 473] on div at bounding box center [520, 477] width 26 height 24
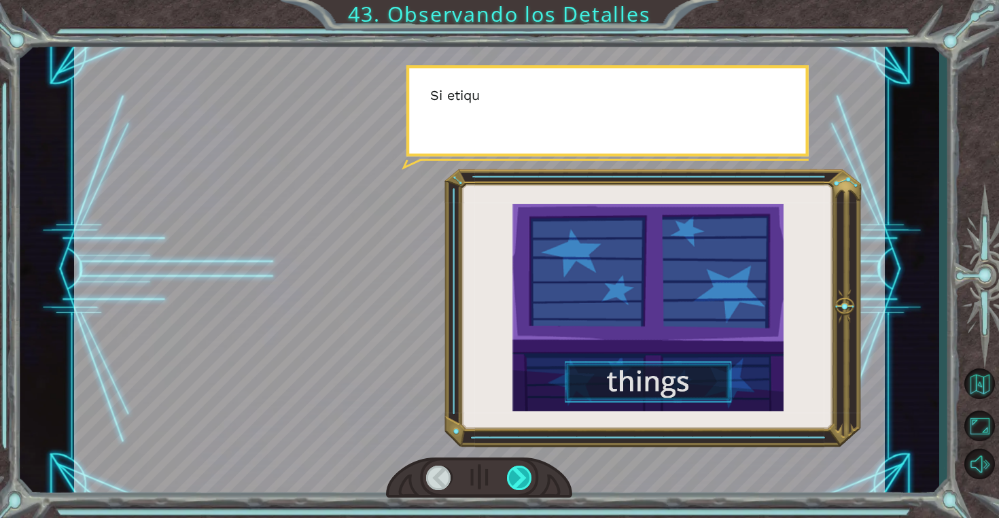
click at [523, 473] on div at bounding box center [520, 477] width 26 height 24
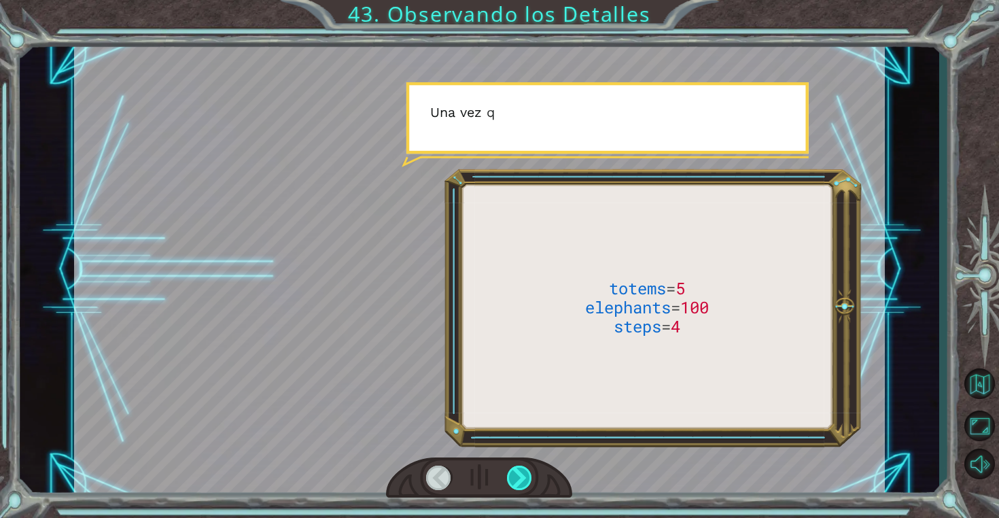
click at [523, 473] on div at bounding box center [520, 477] width 26 height 24
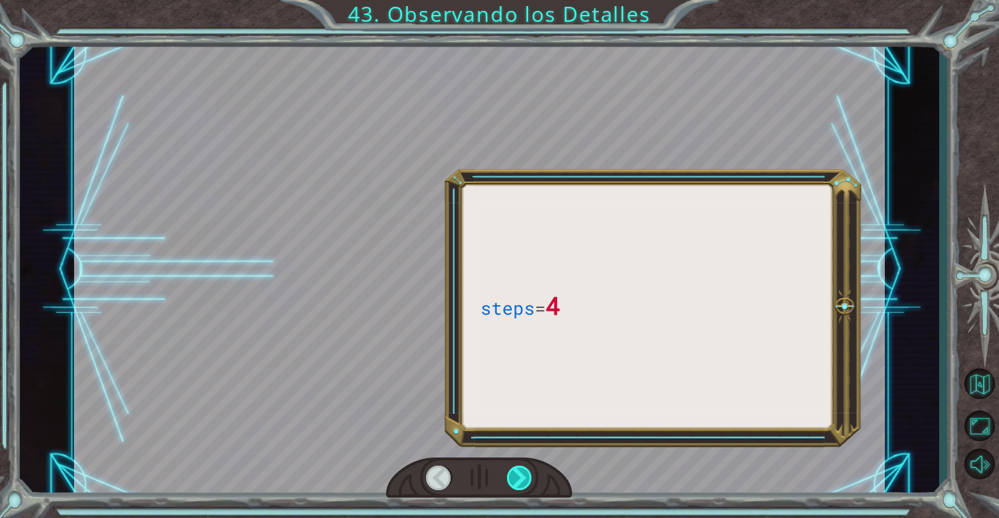
click at [523, 473] on div at bounding box center [520, 477] width 26 height 24
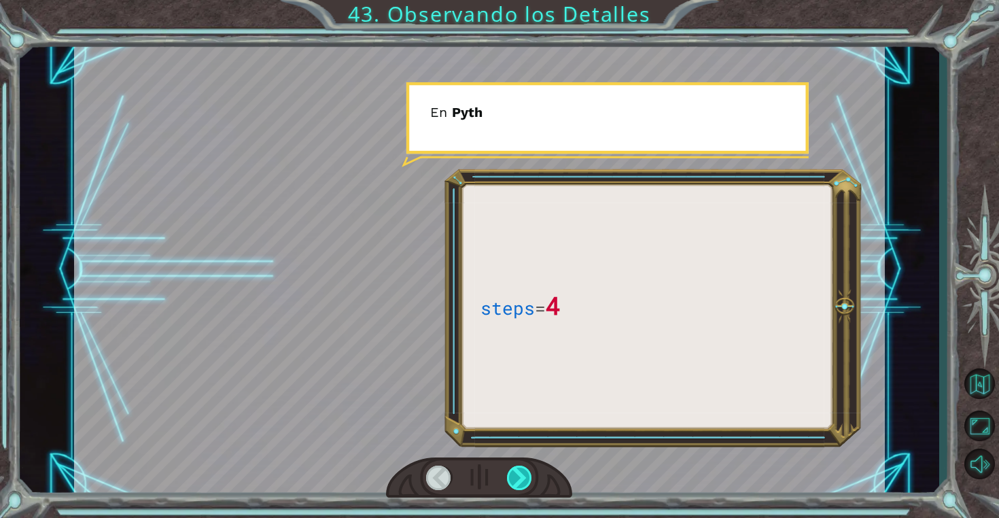
click at [523, 473] on div at bounding box center [520, 477] width 26 height 24
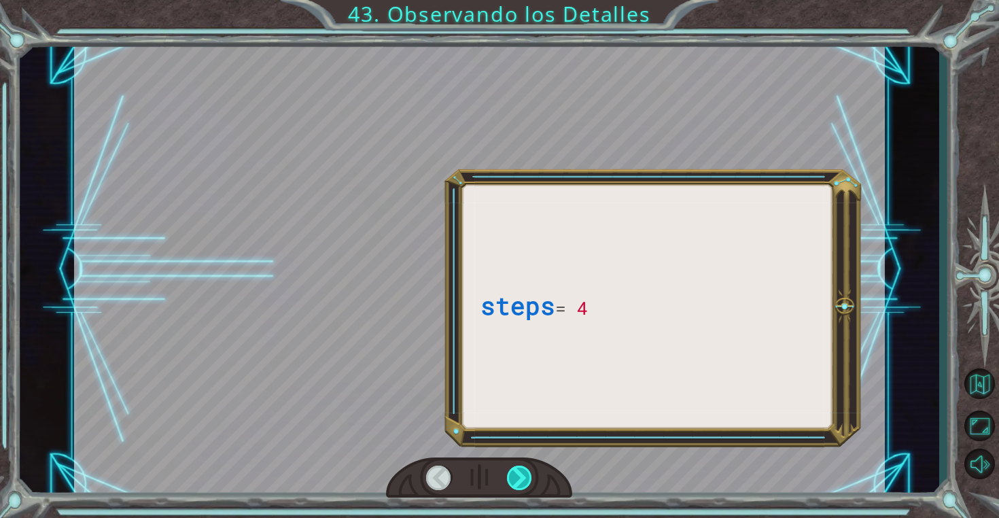
click at [523, 473] on div at bounding box center [520, 477] width 26 height 24
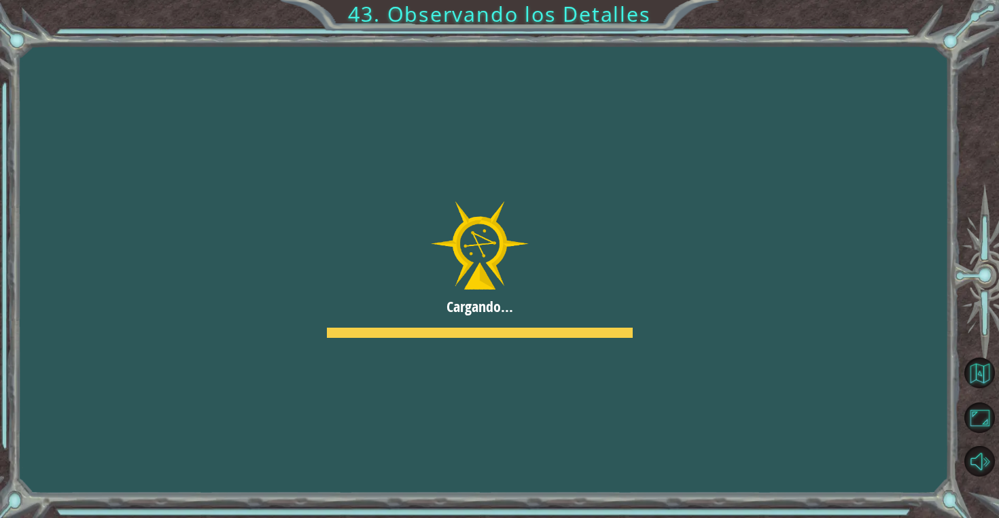
click at [523, 473] on div at bounding box center [480, 269] width 928 height 522
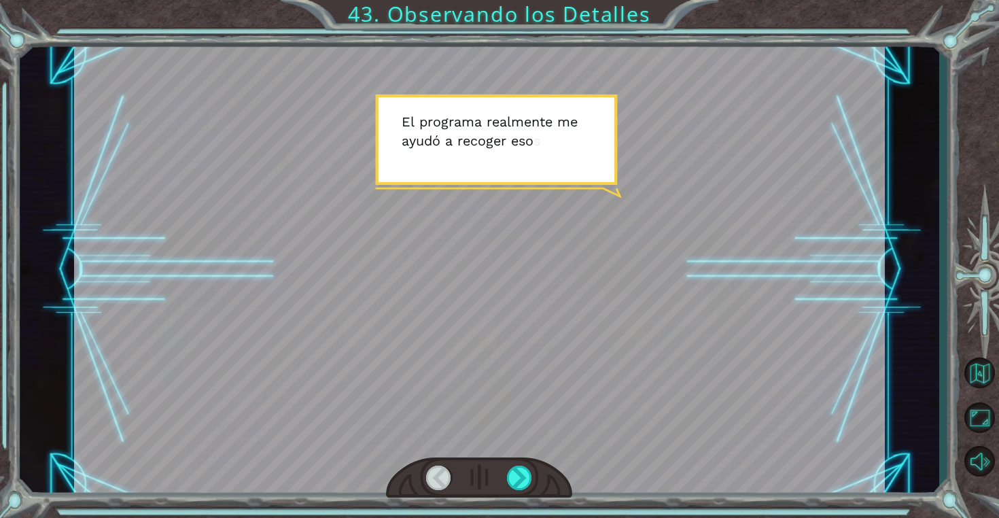
click at [523, 473] on div at bounding box center [520, 477] width 26 height 24
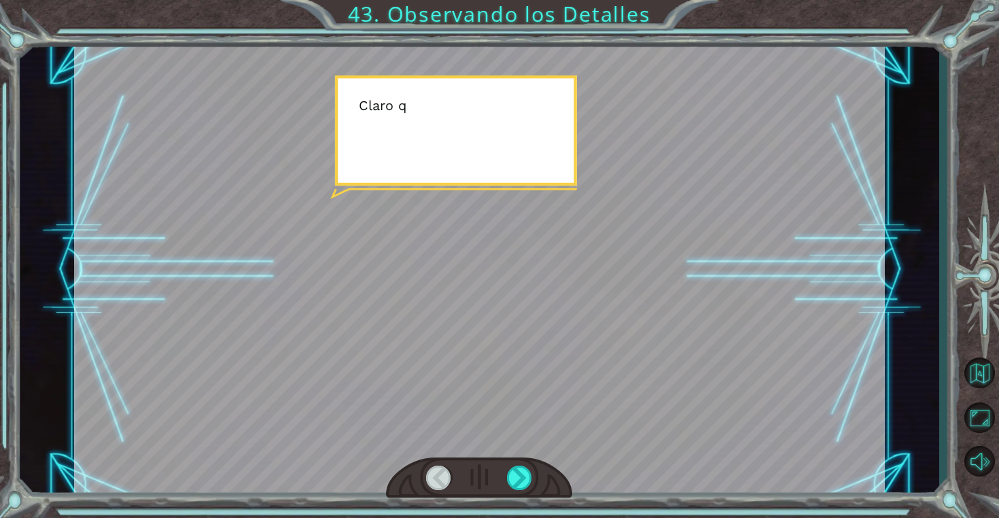
click at [523, 473] on div at bounding box center [520, 477] width 26 height 24
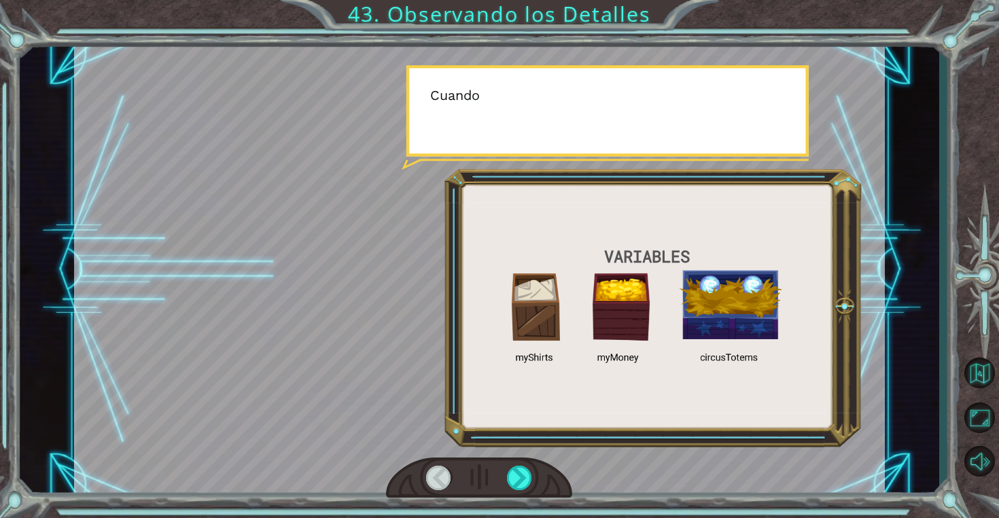
click at [523, 473] on div at bounding box center [520, 477] width 26 height 24
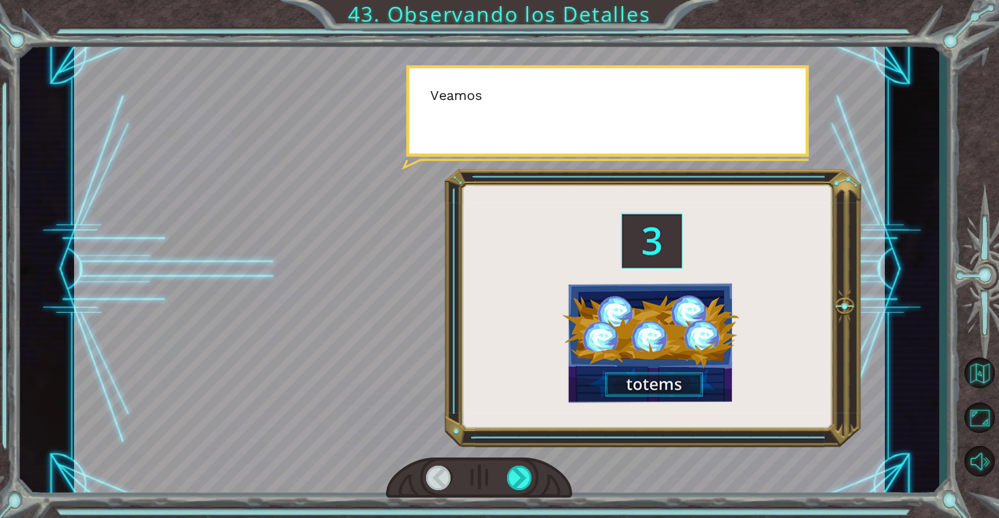
drag, startPoint x: 0, startPoint y: 0, endPoint x: 509, endPoint y: 463, distance: 688.4
click at [509, 463] on div at bounding box center [479, 477] width 186 height 41
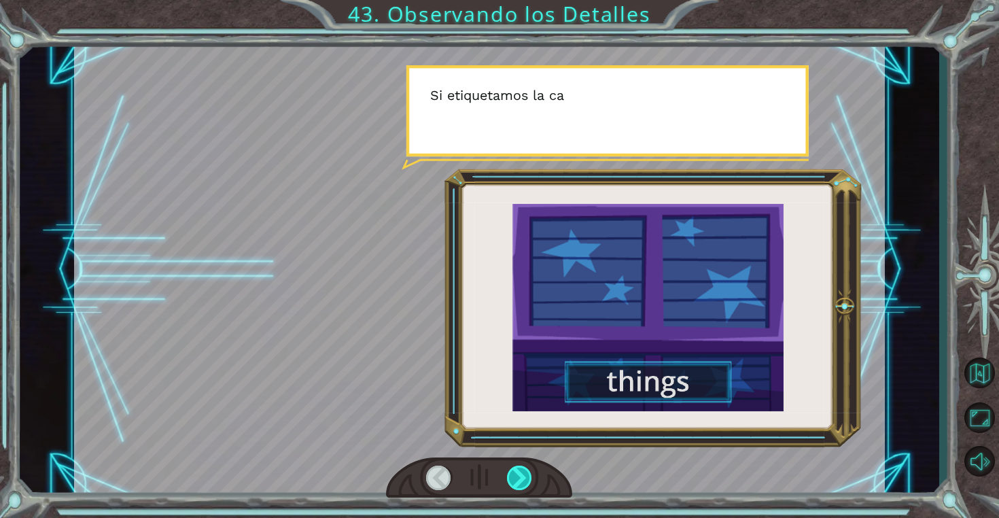
click at [512, 471] on div at bounding box center [520, 477] width 26 height 24
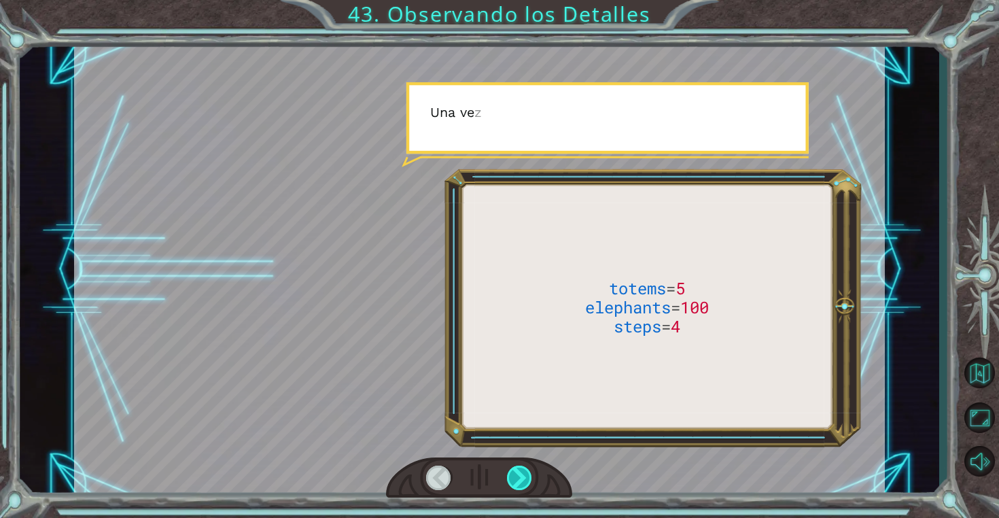
click at [512, 471] on div at bounding box center [520, 477] width 26 height 24
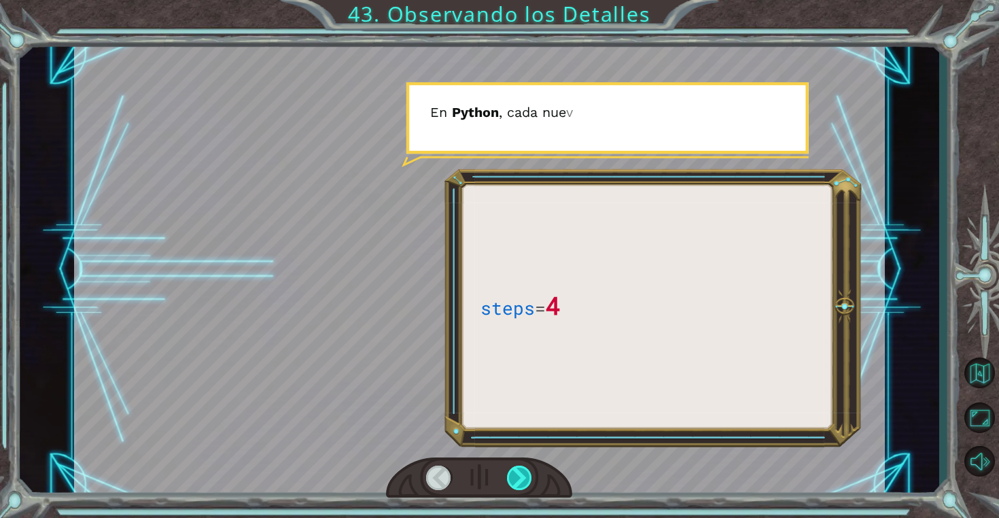
click at [512, 471] on div at bounding box center [520, 477] width 26 height 24
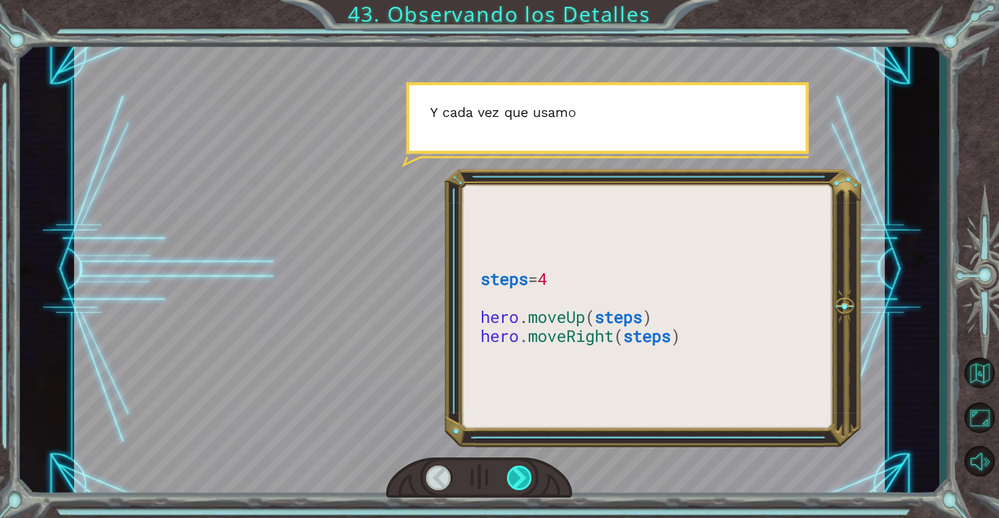
click at [512, 472] on div at bounding box center [520, 477] width 26 height 24
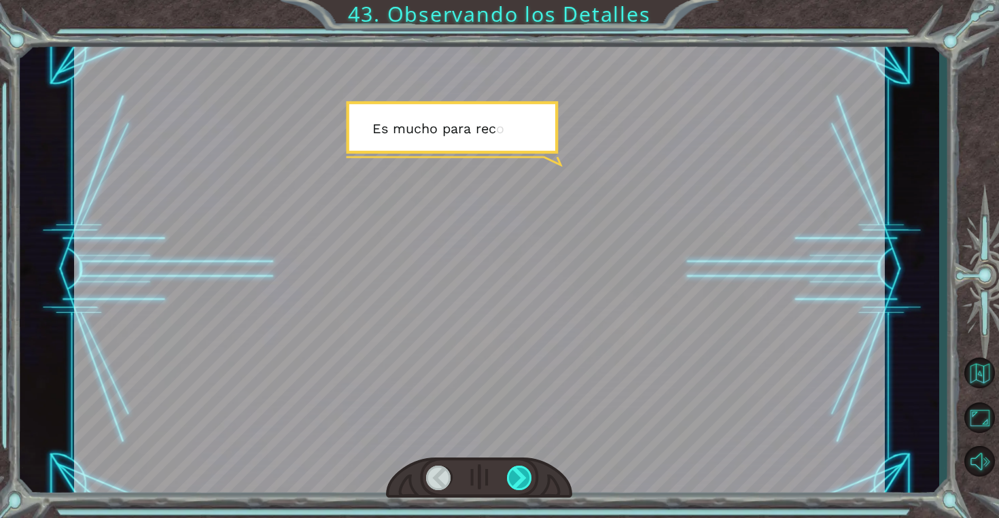
click at [512, 472] on div at bounding box center [520, 477] width 26 height 24
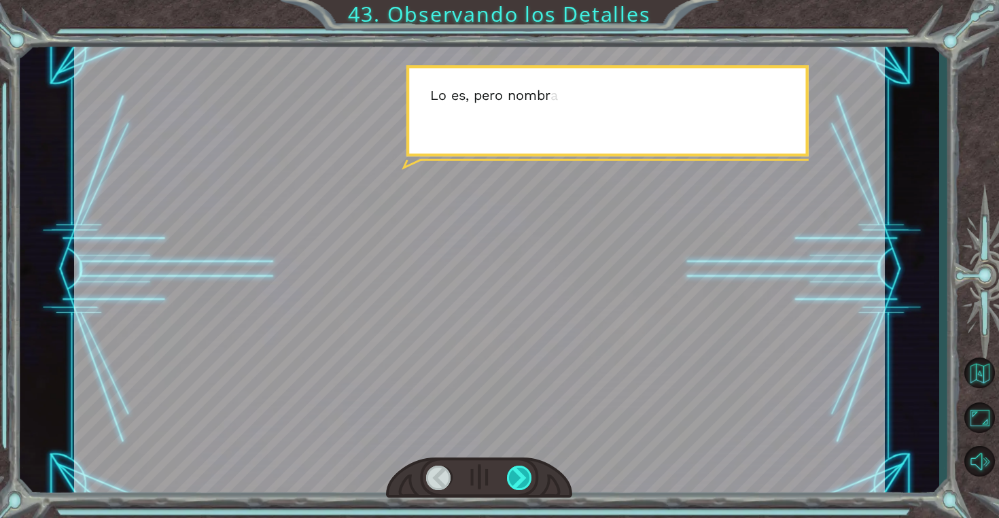
click at [512, 473] on div at bounding box center [520, 477] width 26 height 24
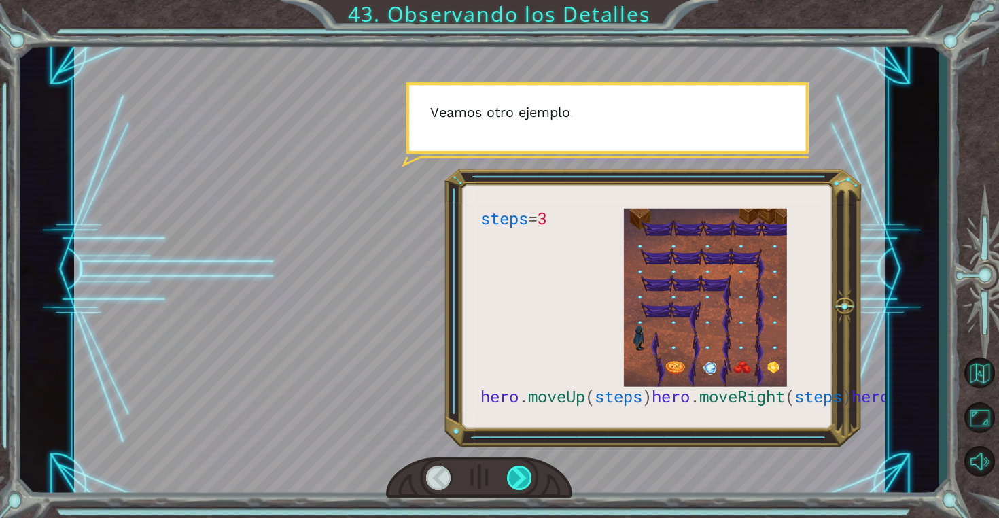
click at [512, 473] on div at bounding box center [520, 477] width 26 height 24
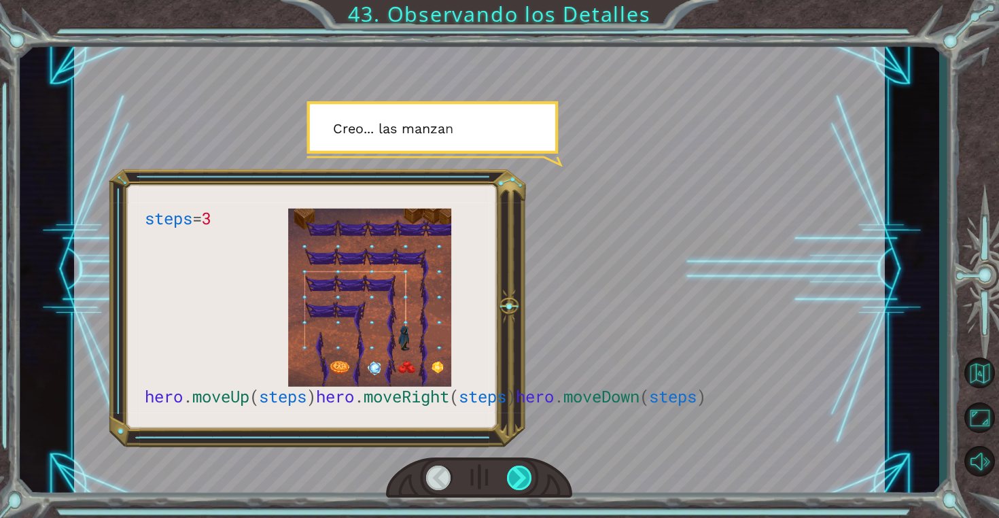
click at [512, 473] on div at bounding box center [520, 477] width 26 height 24
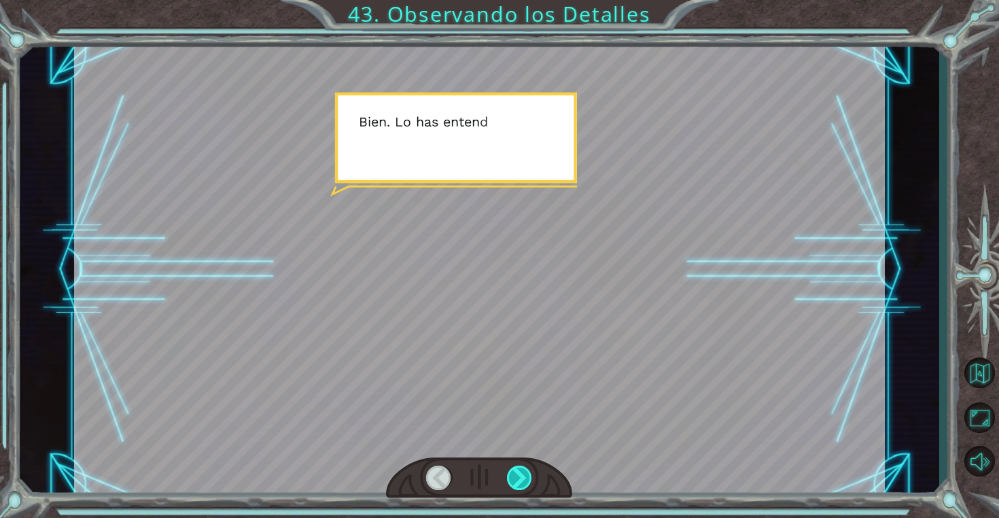
click at [512, 474] on div at bounding box center [520, 477] width 26 height 24
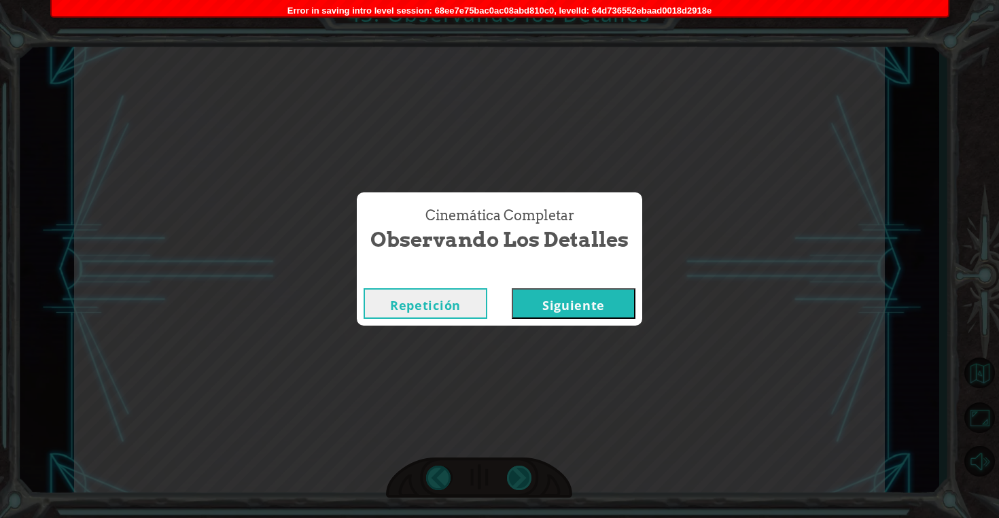
click at [512, 474] on div "Cinemática Completar Observando los Detalles Repetición Siguiente" at bounding box center [499, 259] width 999 height 518
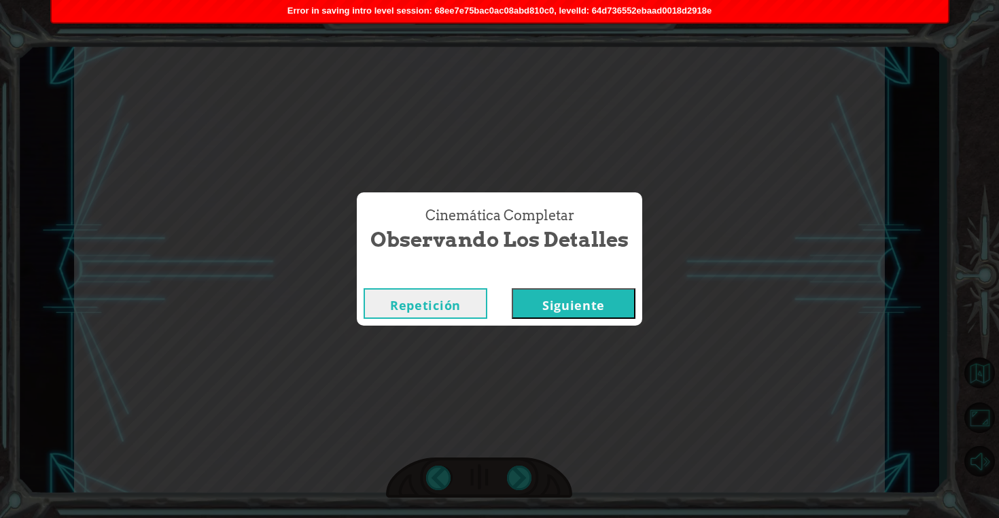
click at [555, 304] on button "Siguiente" at bounding box center [574, 303] width 124 height 31
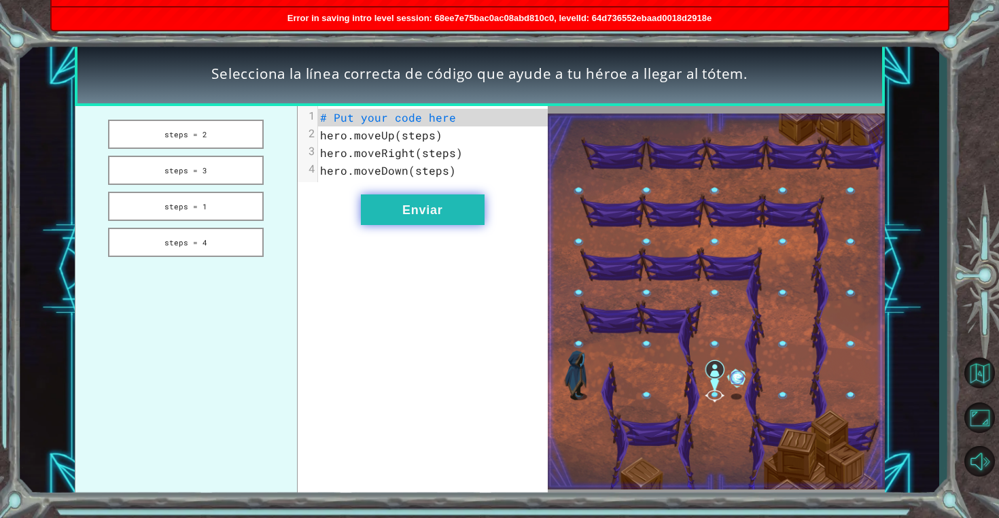
click at [409, 218] on button "Enviar" at bounding box center [423, 209] width 124 height 31
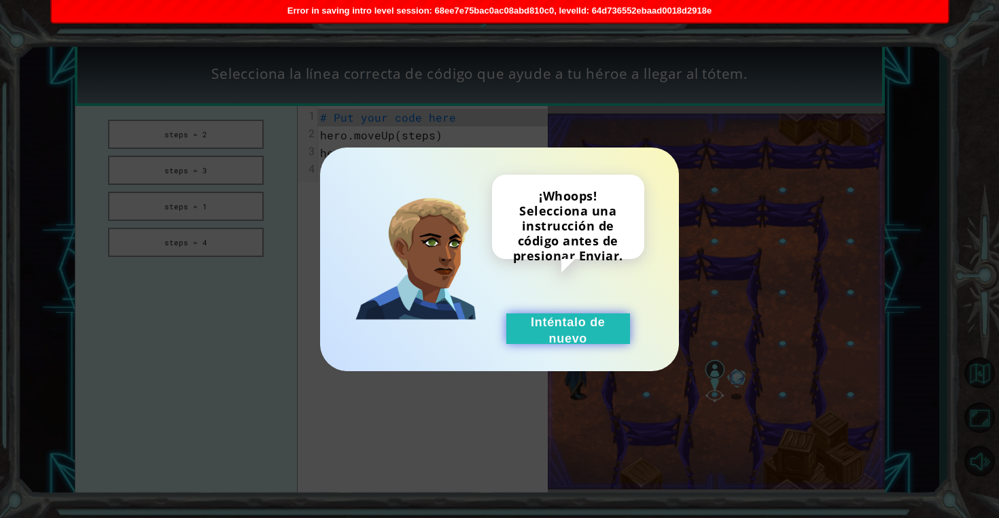
click at [538, 313] on button "Inténtalo de nuevo" at bounding box center [568, 328] width 124 height 31
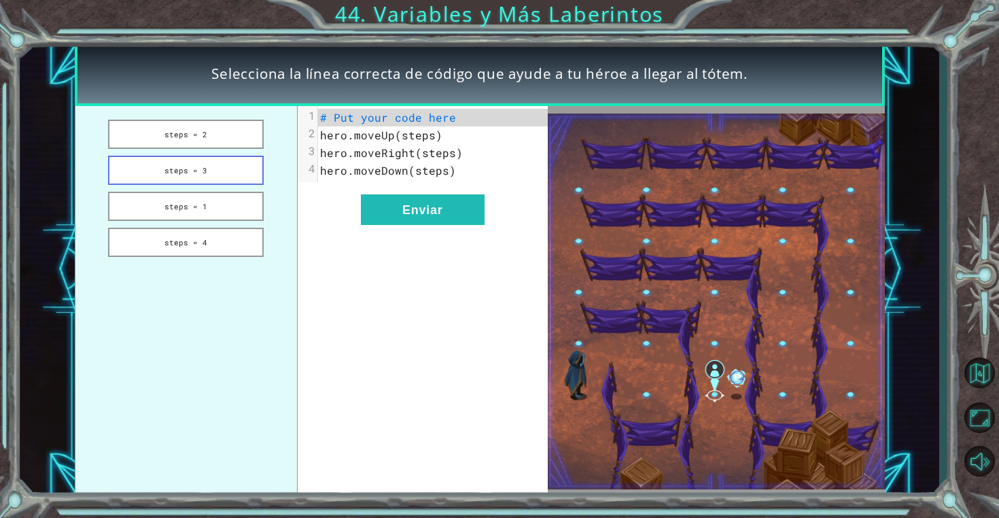
click at [184, 175] on button "steps = 3" at bounding box center [185, 170] width 155 height 29
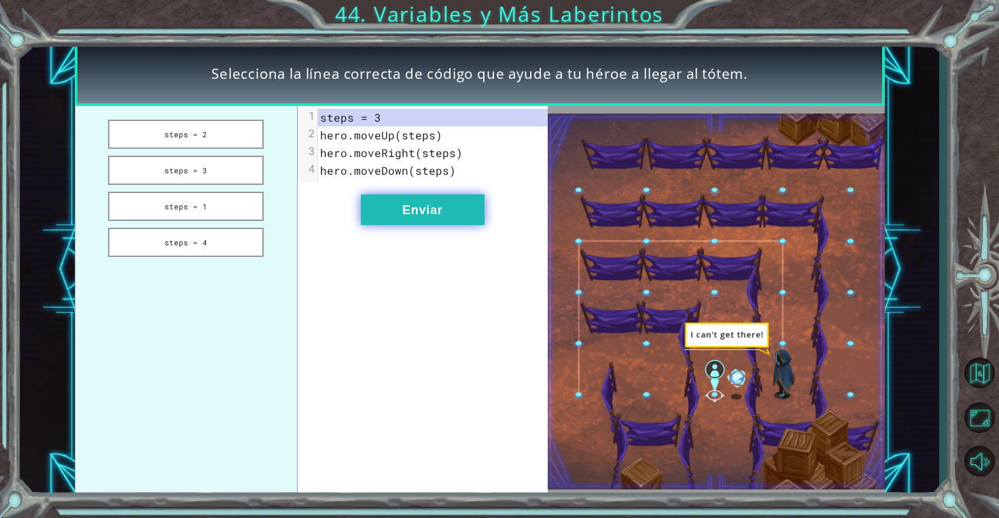
click at [410, 206] on button "Enviar" at bounding box center [423, 209] width 124 height 31
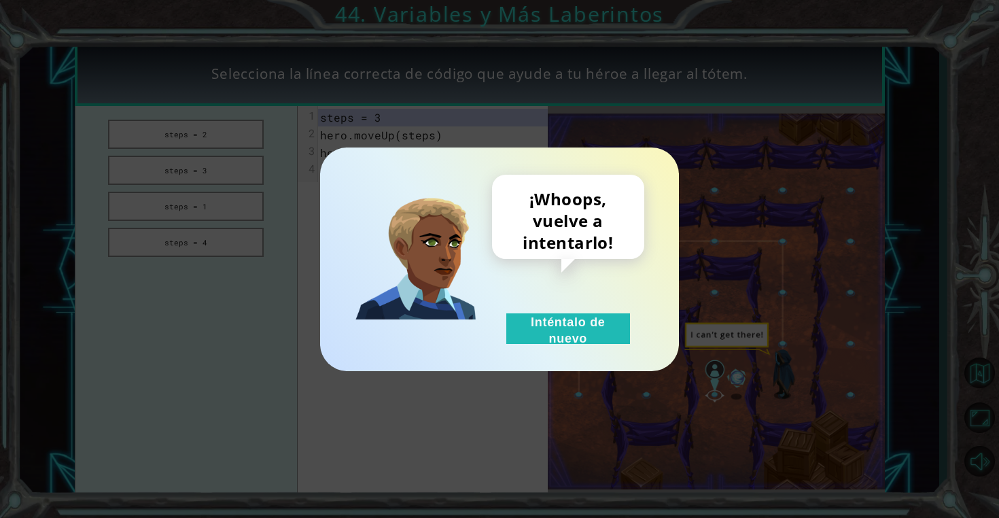
click at [559, 347] on div "¡Whoops, vuelve a intentarlo! Inténtalo de nuevo" at bounding box center [499, 259] width 359 height 224
click at [557, 325] on button "Inténtalo de nuevo" at bounding box center [568, 328] width 124 height 31
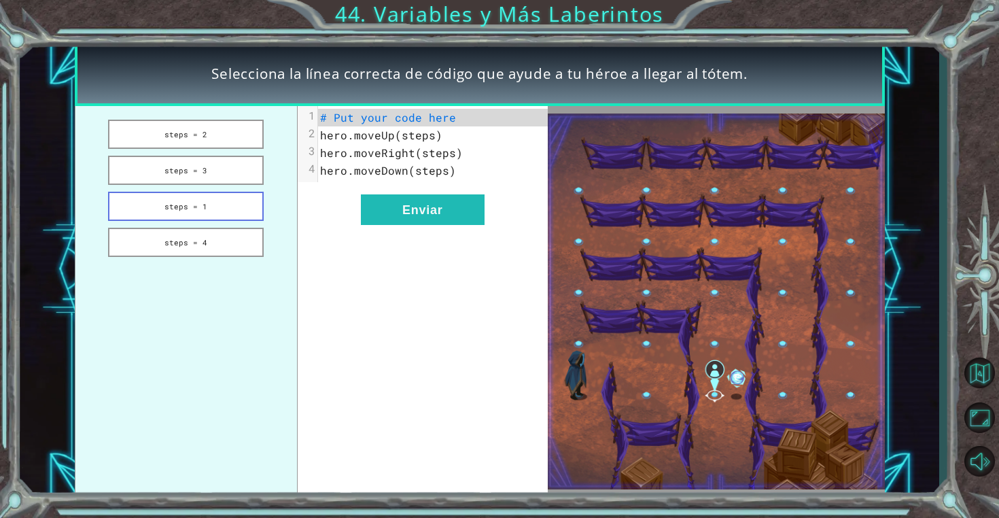
click at [203, 217] on button "steps = 1" at bounding box center [185, 206] width 155 height 29
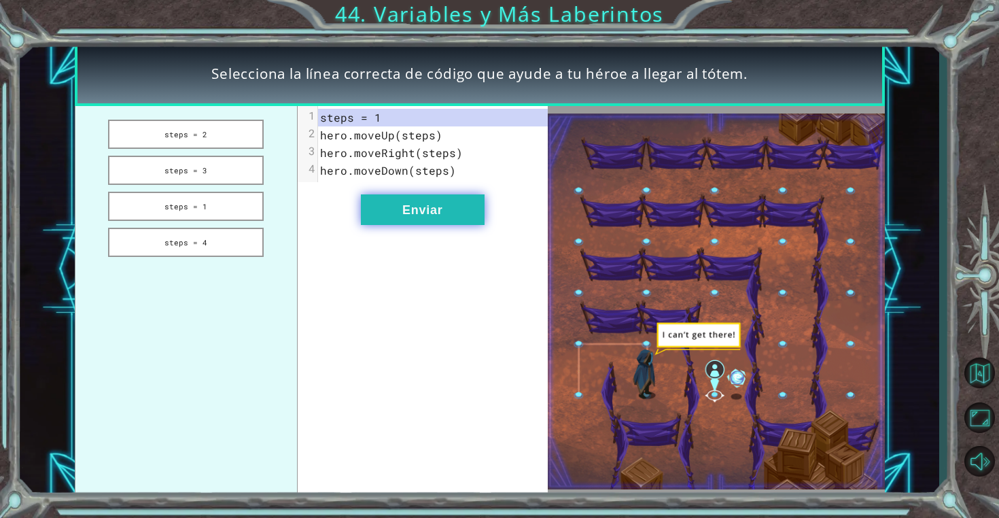
click at [406, 205] on button "Enviar" at bounding box center [423, 209] width 124 height 31
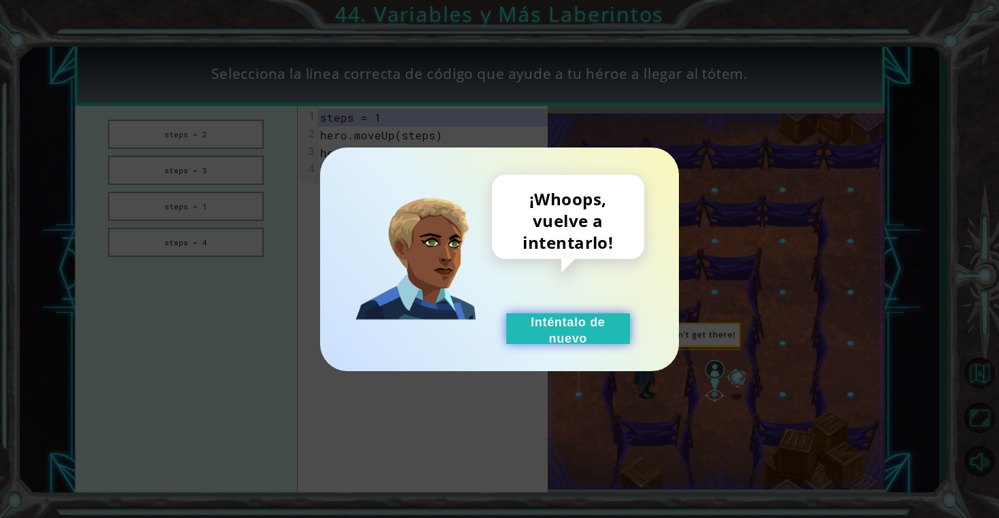
click at [537, 318] on button "Inténtalo de nuevo" at bounding box center [568, 328] width 124 height 31
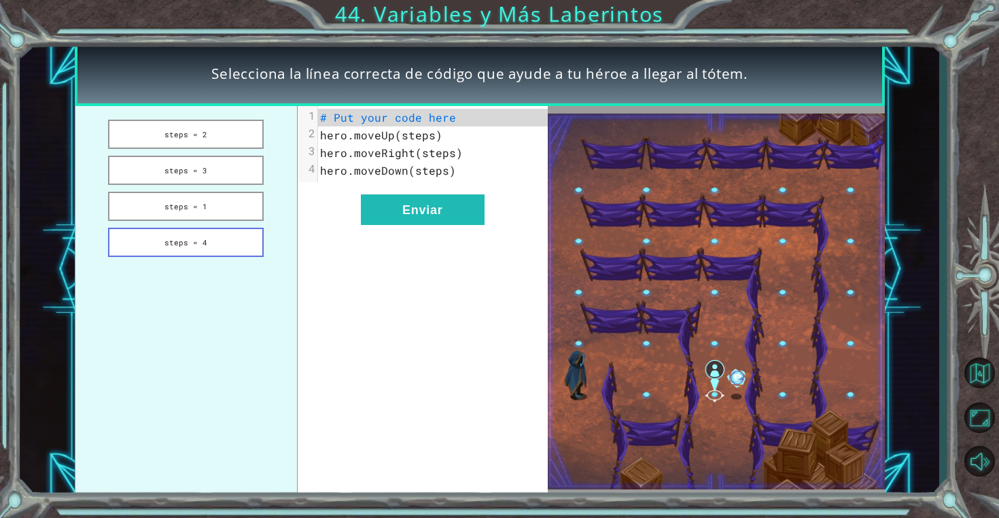
click at [238, 247] on button "steps = 4" at bounding box center [185, 242] width 155 height 29
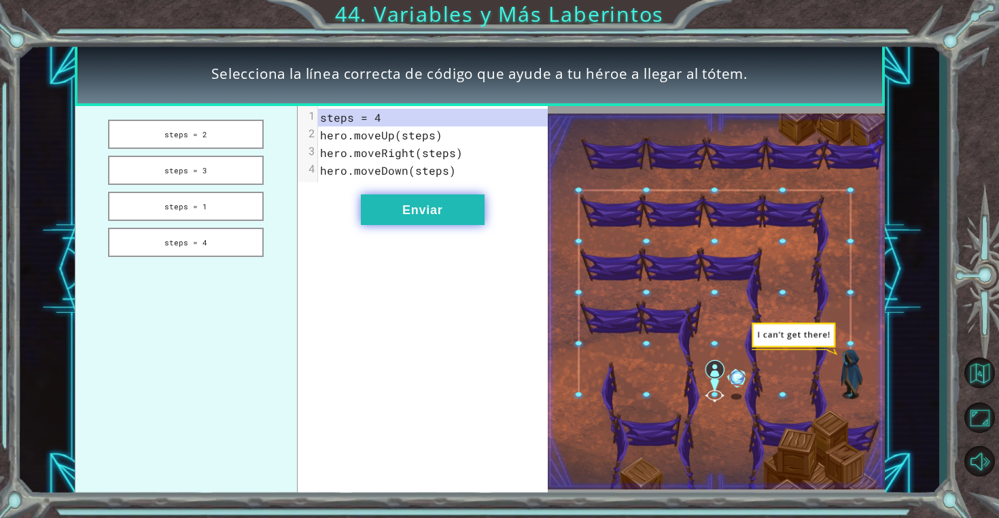
click at [398, 208] on button "Enviar" at bounding box center [423, 209] width 124 height 31
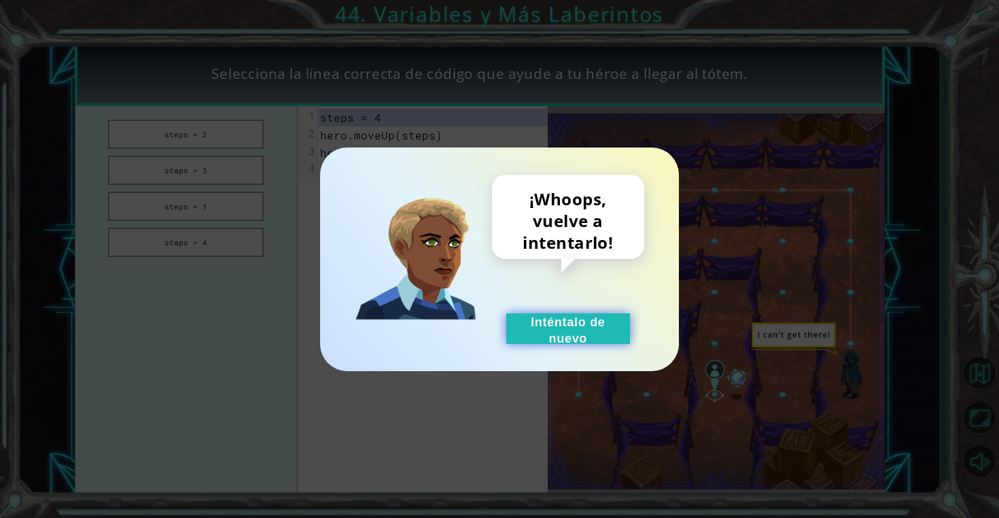
click at [544, 318] on button "Inténtalo de nuevo" at bounding box center [568, 328] width 124 height 31
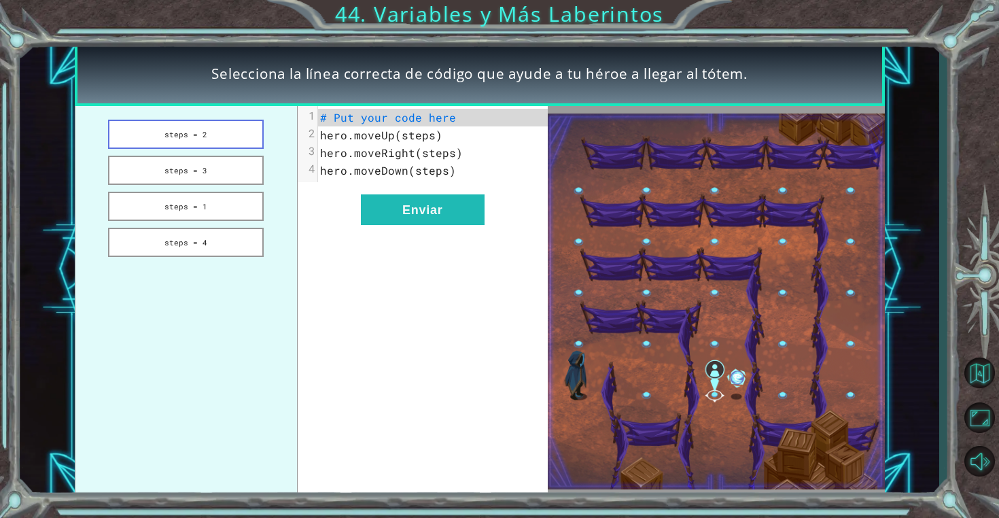
click at [174, 132] on button "steps = 2" at bounding box center [185, 134] width 155 height 29
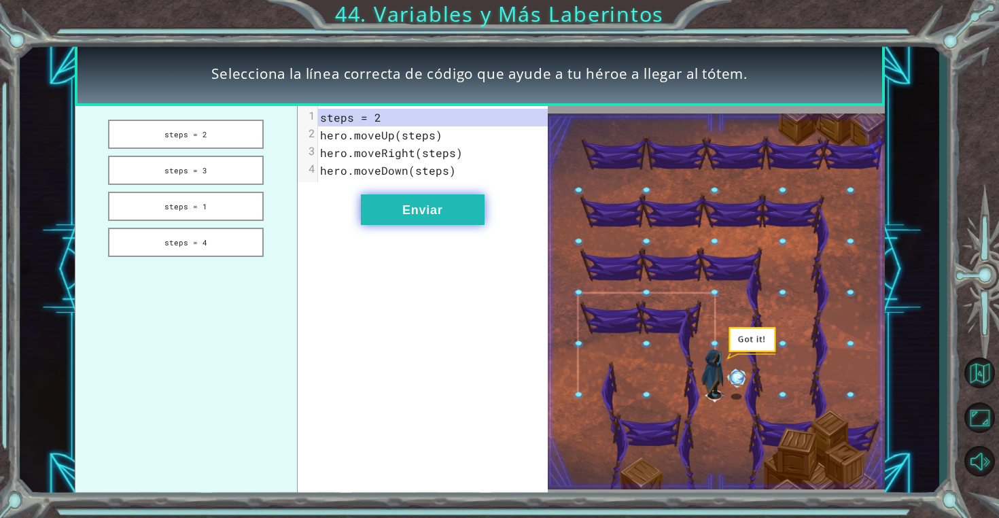
click at [434, 217] on button "Enviar" at bounding box center [423, 209] width 124 height 31
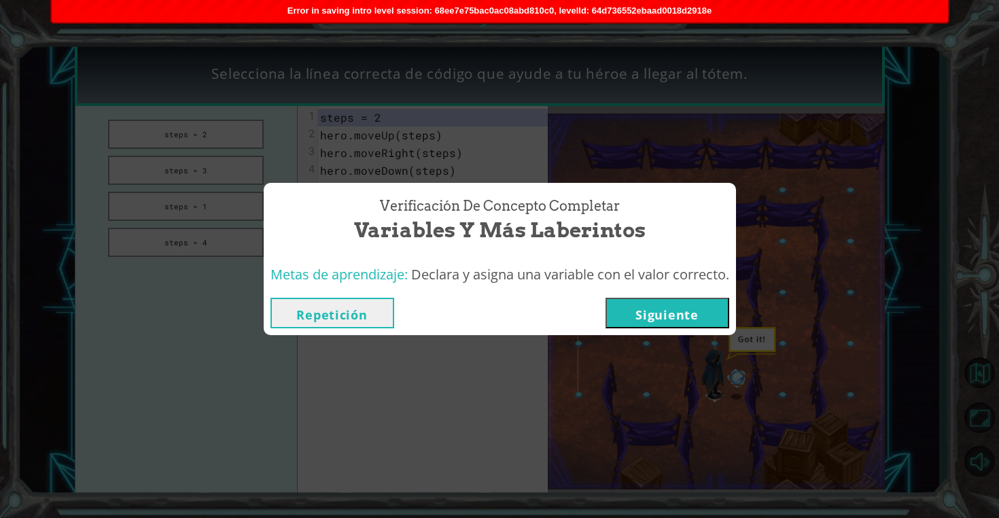
click at [607, 326] on div "Repetición Siguiente" at bounding box center [499, 313] width 459 height 31
click at [636, 323] on button "Siguiente" at bounding box center [667, 313] width 124 height 31
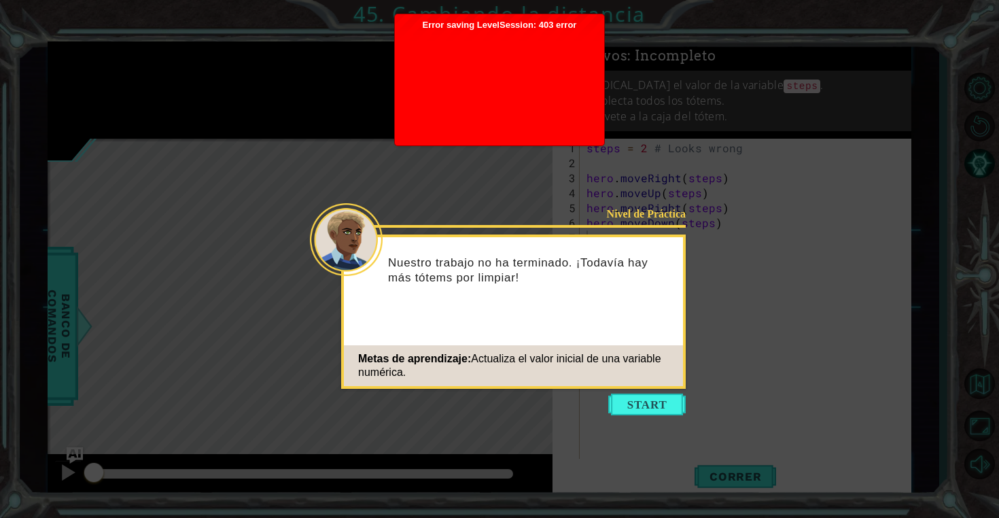
click at [633, 387] on div "Nivel de Práctica Nuestro trabajo no ha terminado. ¡Todavía hay más tótems por …" at bounding box center [513, 311] width 345 height 154
click at [642, 404] on button "Start" at bounding box center [646, 404] width 77 height 22
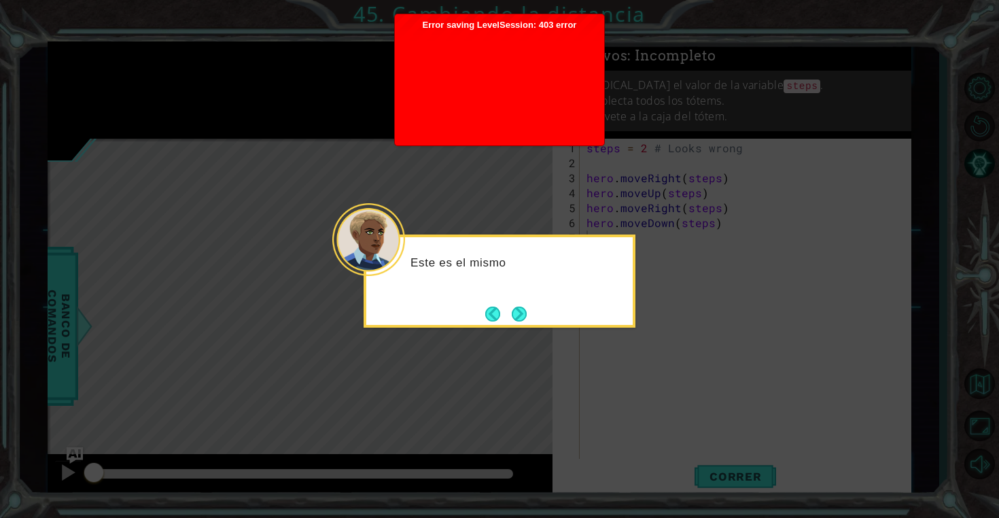
click at [521, 327] on div "Este es el mismo" at bounding box center [500, 280] width 272 height 93
click at [519, 321] on button "Next" at bounding box center [520, 314] width 16 height 16
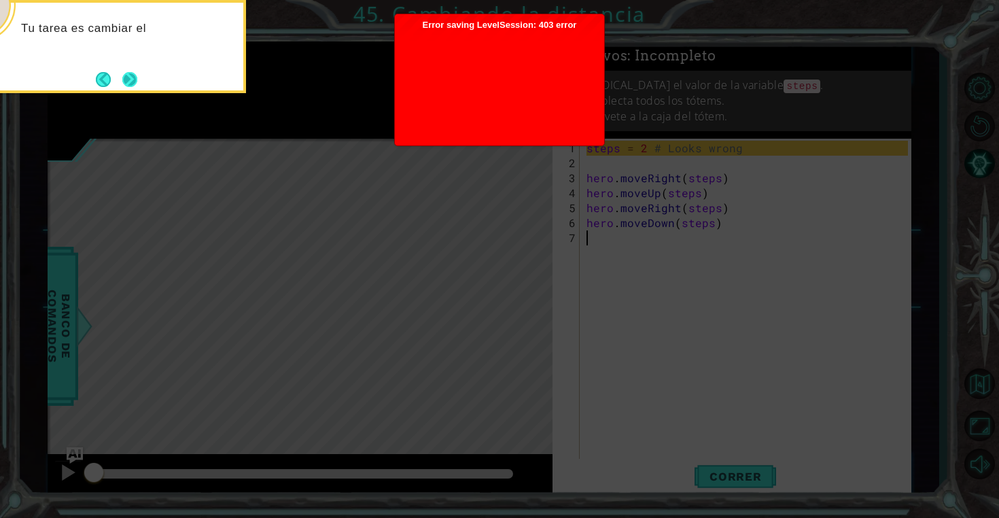
click at [122, 79] on button "Next" at bounding box center [129, 79] width 15 height 15
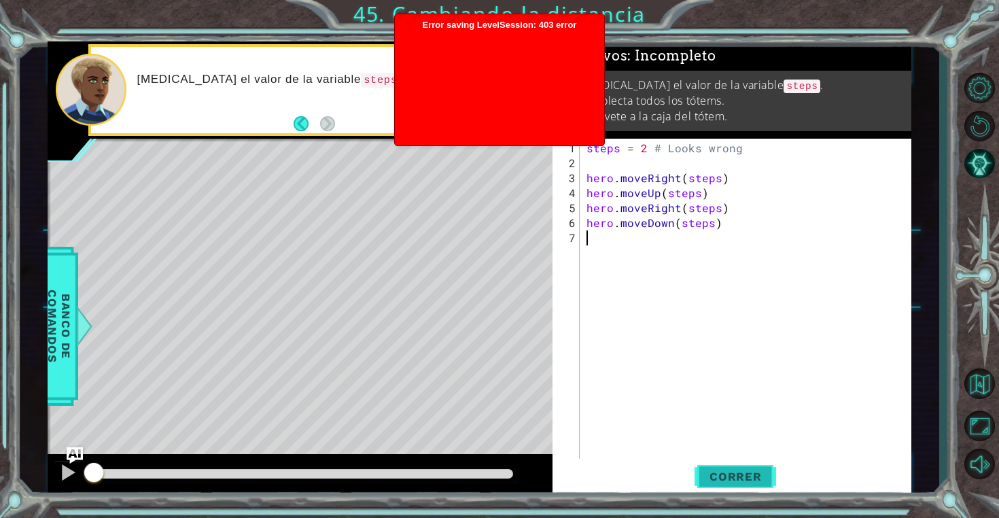
click at [739, 480] on span "Correr" at bounding box center [736, 477] width 80 height 14
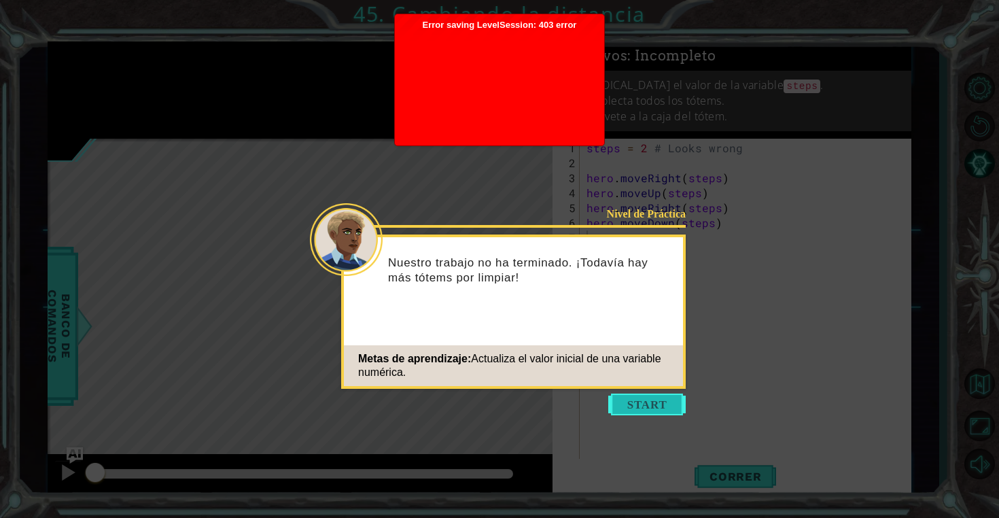
click at [654, 410] on button "Start" at bounding box center [646, 404] width 77 height 22
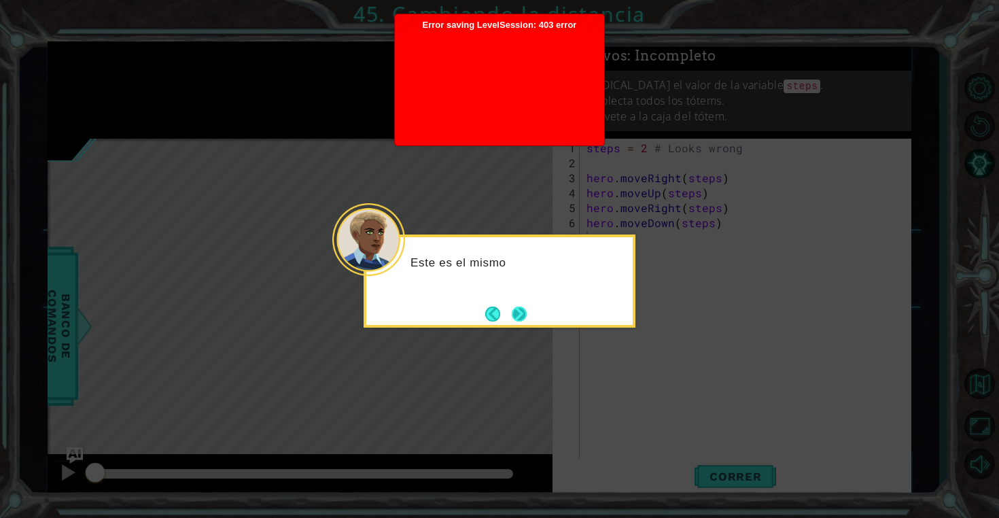
click at [512, 306] on button "Next" at bounding box center [519, 313] width 17 height 17
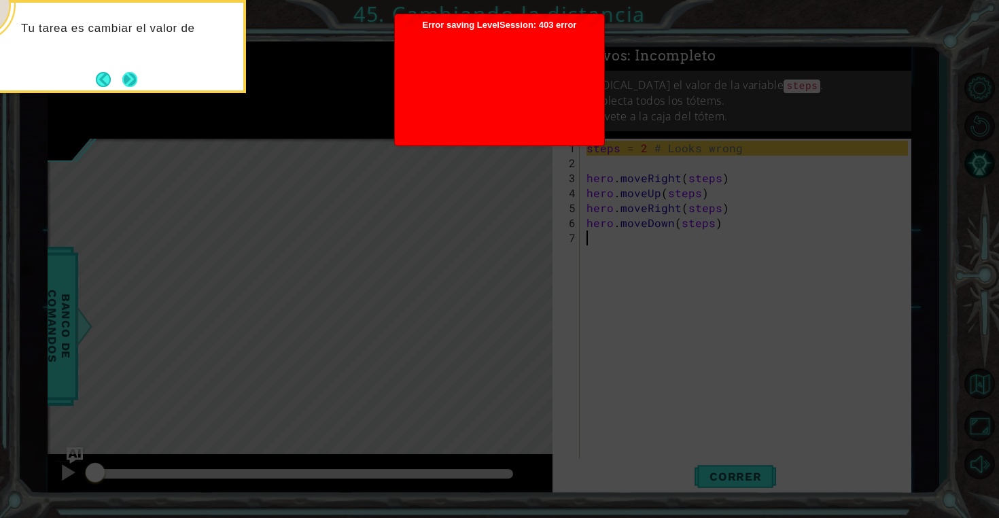
click at [135, 88] on button "Next" at bounding box center [130, 79] width 16 height 16
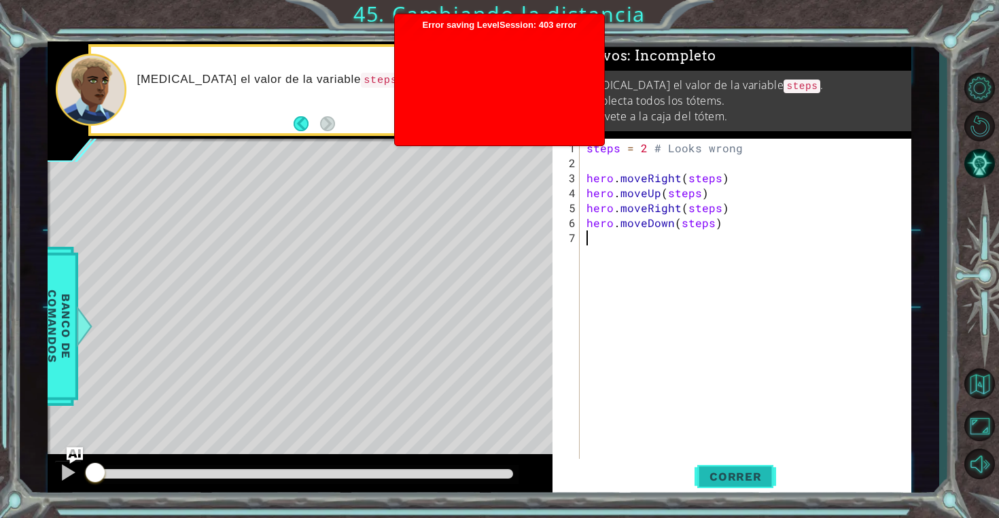
click at [714, 467] on button "Correr" at bounding box center [736, 477] width 82 height 36
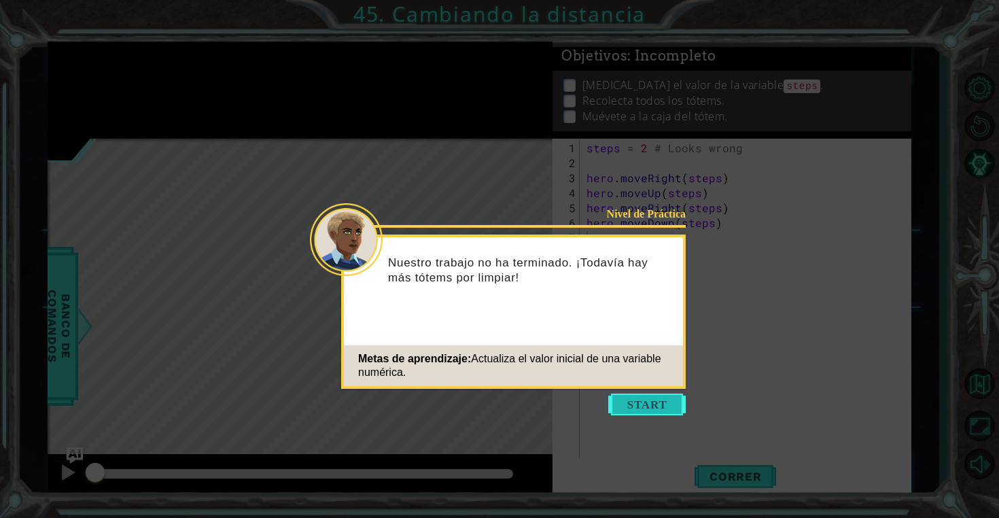
click at [652, 400] on button "Start" at bounding box center [646, 404] width 77 height 22
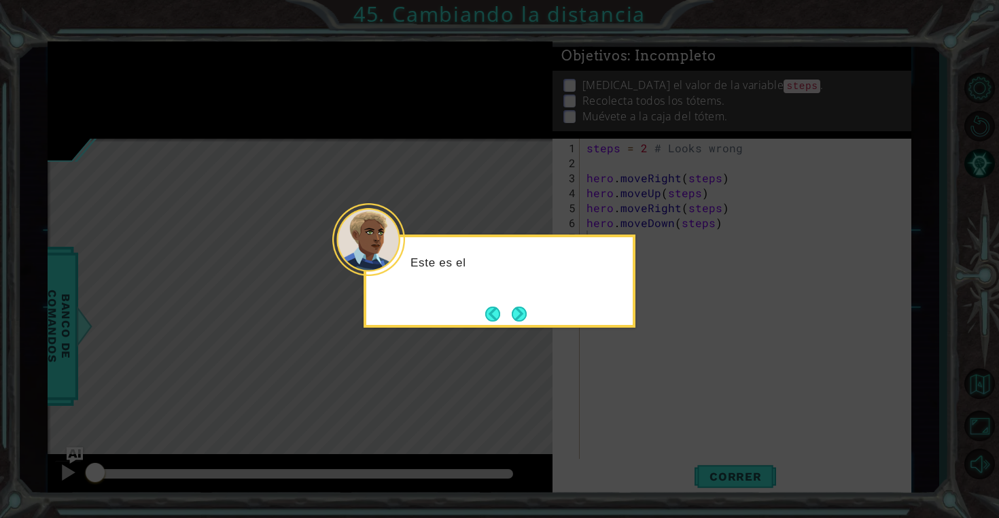
click at [531, 315] on div "Este es el" at bounding box center [500, 280] width 272 height 93
click at [522, 313] on button "Next" at bounding box center [520, 314] width 20 height 20
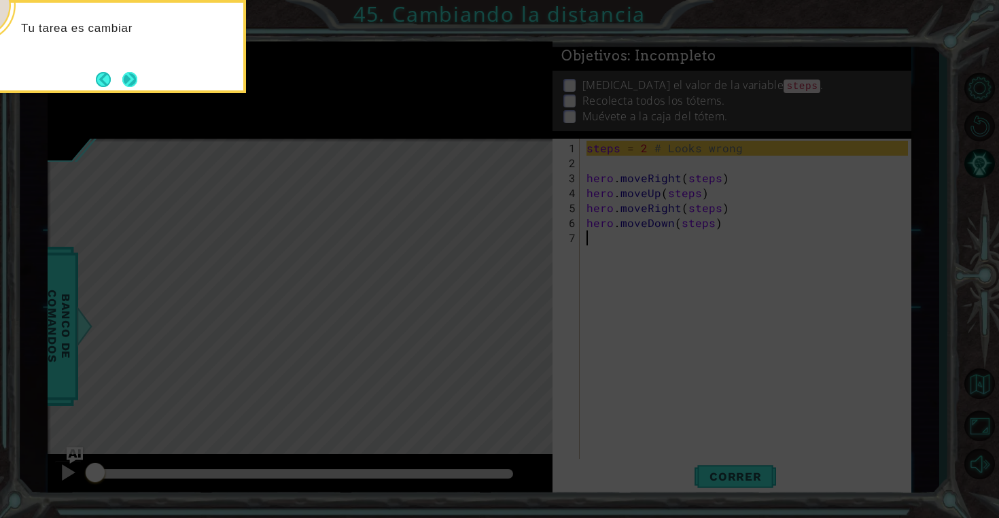
click at [135, 73] on button "Next" at bounding box center [130, 79] width 20 height 20
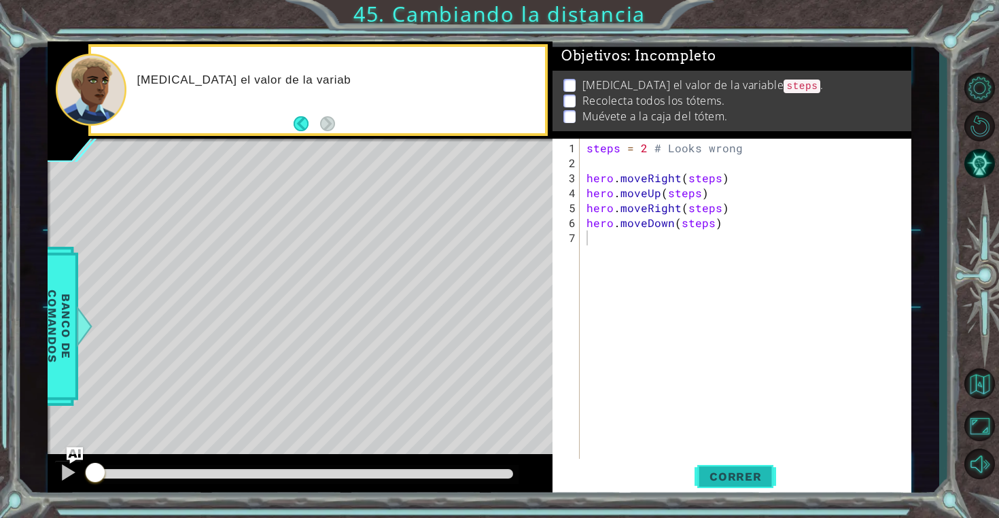
click at [729, 476] on span "Correr" at bounding box center [736, 477] width 80 height 14
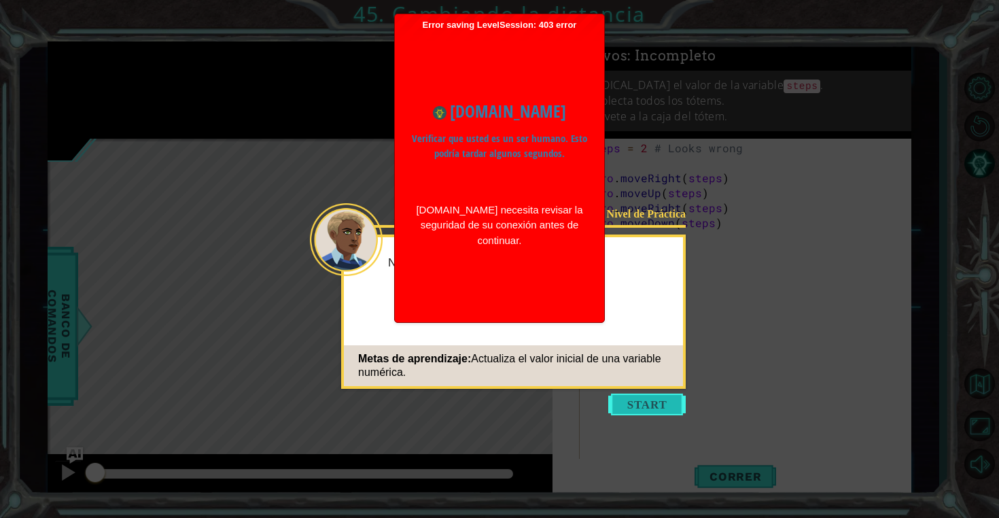
click at [637, 395] on button "Start" at bounding box center [646, 404] width 77 height 22
